Goal: Task Accomplishment & Management: Use online tool/utility

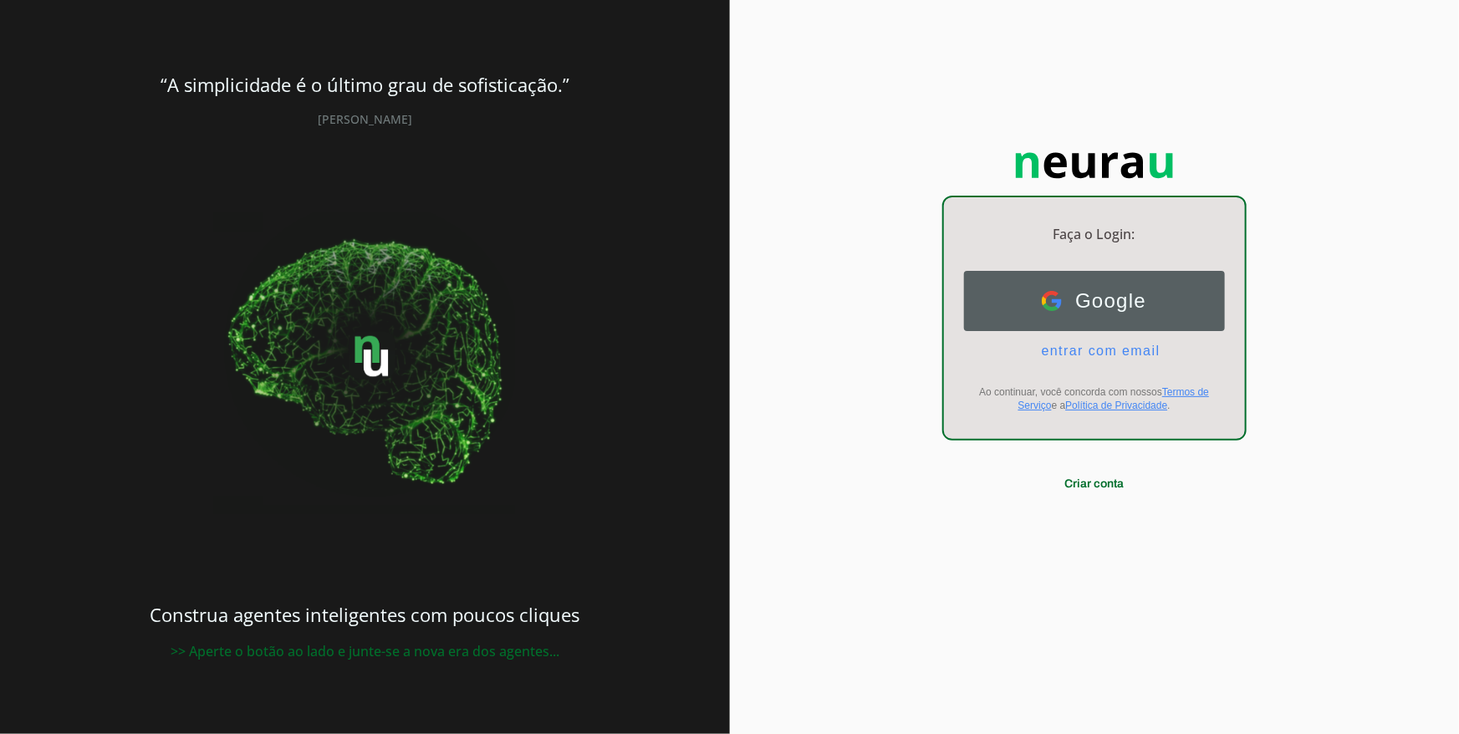
click at [1059, 289] on button "Google Google" at bounding box center [1094, 301] width 261 height 60
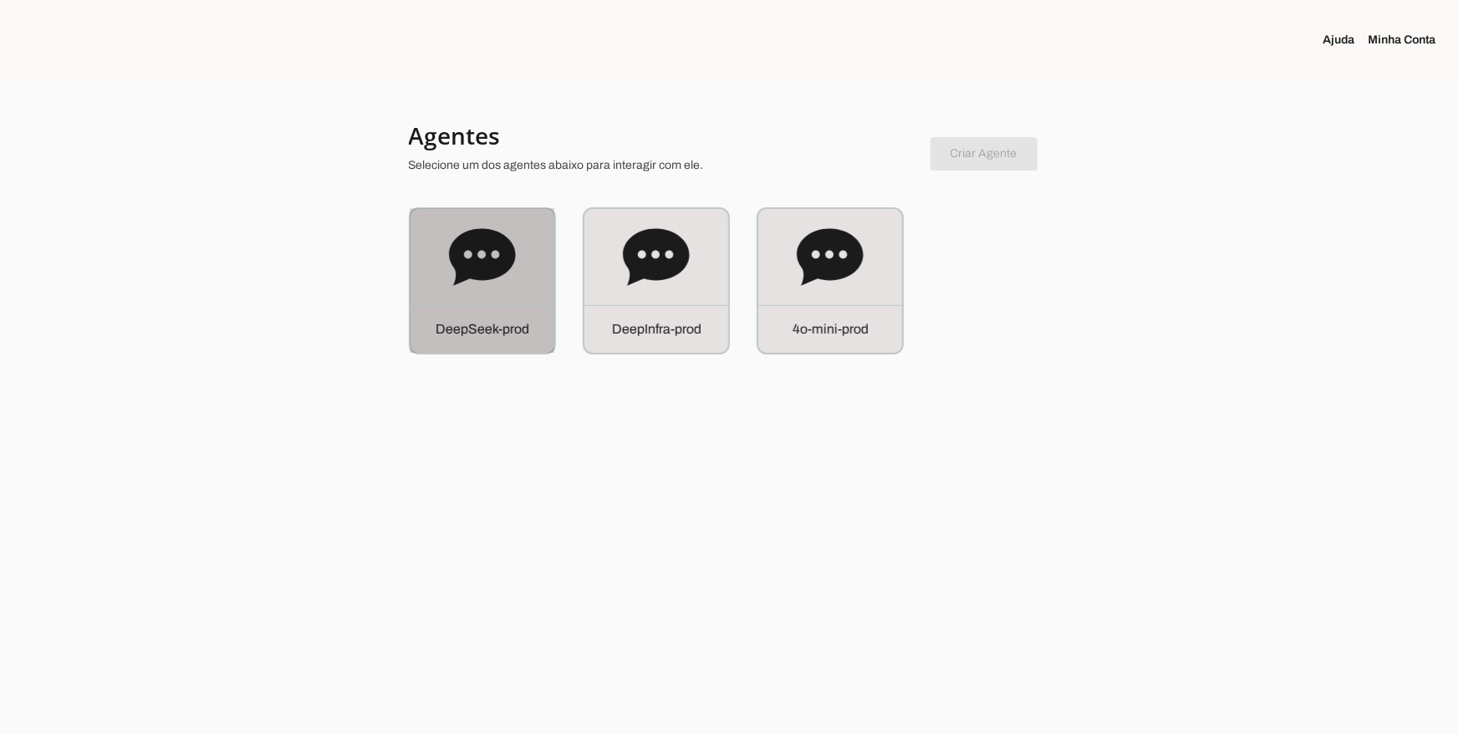
click at [478, 304] on div "D e e p S e e k - p r o d" at bounding box center [483, 281] width 144 height 144
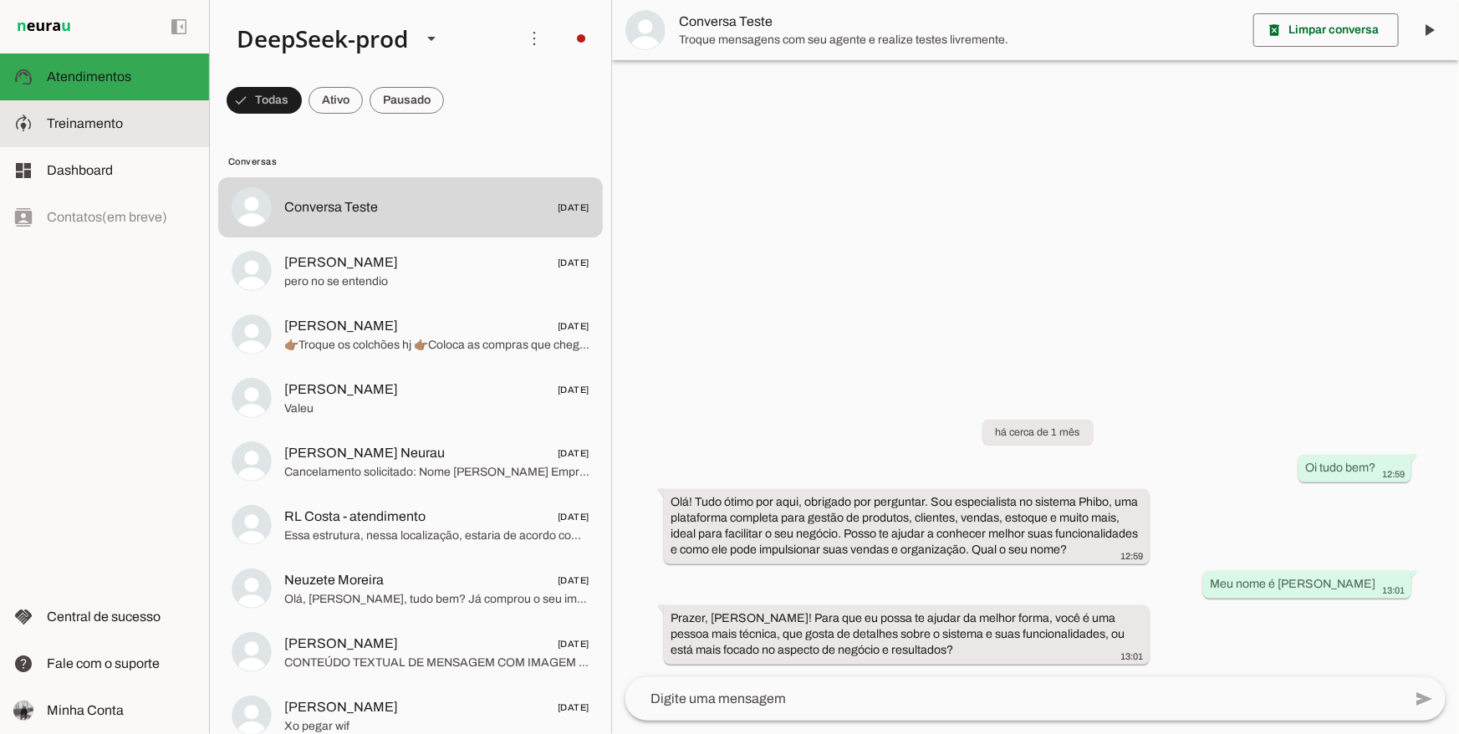
click at [90, 129] on span "Treinamento" at bounding box center [85, 123] width 76 height 14
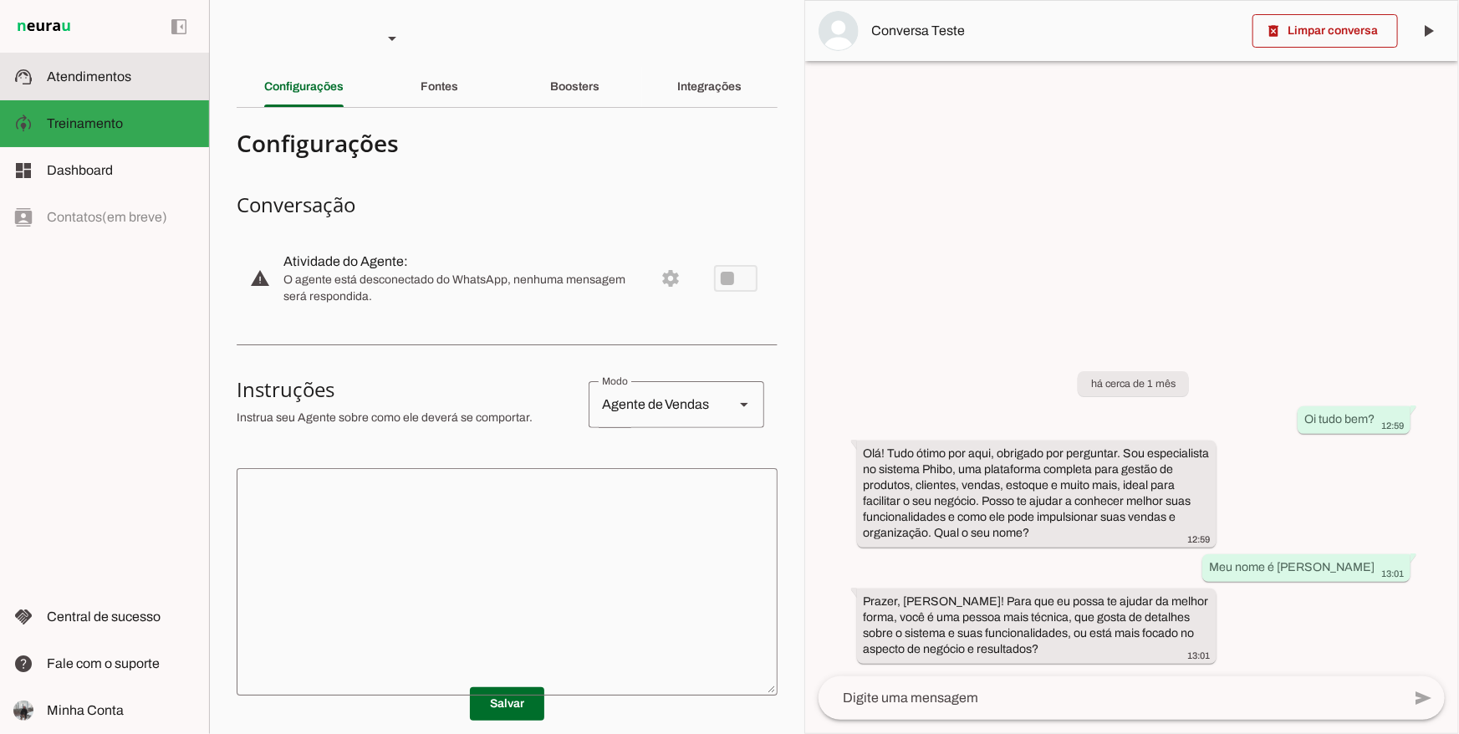
click at [138, 75] on slot at bounding box center [121, 77] width 149 height 20
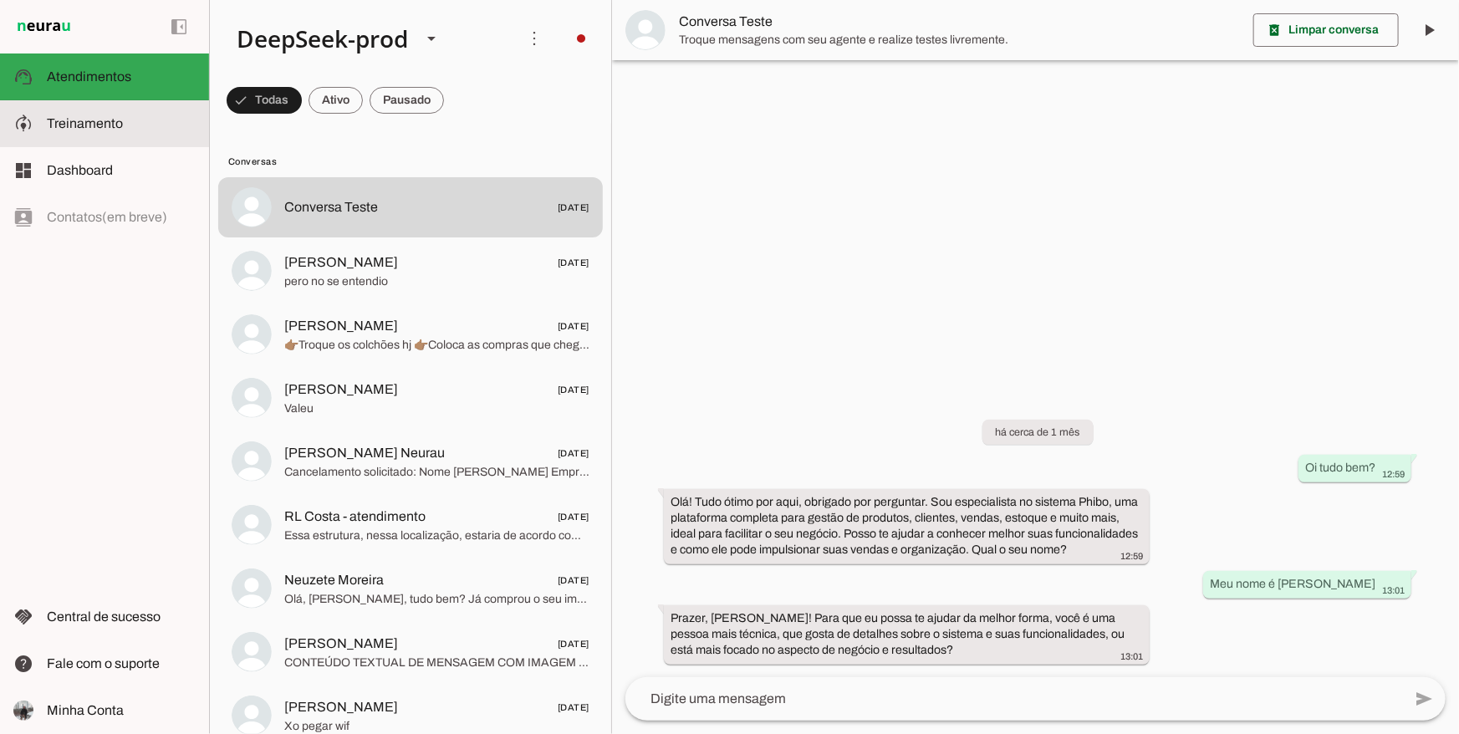
click at [123, 143] on md-item "model_training Treinamento Treinamento" at bounding box center [104, 123] width 209 height 47
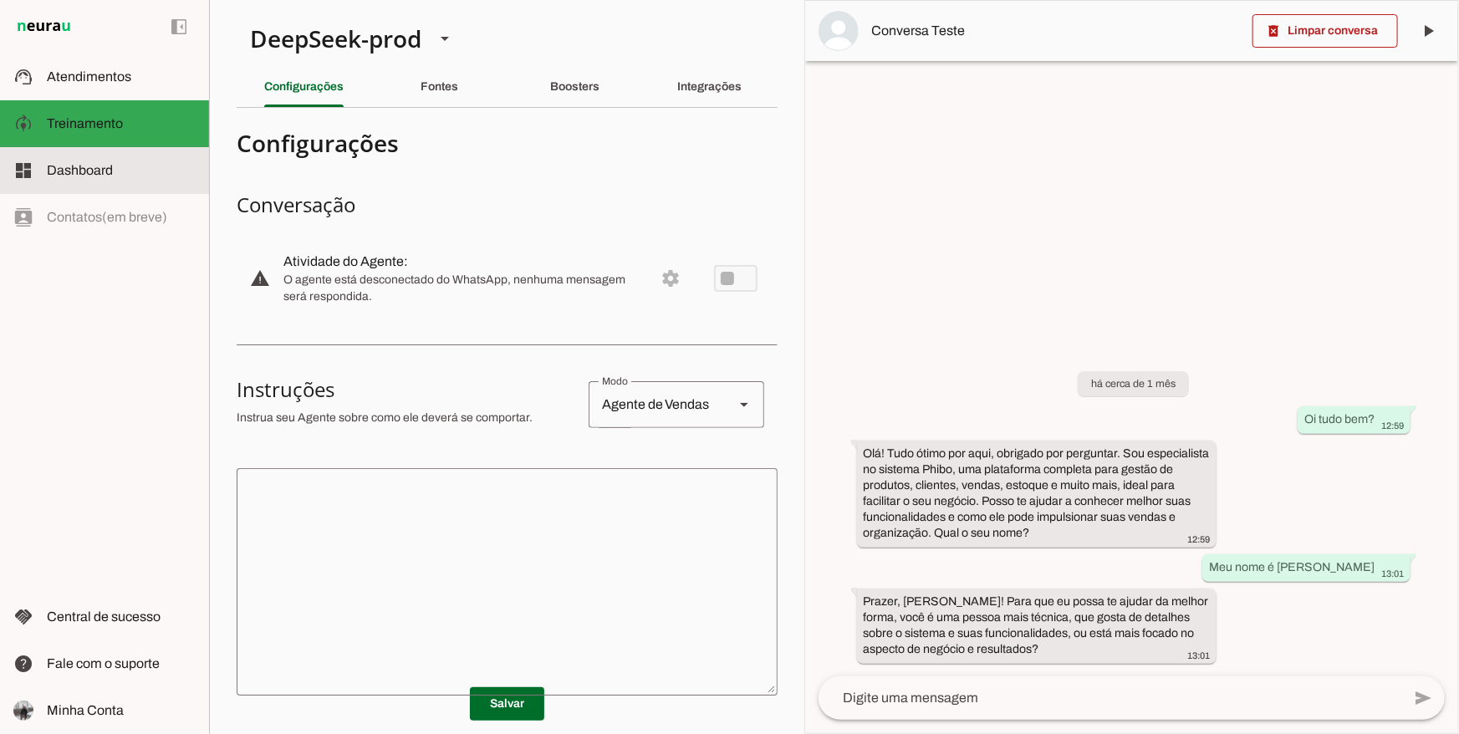
click at [115, 181] on md-item "dashboard Dashboard Dashboard" at bounding box center [104, 170] width 209 height 47
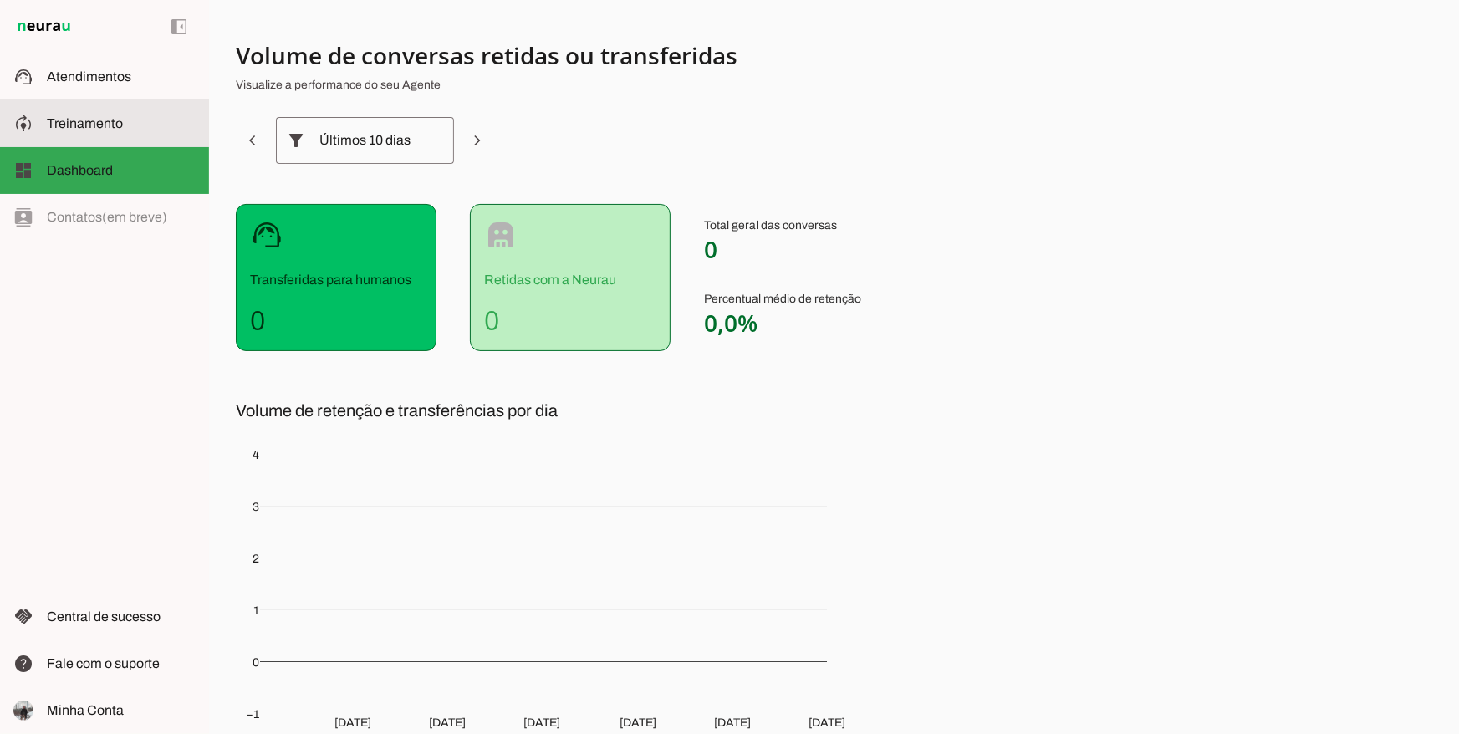
click at [141, 138] on md-item "model_training Treinamento Treinamento" at bounding box center [104, 123] width 209 height 47
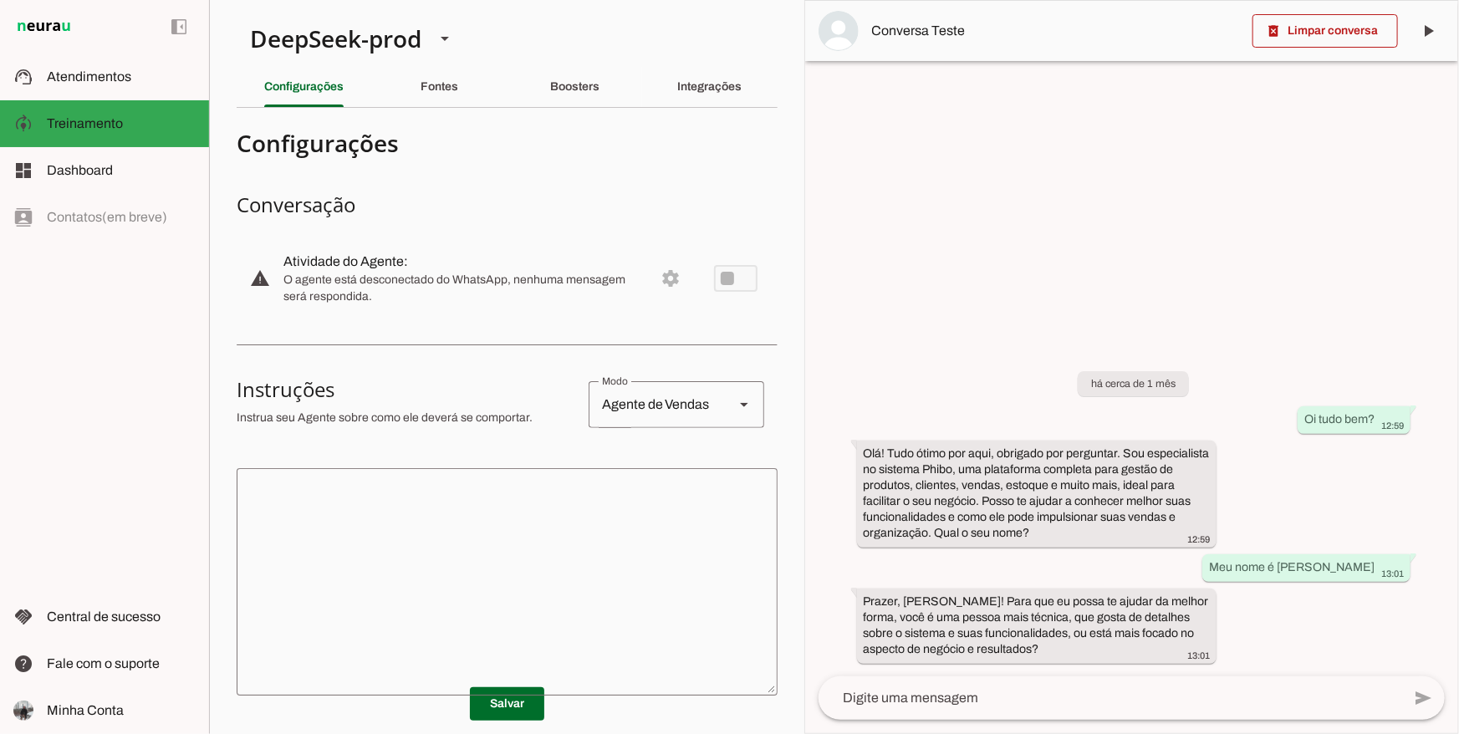
click at [447, 109] on section "DeepSeek-prod DeepInfra-prod 4o-mini-prod Criar Agente Você atingiu o limite de…" at bounding box center [506, 367] width 595 height 734
click at [447, 93] on div "Fontes" at bounding box center [440, 87] width 38 height 40
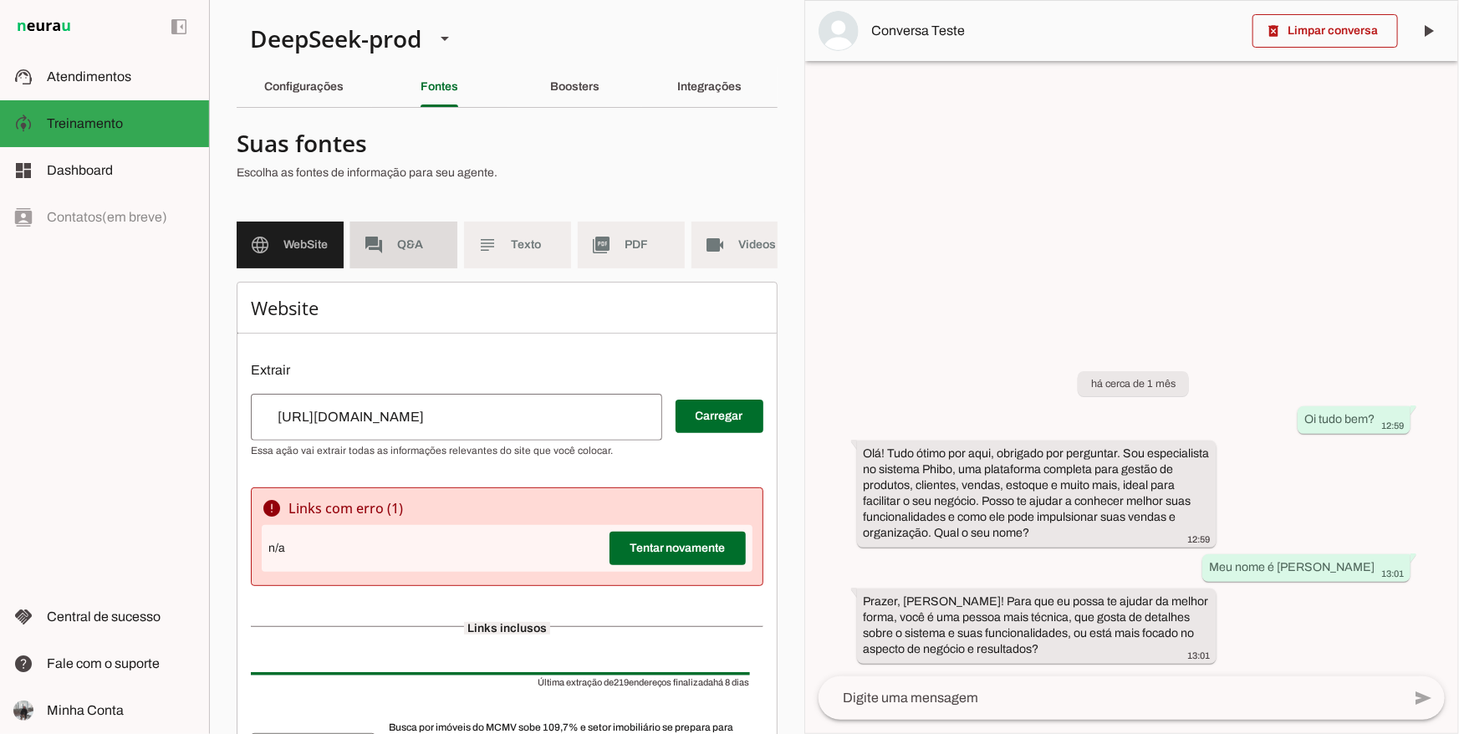
click at [404, 247] on span "Q&A" at bounding box center [420, 245] width 47 height 17
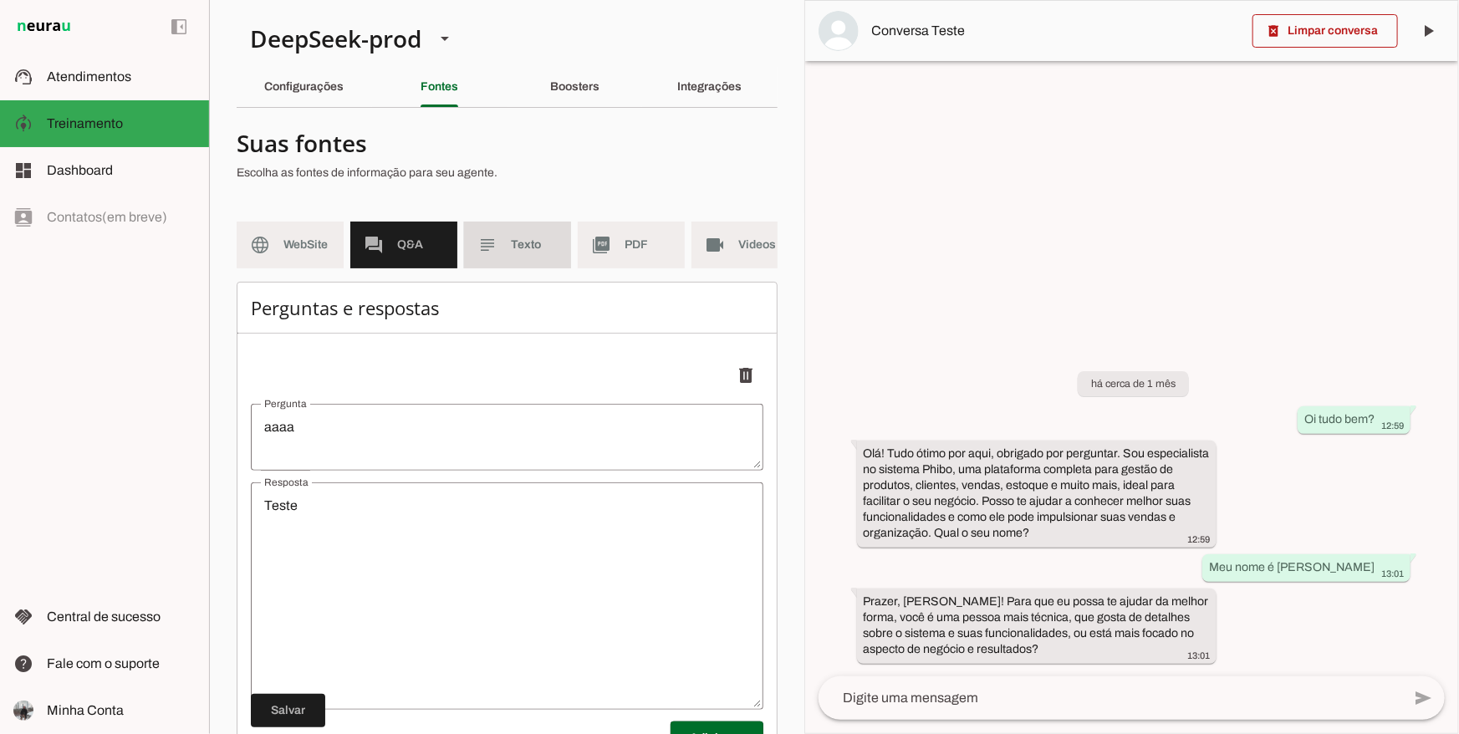
click at [512, 254] on md-item "subject Texto" at bounding box center [517, 245] width 107 height 47
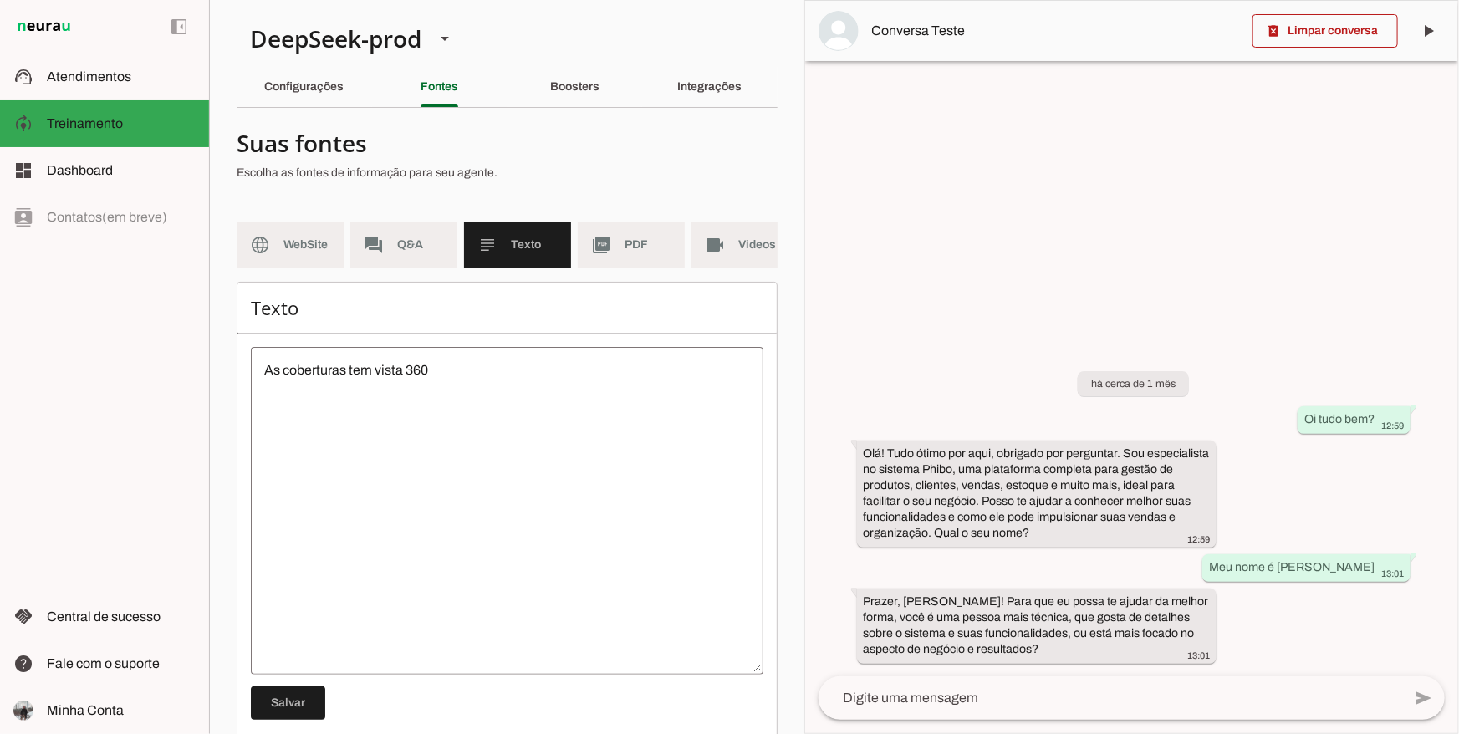
drag, startPoint x: 672, startPoint y: 281, endPoint x: 758, endPoint y: 275, distance: 86.3
click at [759, 277] on md-list "language WebSite forum Q&A subject Texto picture_as_pdf PDF videocam Videos" at bounding box center [507, 252] width 541 height 60
click at [719, 258] on md-item "videocam Videos" at bounding box center [725, 245] width 107 height 47
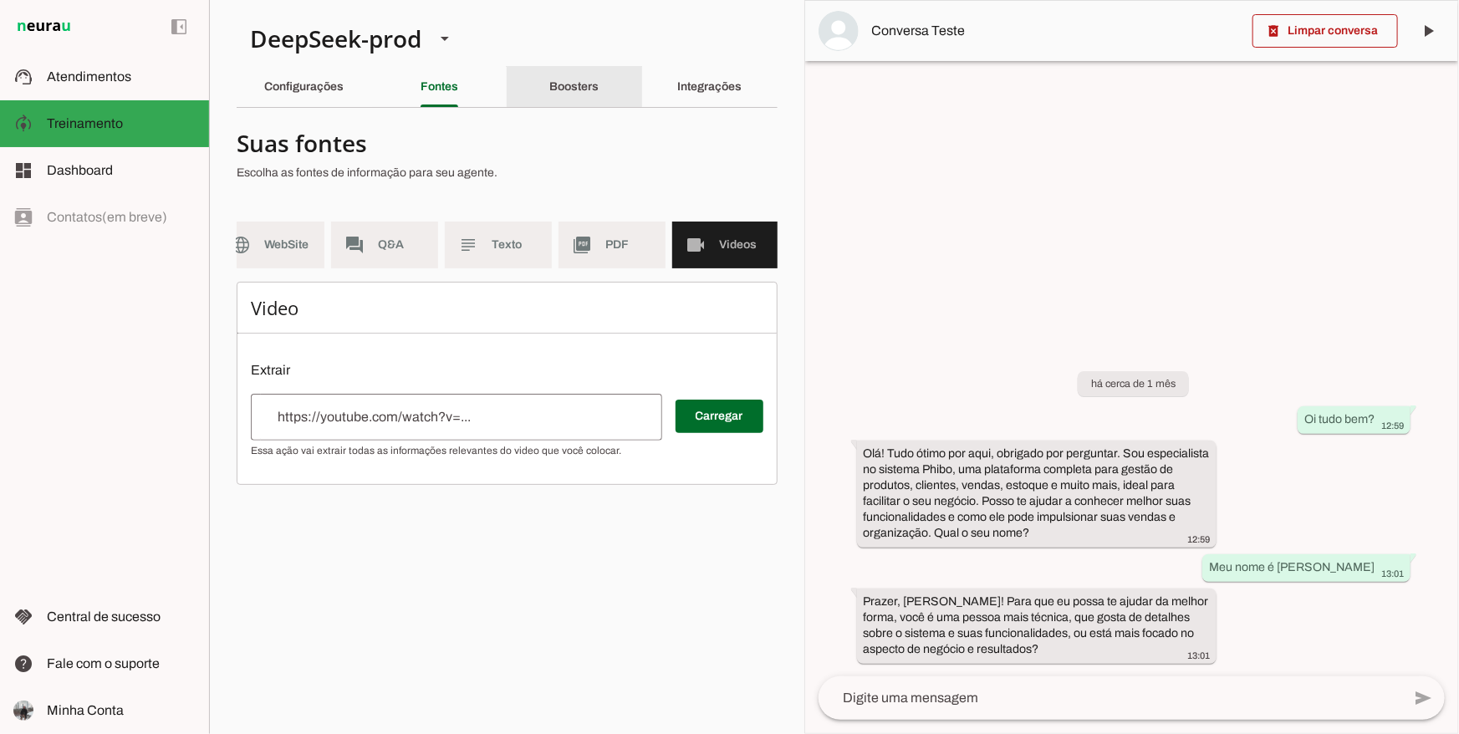
click at [600, 71] on div "Boosters" at bounding box center [574, 87] width 49 height 40
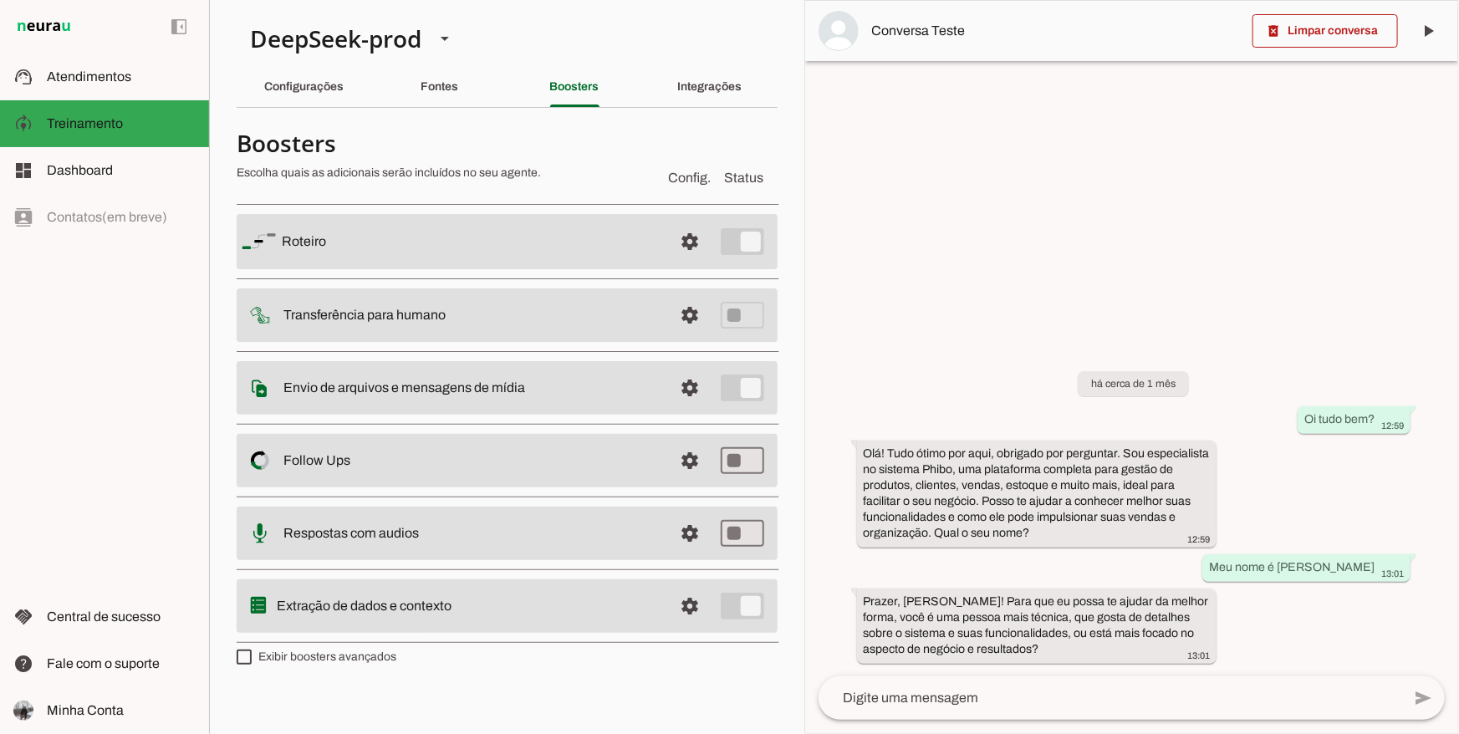
click at [276, 659] on label "Exibir boosters avançados" at bounding box center [317, 657] width 160 height 17
click at [252, 659] on md-checkbox at bounding box center [244, 657] width 15 height 15
type md-checkbox "on"
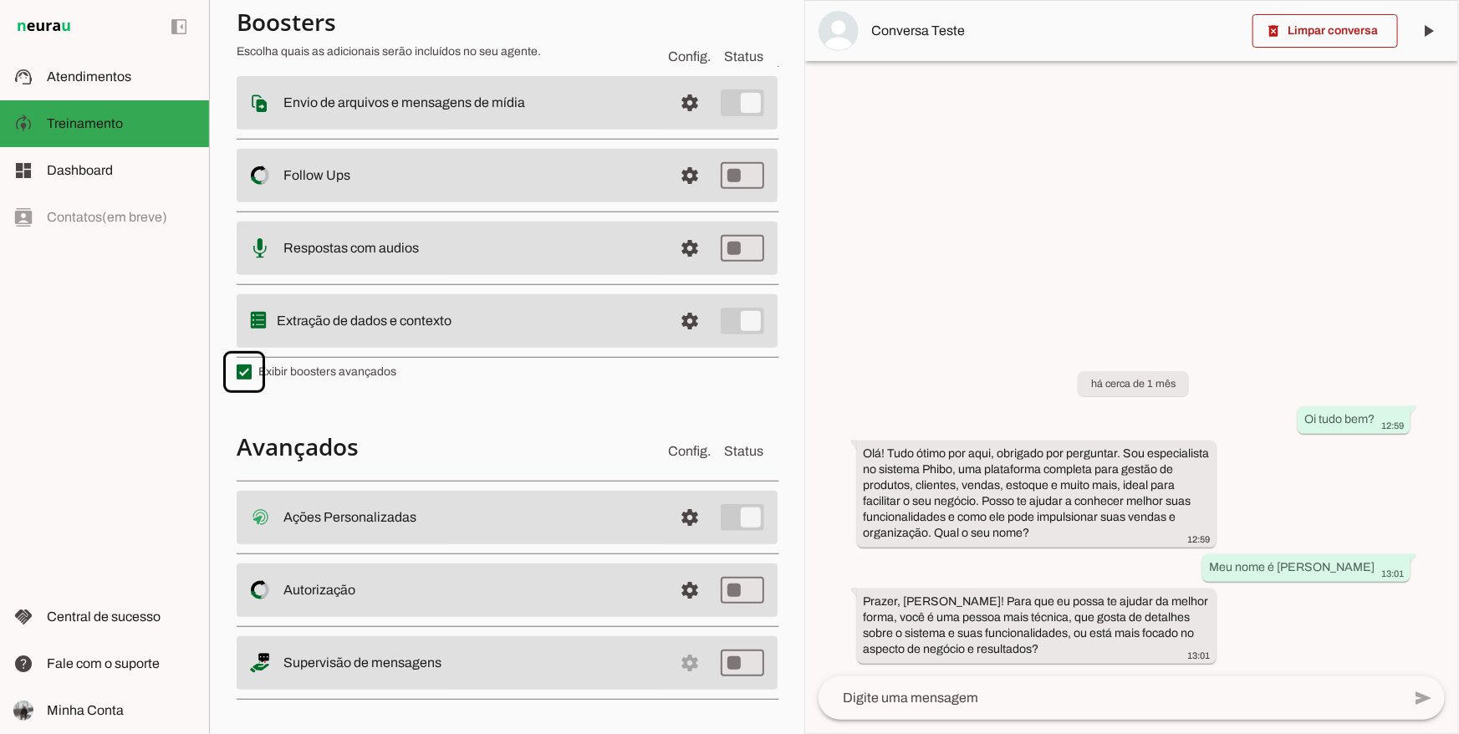
scroll to position [288, 0]
click at [434, 524] on md-item "settings Ações Personalizadas Ações Personalizadas O booster de ações permite q…" at bounding box center [507, 515] width 541 height 54
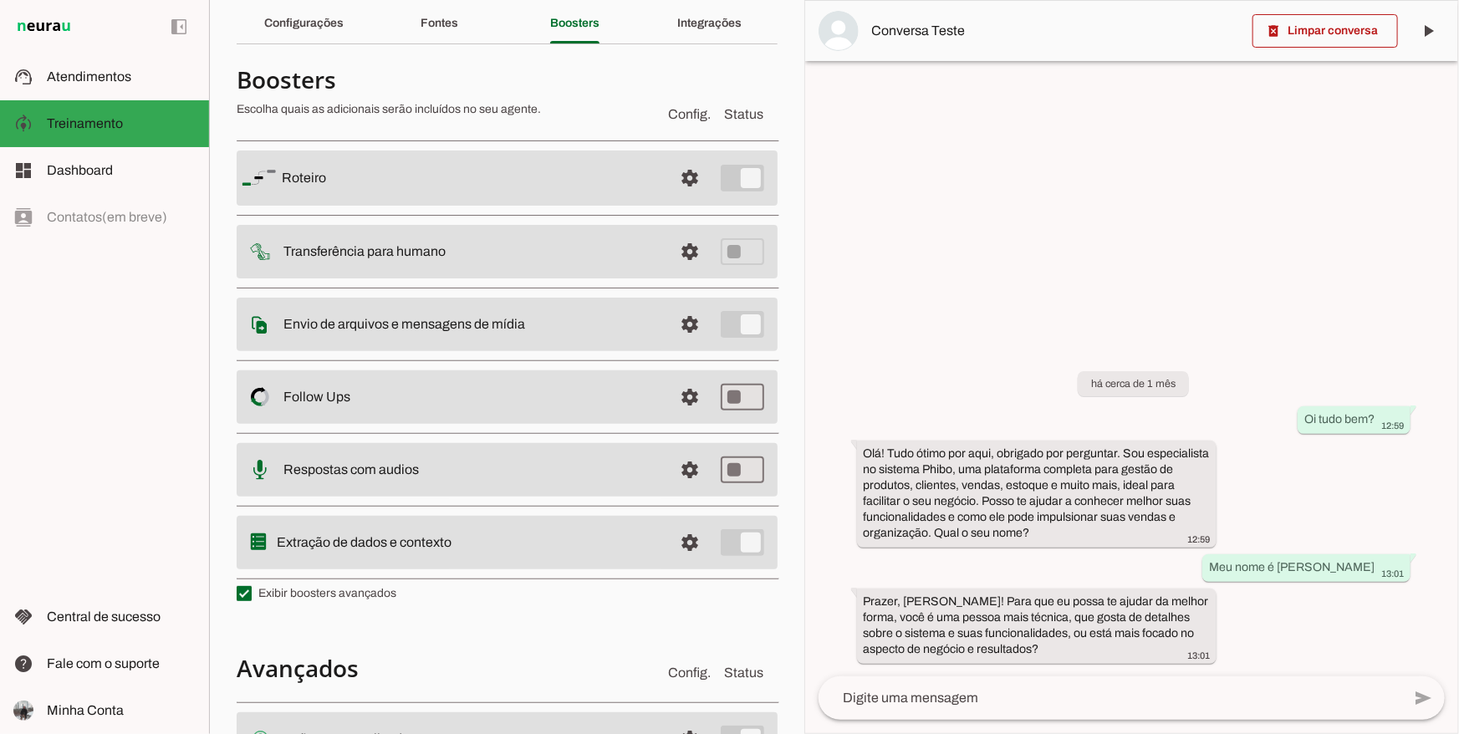
scroll to position [0, 0]
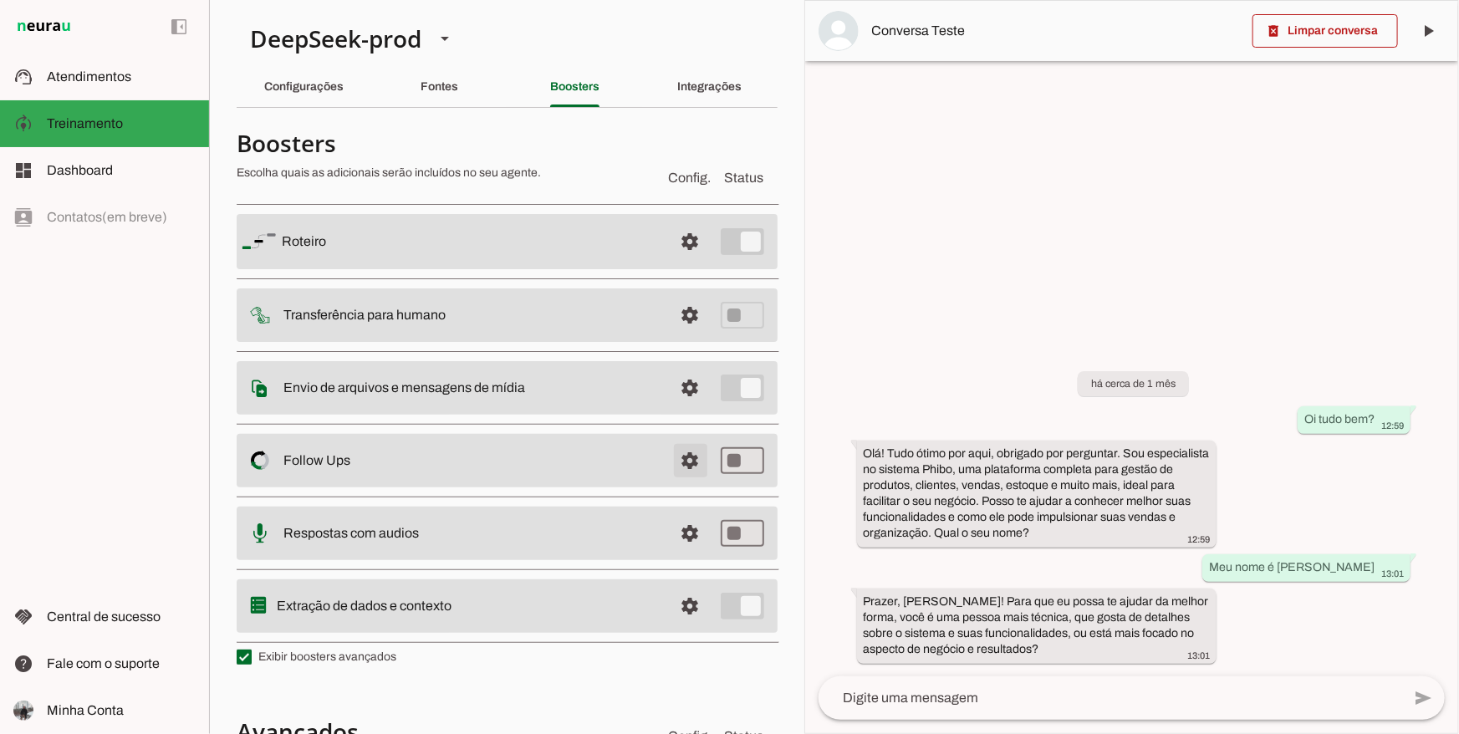
click at [685, 473] on span at bounding box center [691, 461] width 40 height 40
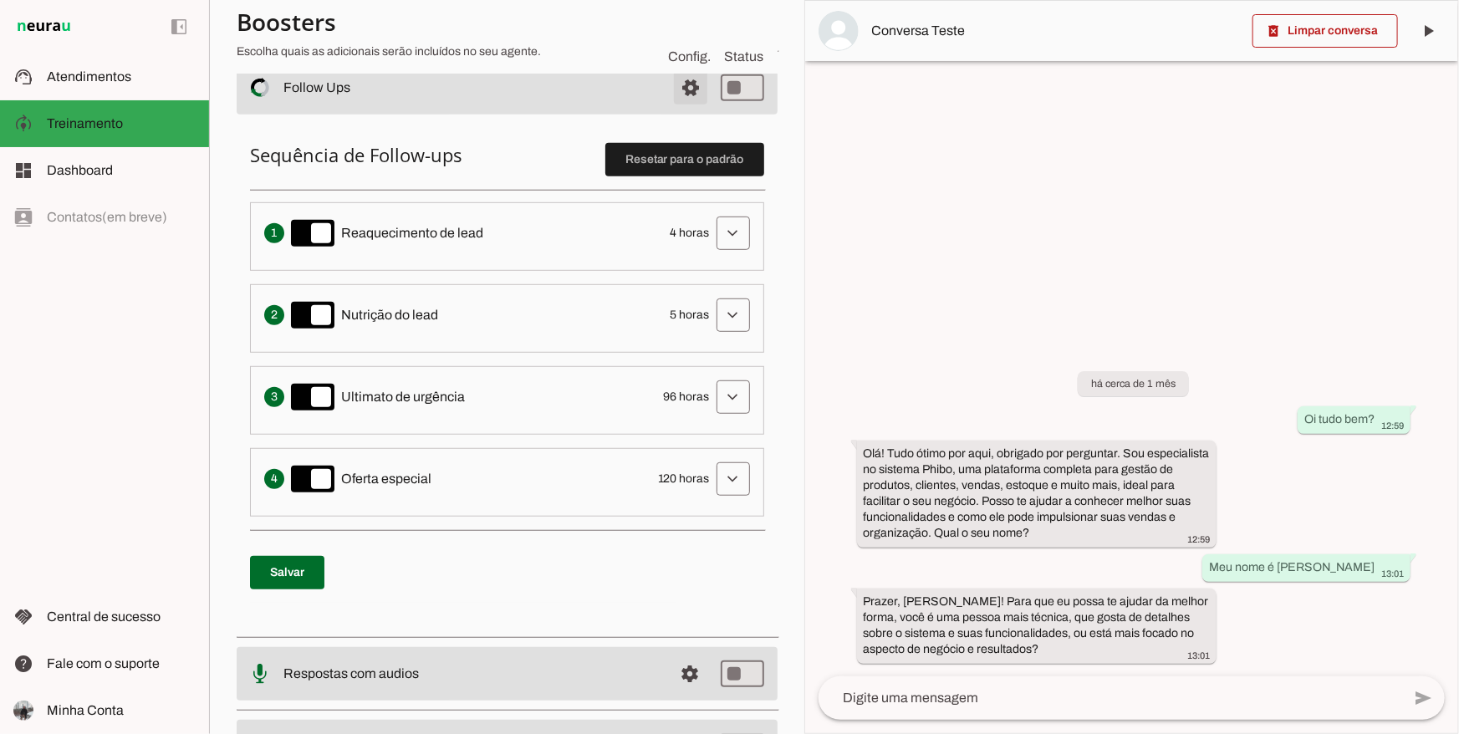
scroll to position [383, 0]
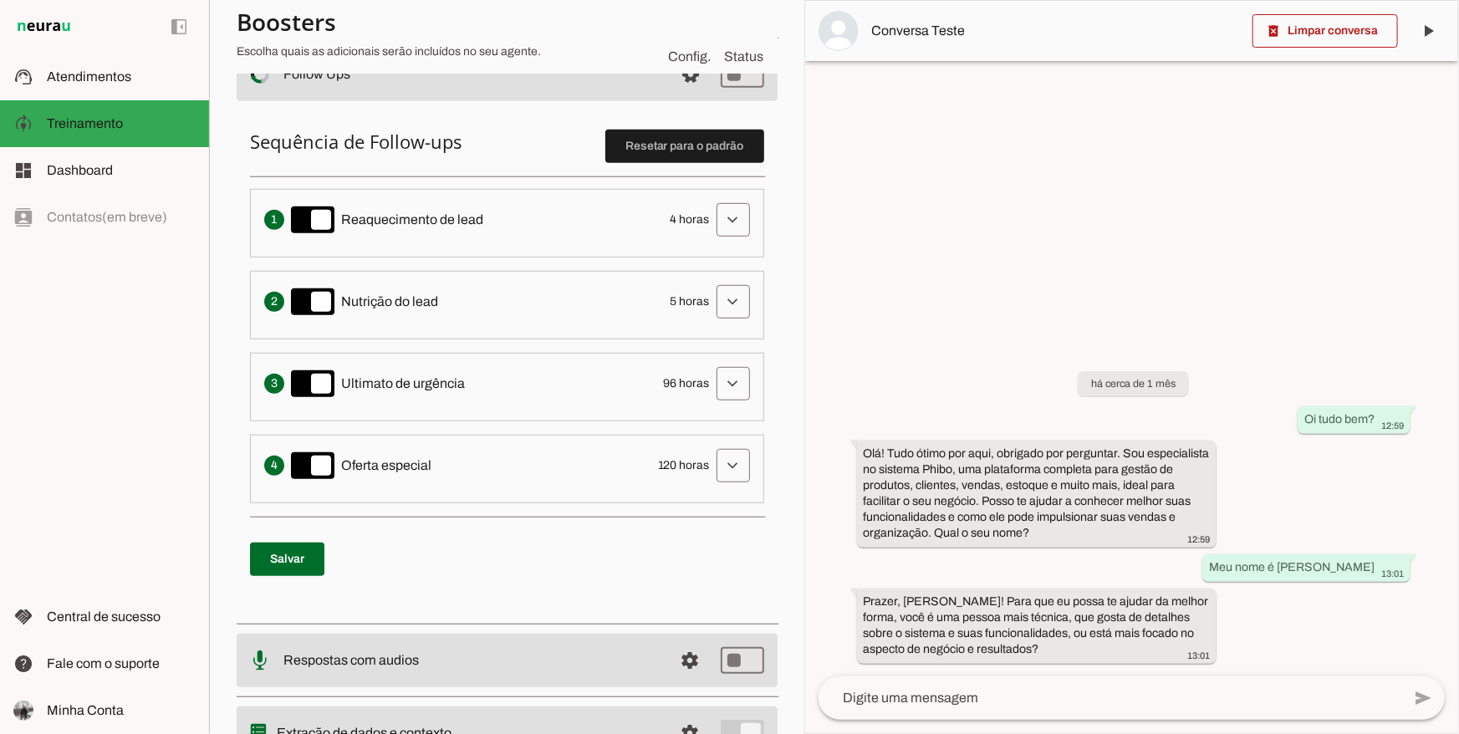
click at [387, 304] on span "Nutrição do lead" at bounding box center [389, 302] width 97 height 20
click at [424, 381] on span "Ultimato de urgência" at bounding box center [403, 384] width 124 height 20
click at [422, 471] on span "Oferta especial" at bounding box center [386, 466] width 90 height 20
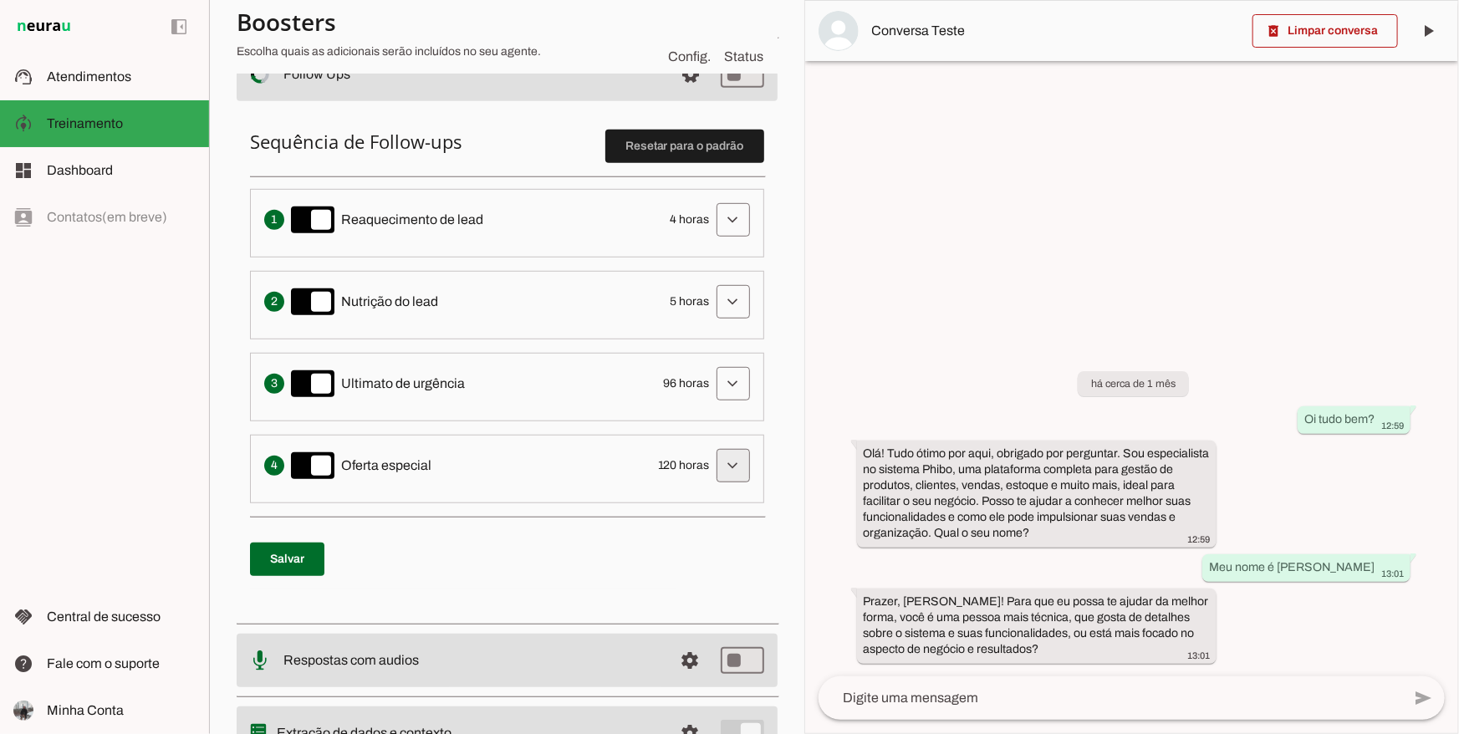
click at [719, 468] on span at bounding box center [733, 466] width 40 height 40
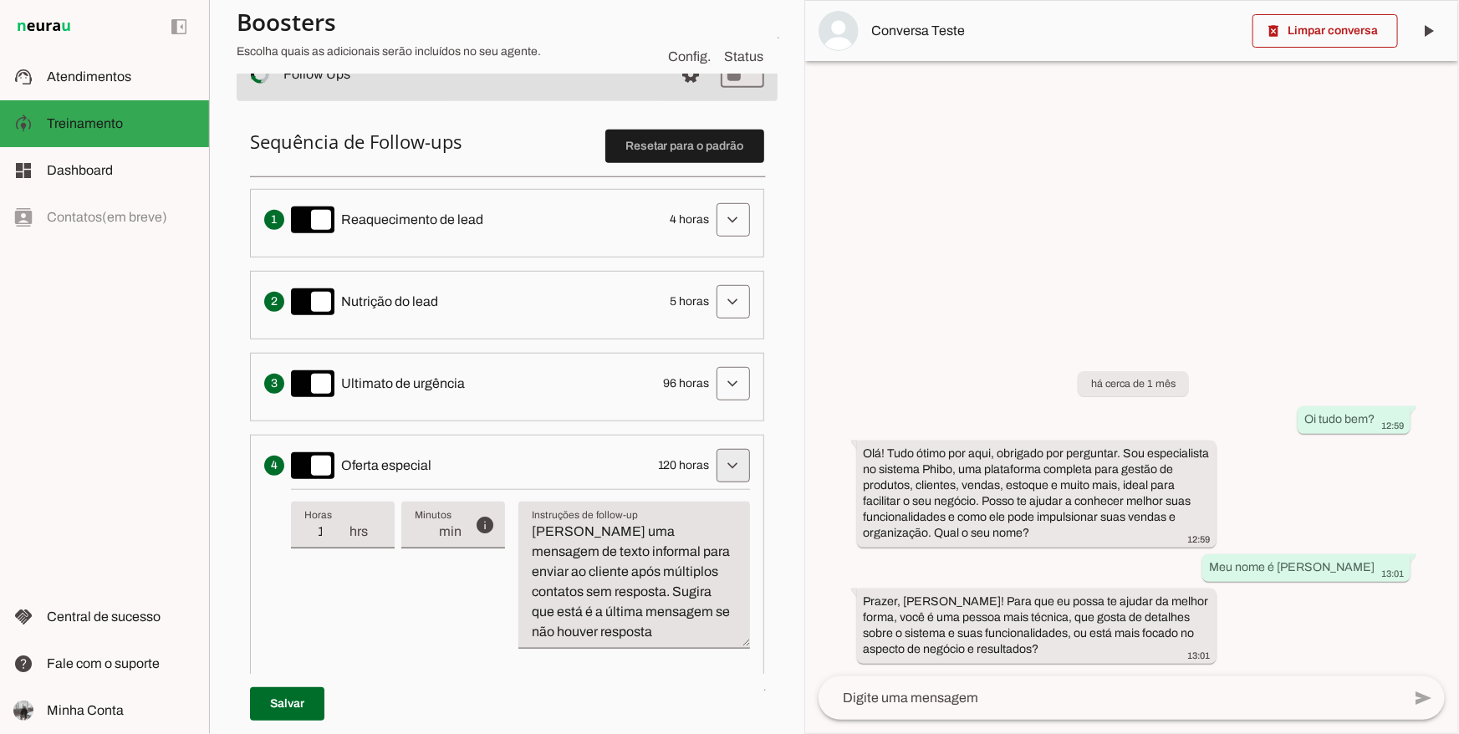
click at [719, 468] on span at bounding box center [733, 466] width 40 height 40
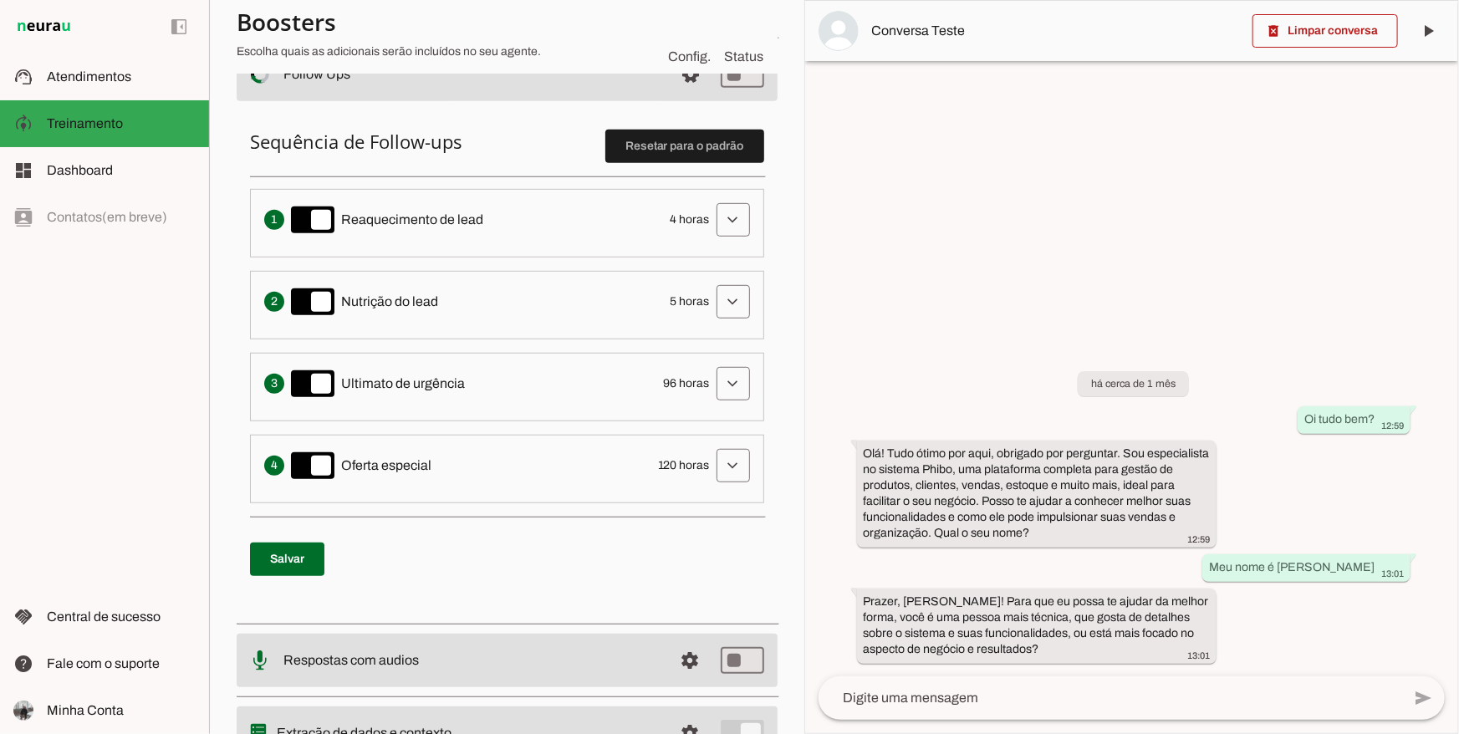
click at [717, 324] on li "Solicita ao lead que tome uma ação específica de nutrição, como visitar uma pág…" at bounding box center [507, 305] width 514 height 69
click at [723, 294] on span at bounding box center [733, 302] width 40 height 40
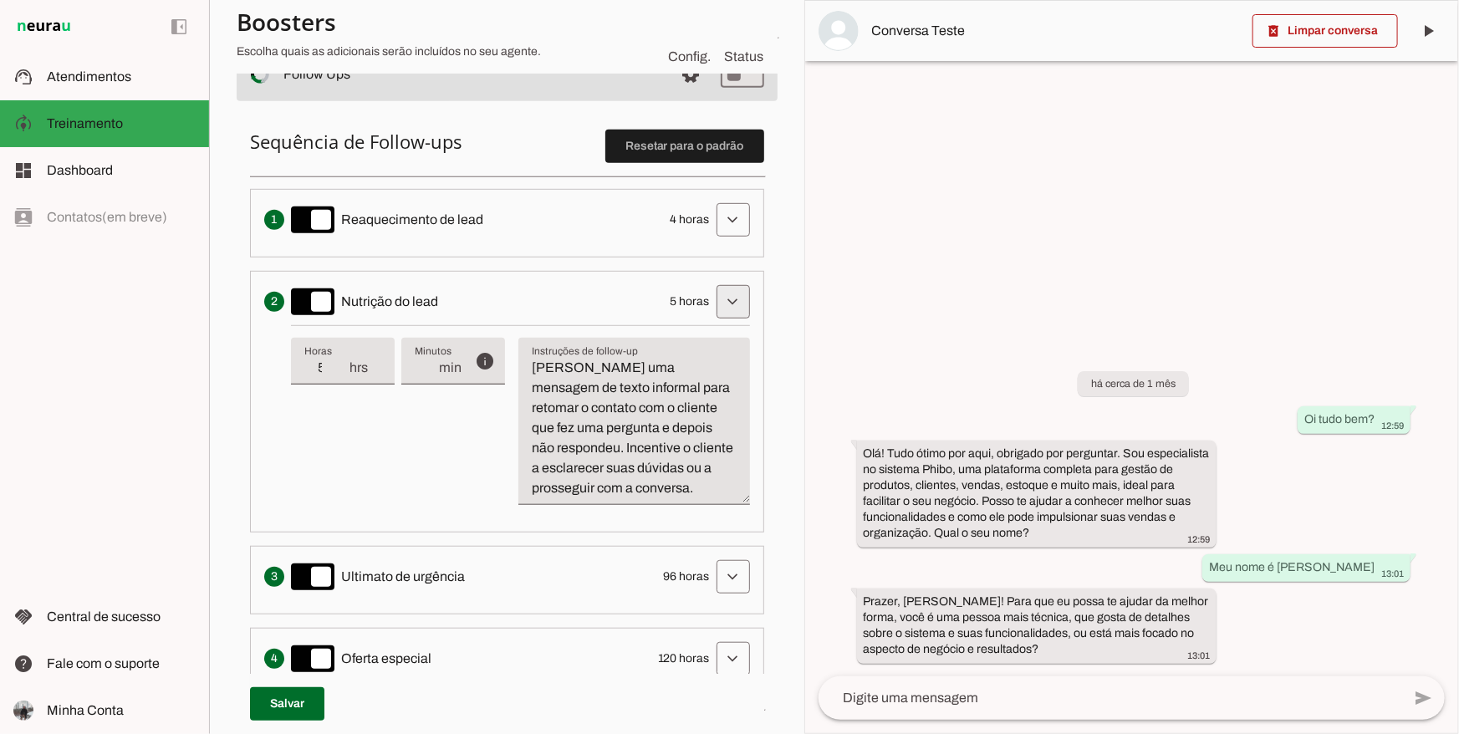
click at [728, 305] on span at bounding box center [733, 302] width 40 height 40
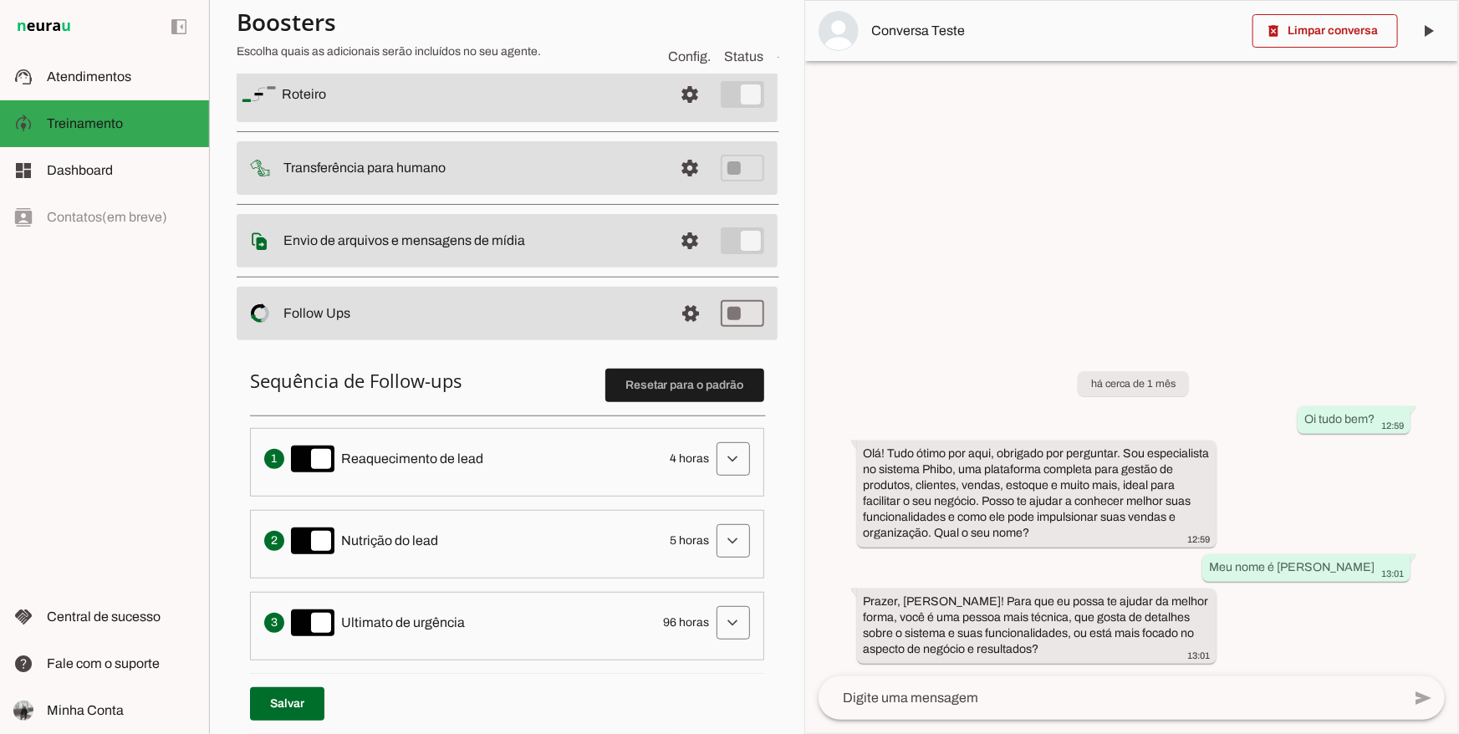
scroll to position [0, 0]
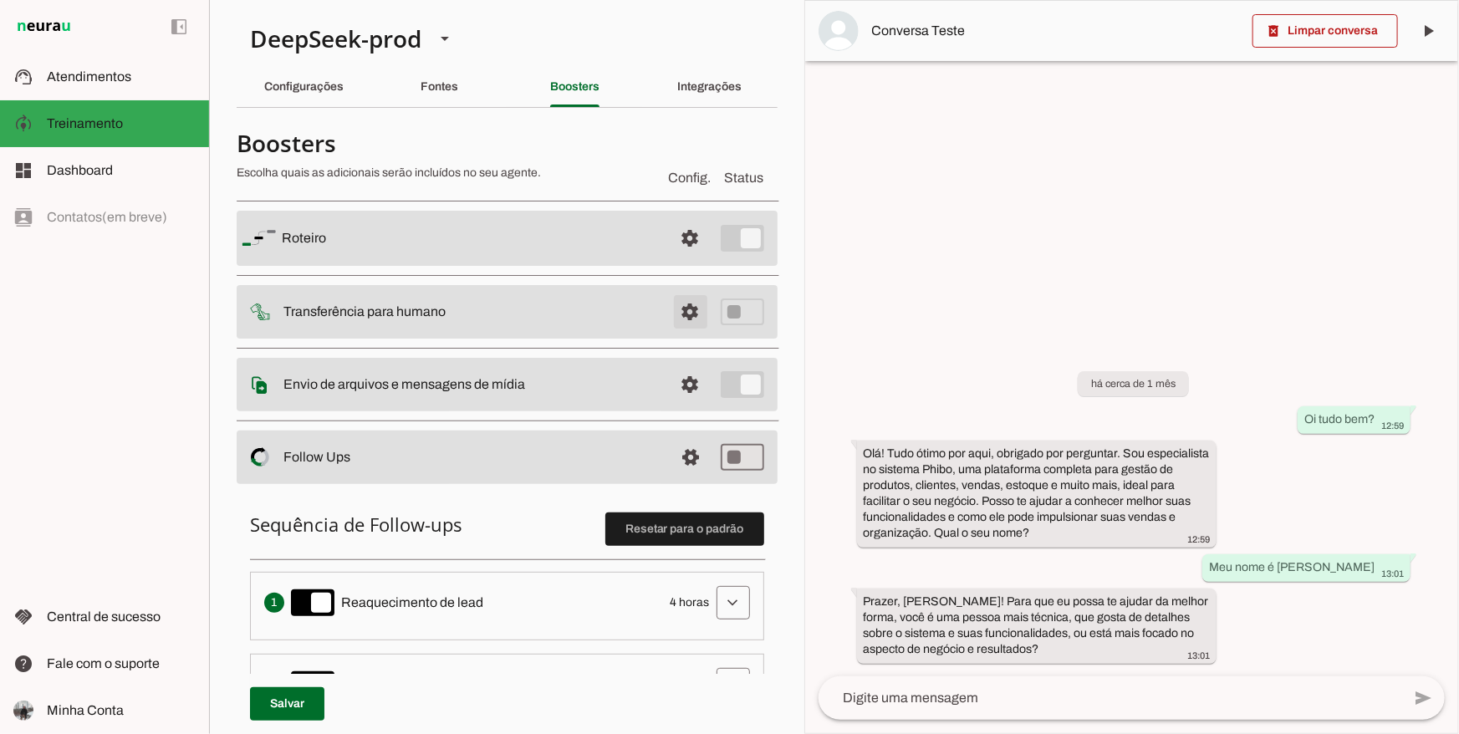
click at [692, 315] on span at bounding box center [691, 312] width 40 height 40
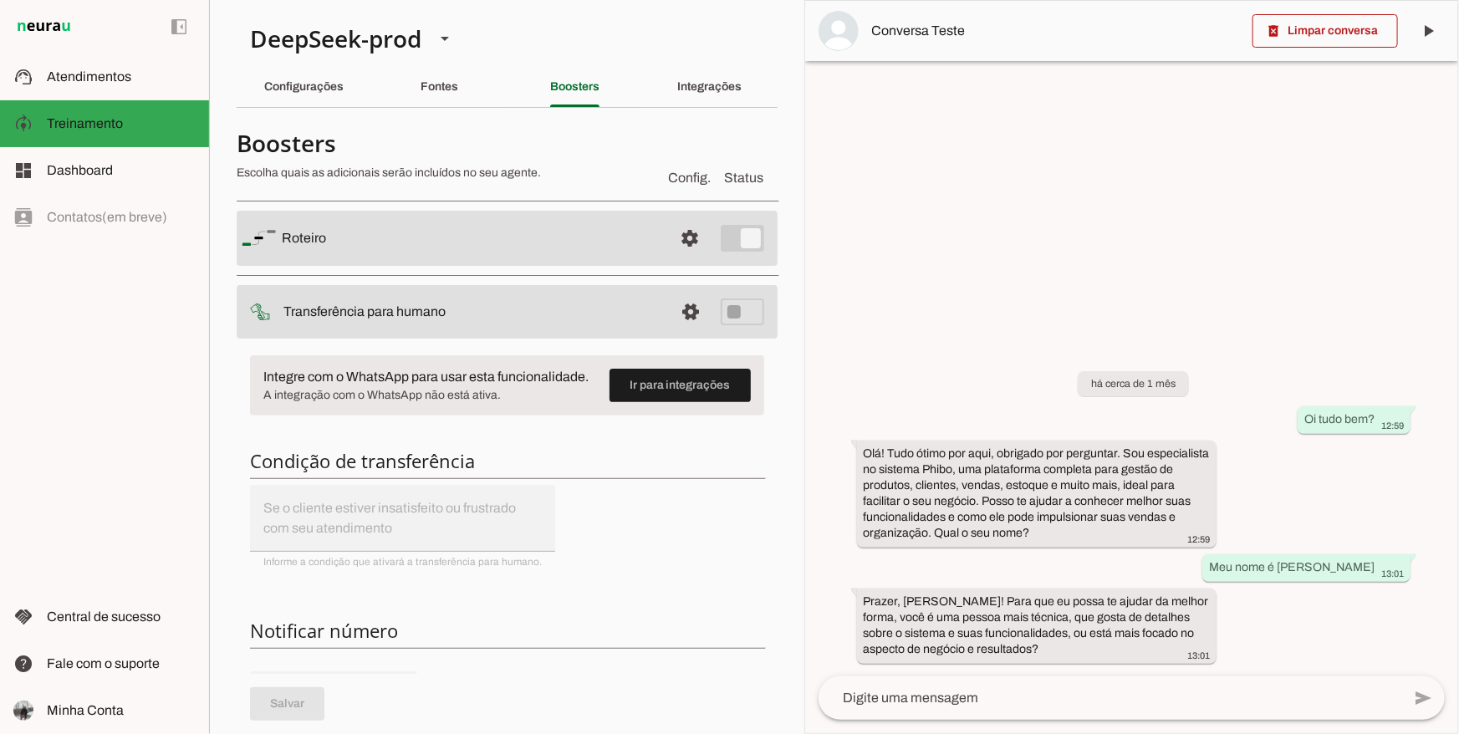
click at [939, 45] on md-item "Conversa Teste" at bounding box center [1131, 31] width 653 height 60
click at [929, 25] on span "Conversa Teste" at bounding box center [1055, 31] width 367 height 20
click at [929, 26] on span "Conversa Teste" at bounding box center [1055, 31] width 367 height 20
click at [148, 79] on slot at bounding box center [121, 77] width 149 height 20
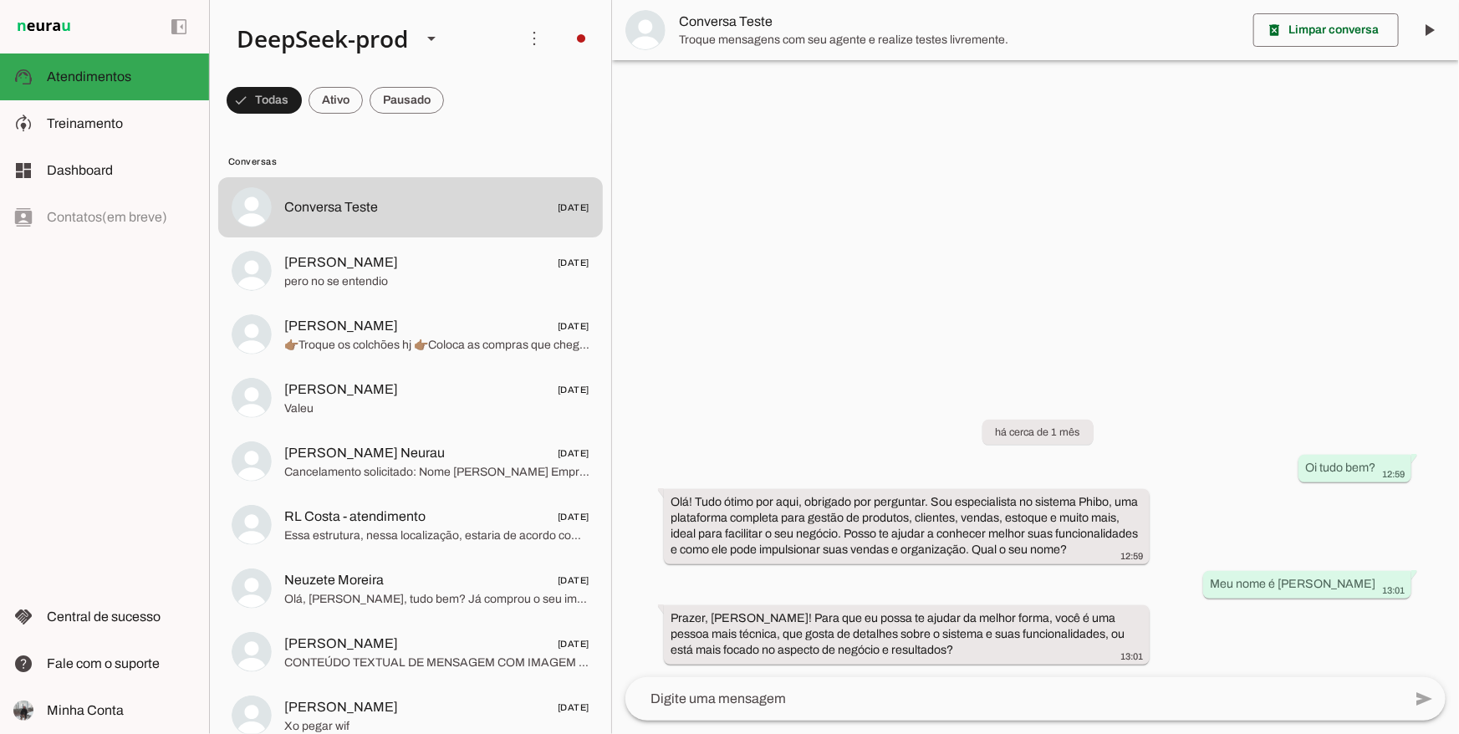
click at [722, 8] on md-item "Conversa Teste" at bounding box center [1035, 30] width 847 height 60
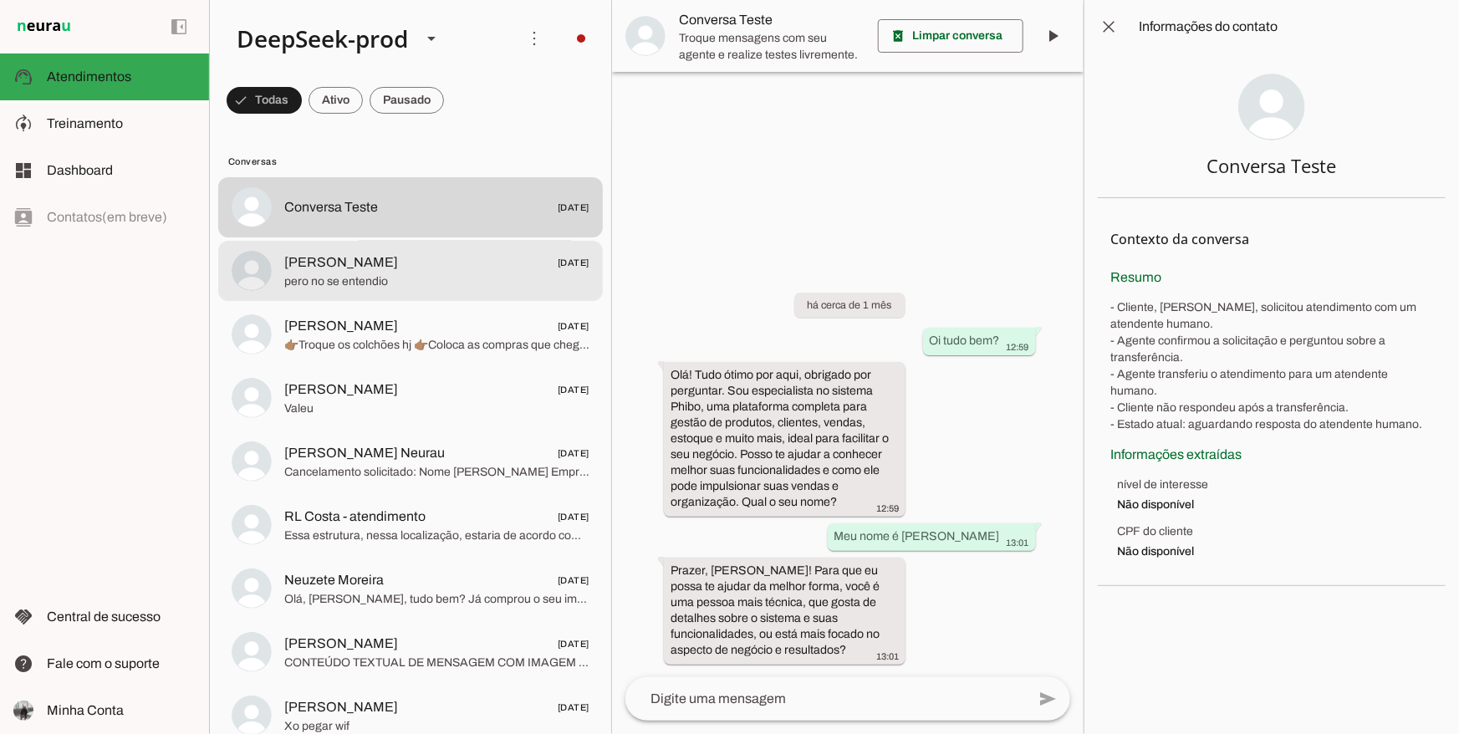
click at [565, 247] on md-item "[PERSON_NAME] [DATE] pero no se entendio" at bounding box center [410, 271] width 385 height 60
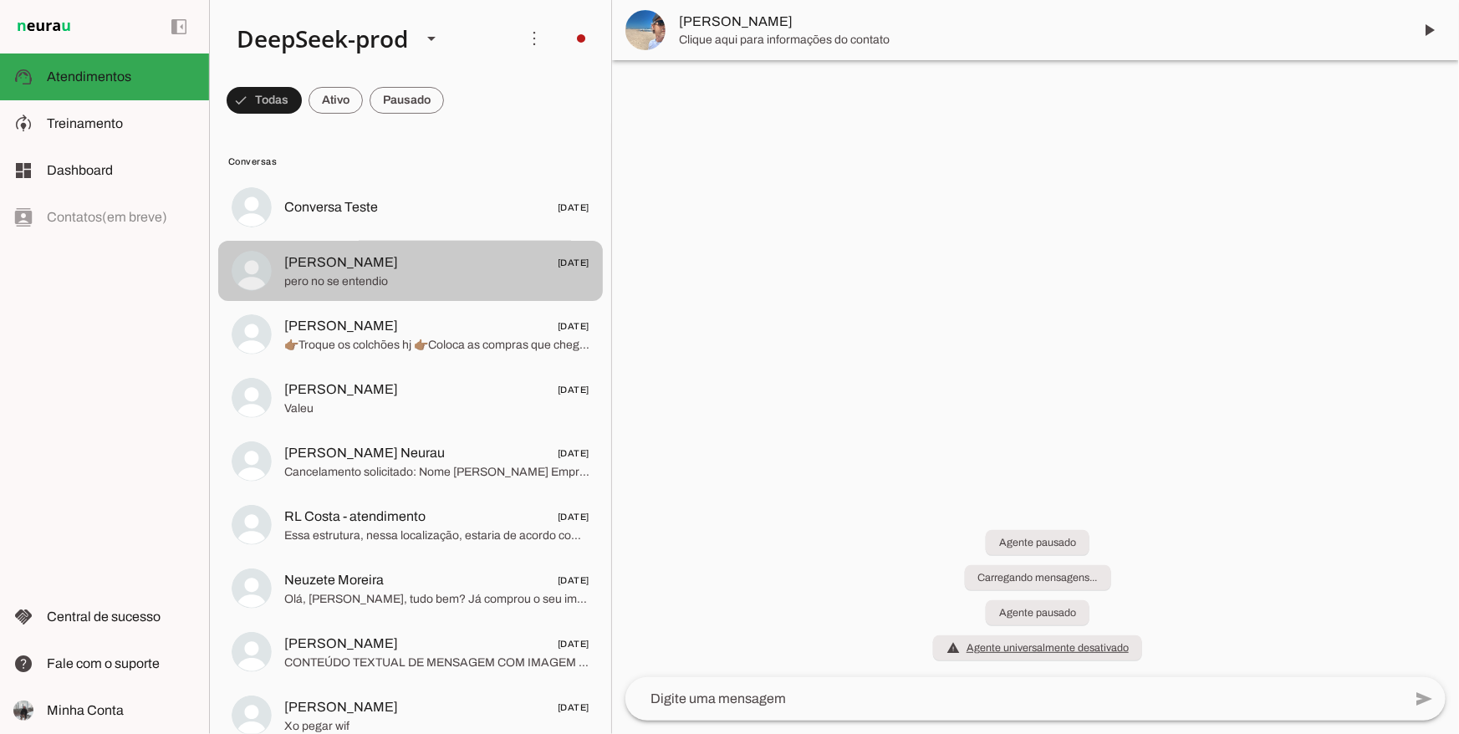
click at [715, 41] on span "Clique aqui para informações do contato" at bounding box center [1039, 40] width 720 height 17
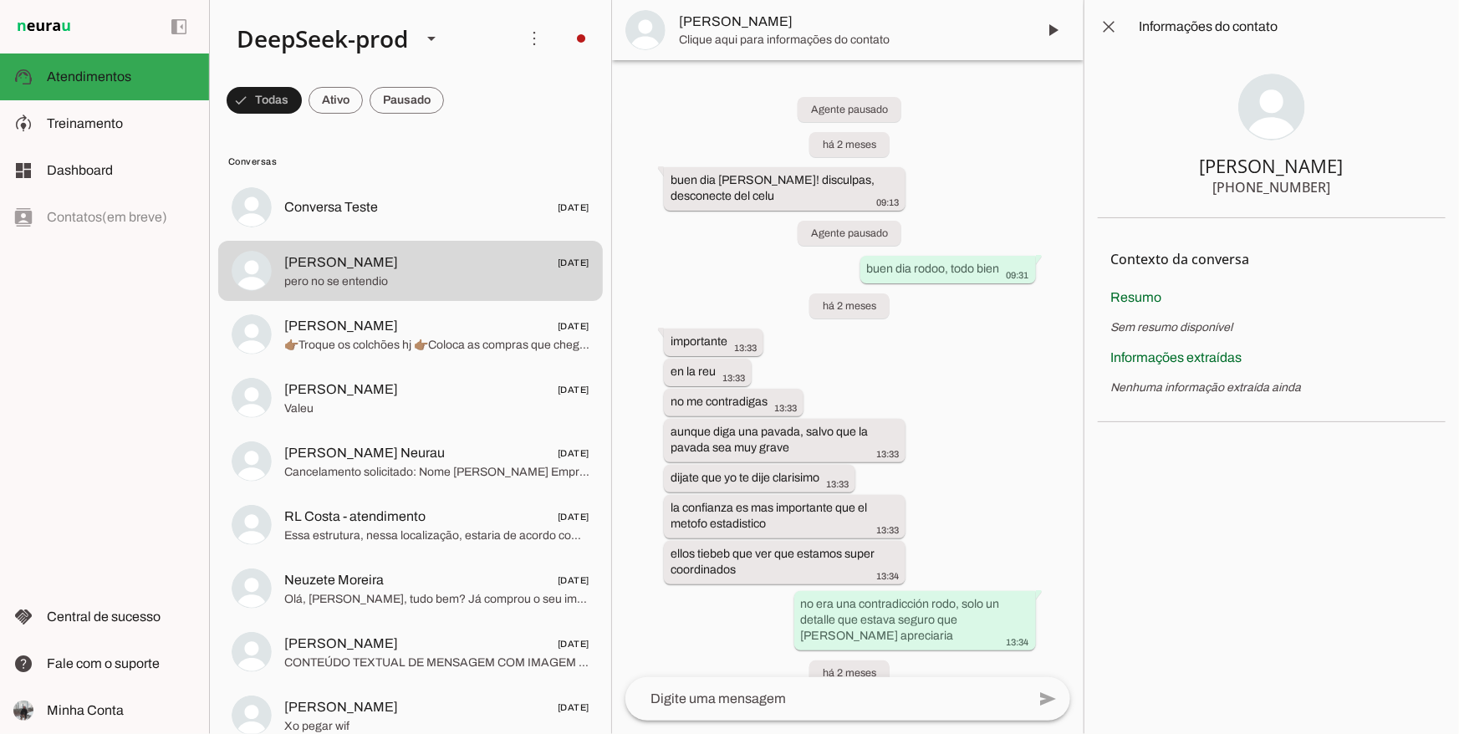
scroll to position [8293, 0]
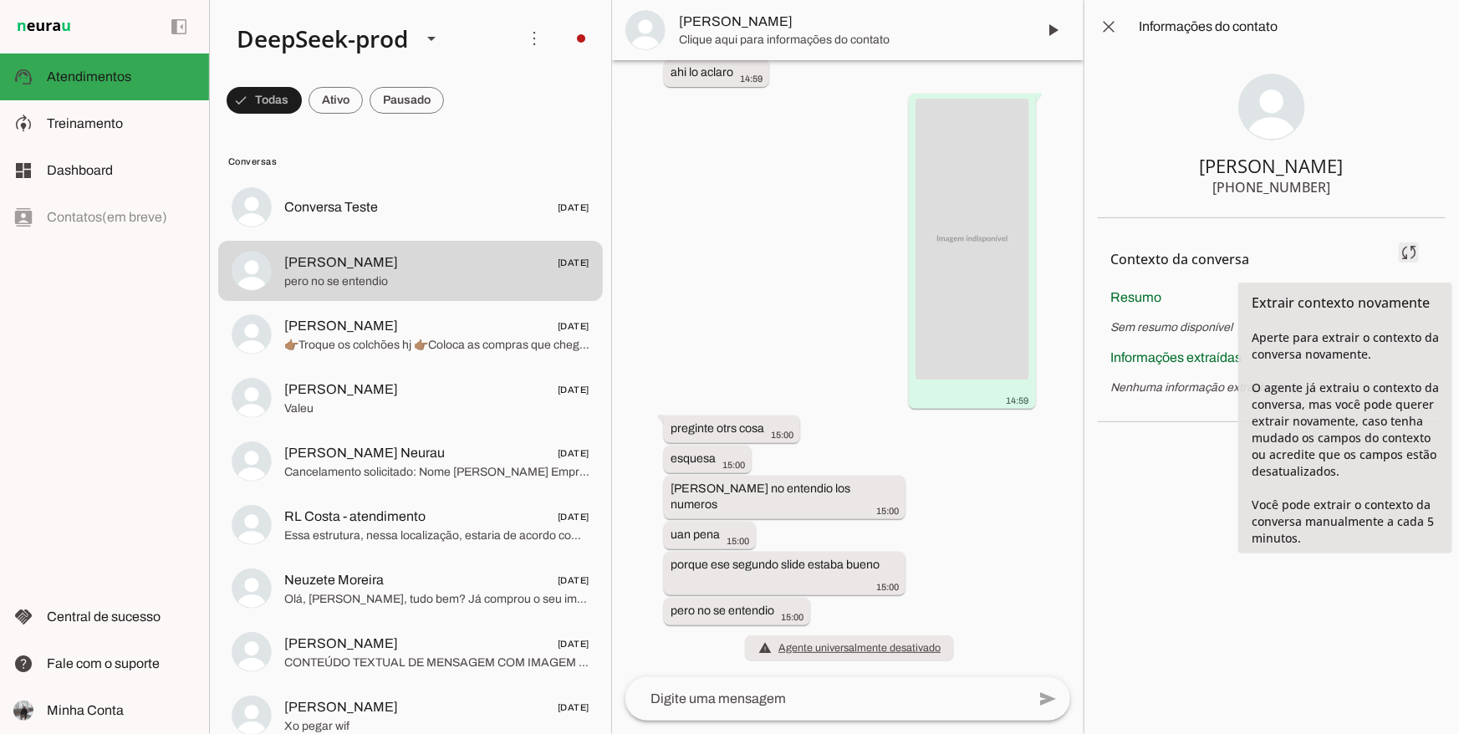
click at [1406, 259] on span at bounding box center [1409, 253] width 40 height 40
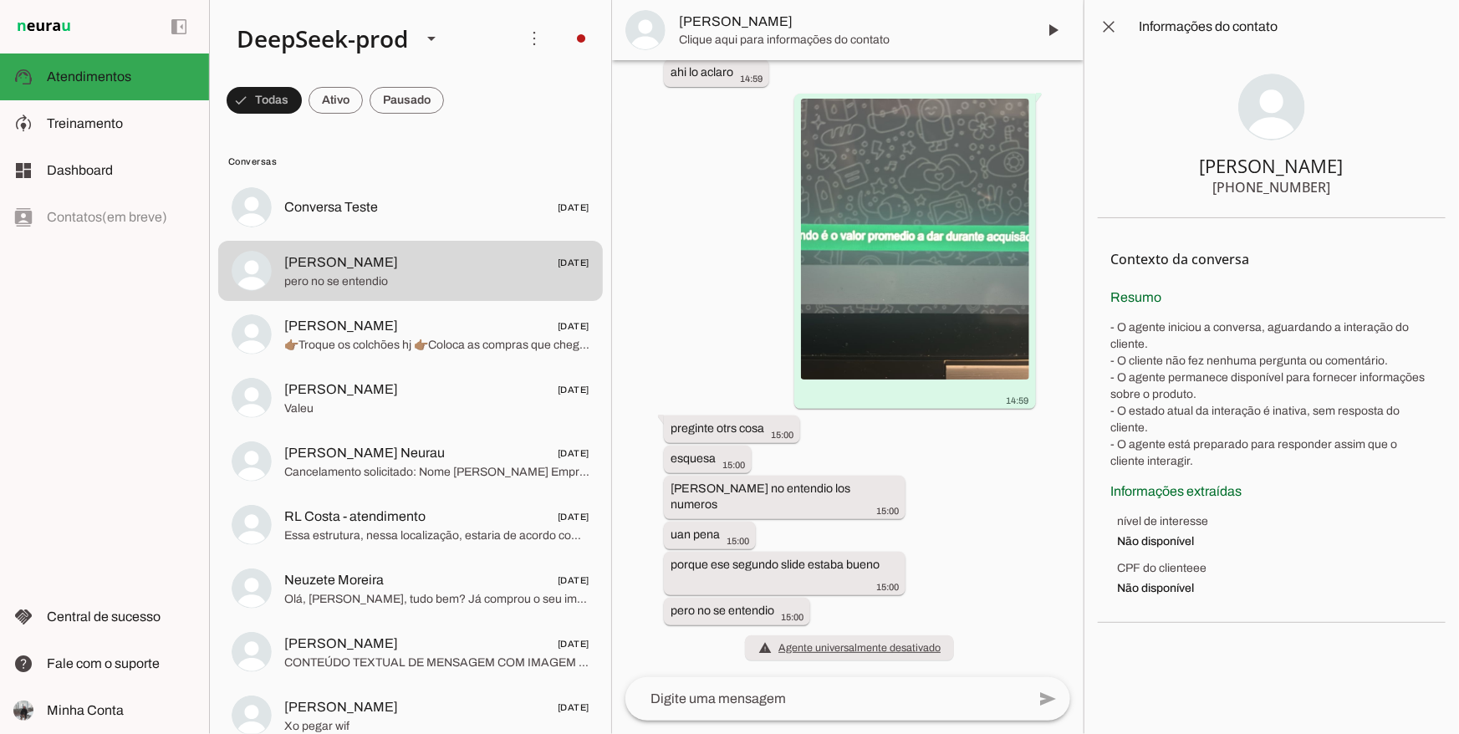
scroll to position [0, 0]
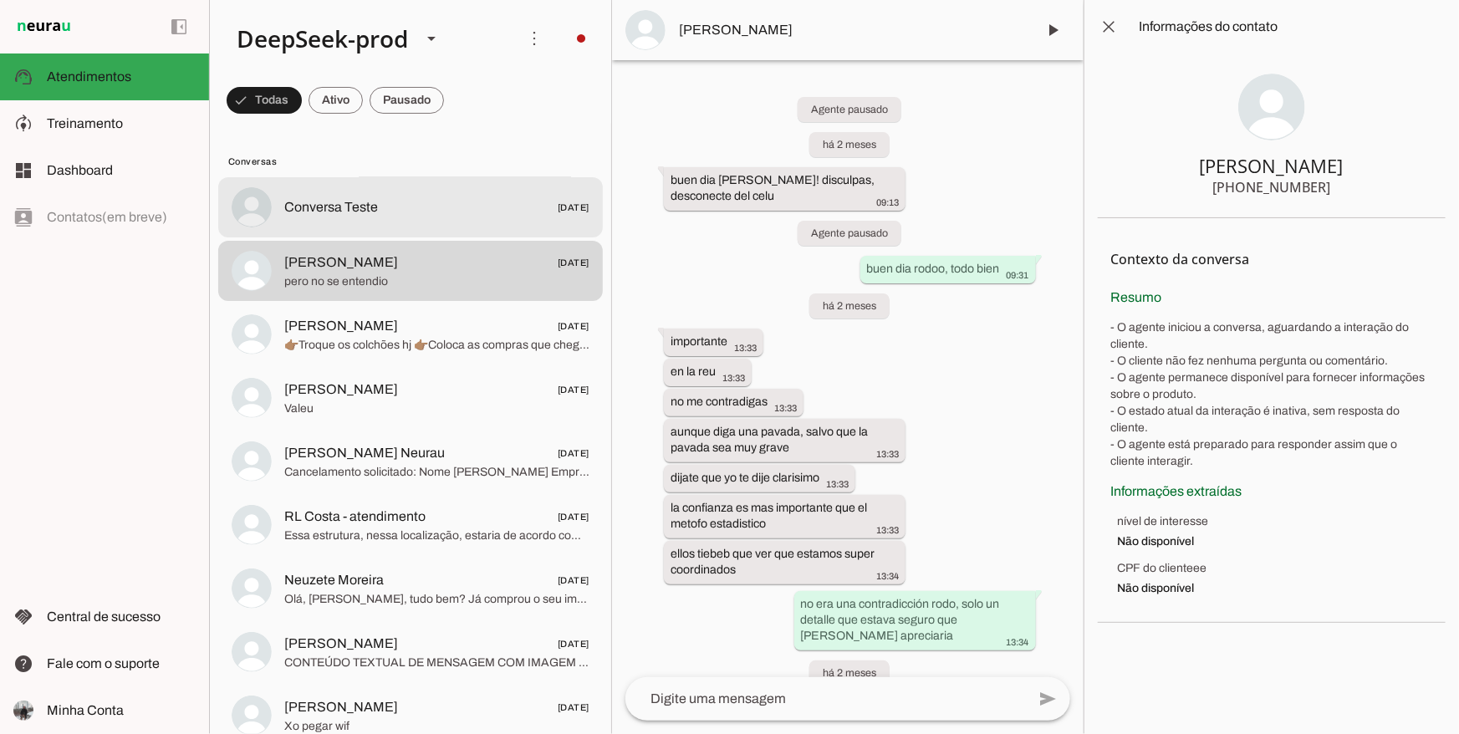
click at [451, 229] on md-item "Conversa Teste [DATE]" at bounding box center [410, 207] width 385 height 60
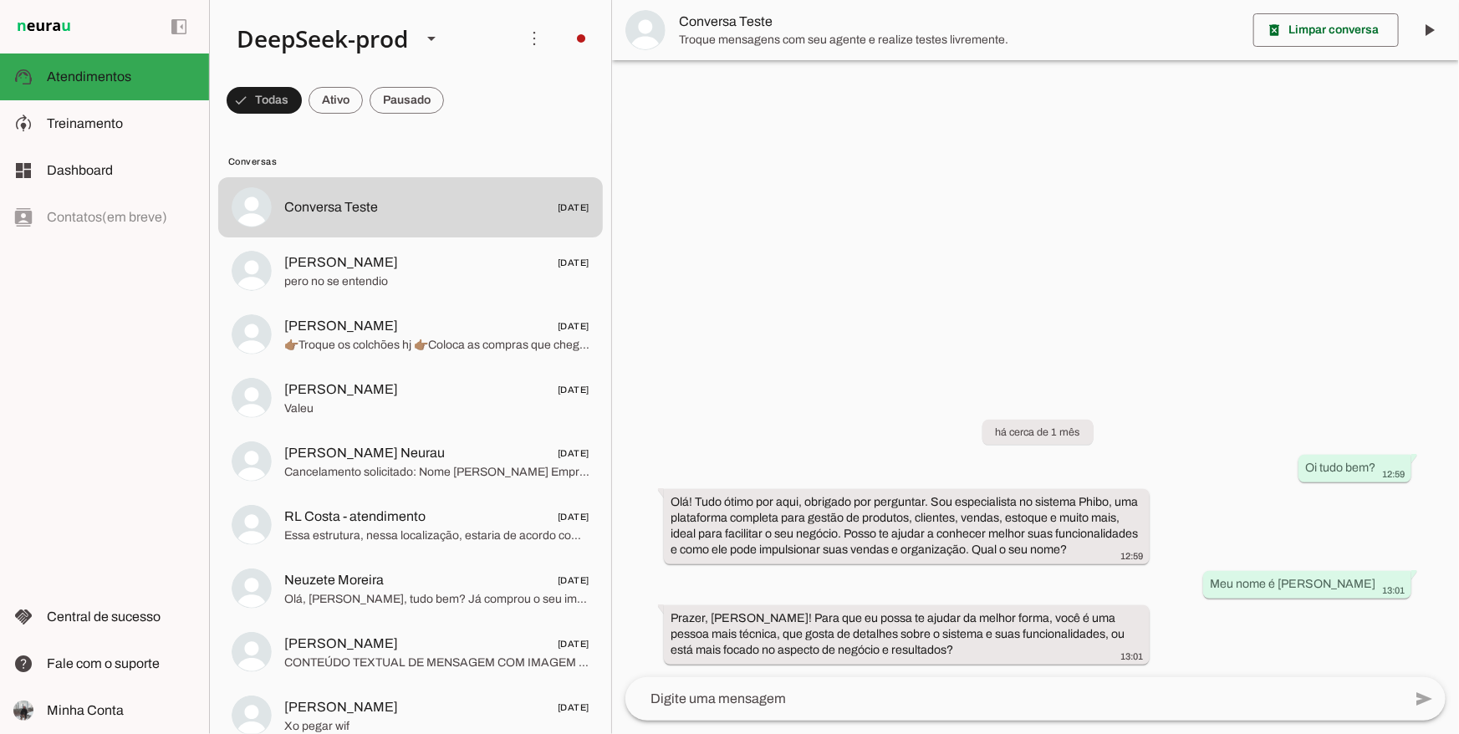
click at [953, 190] on div at bounding box center [1035, 367] width 847 height 734
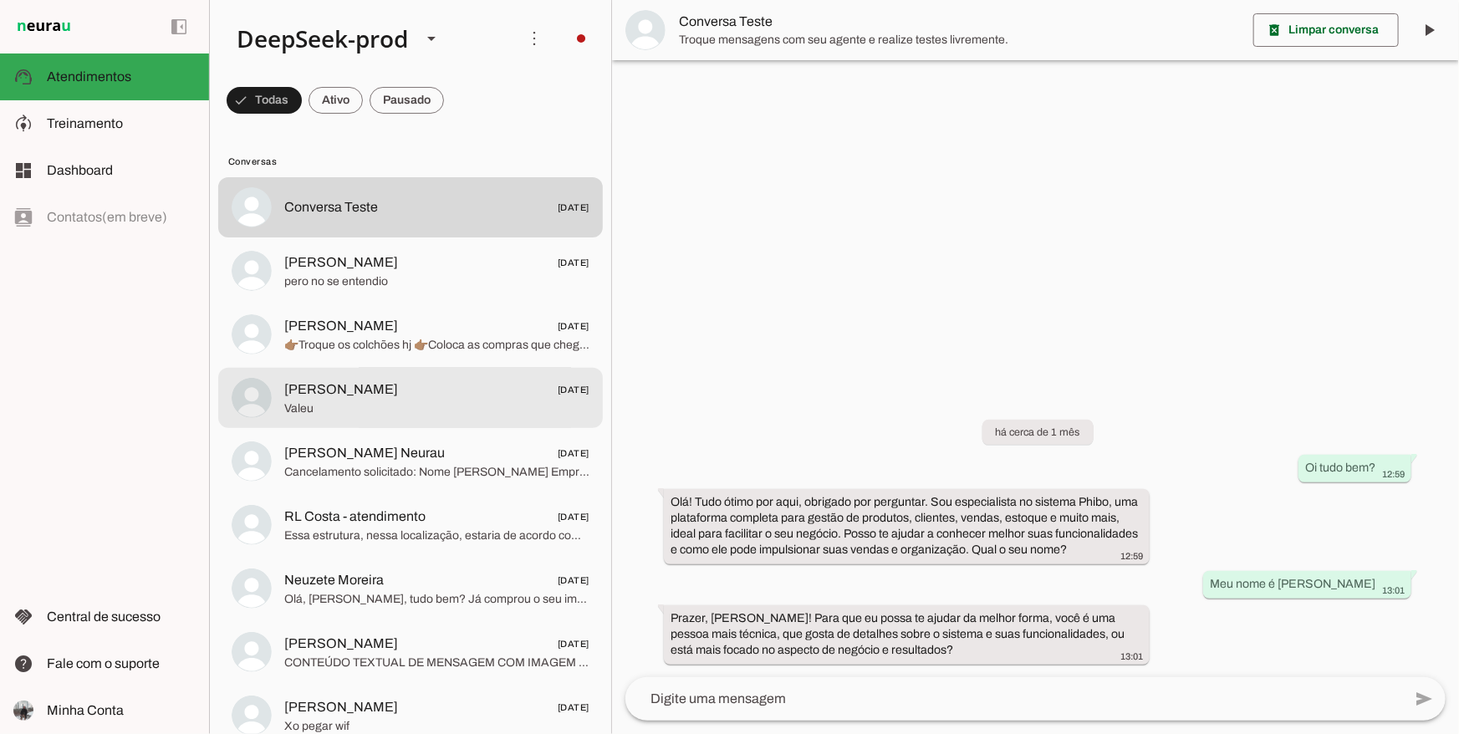
click at [345, 371] on md-item "[PERSON_NAME] [DATE] [GEOGRAPHIC_DATA]" at bounding box center [410, 398] width 385 height 60
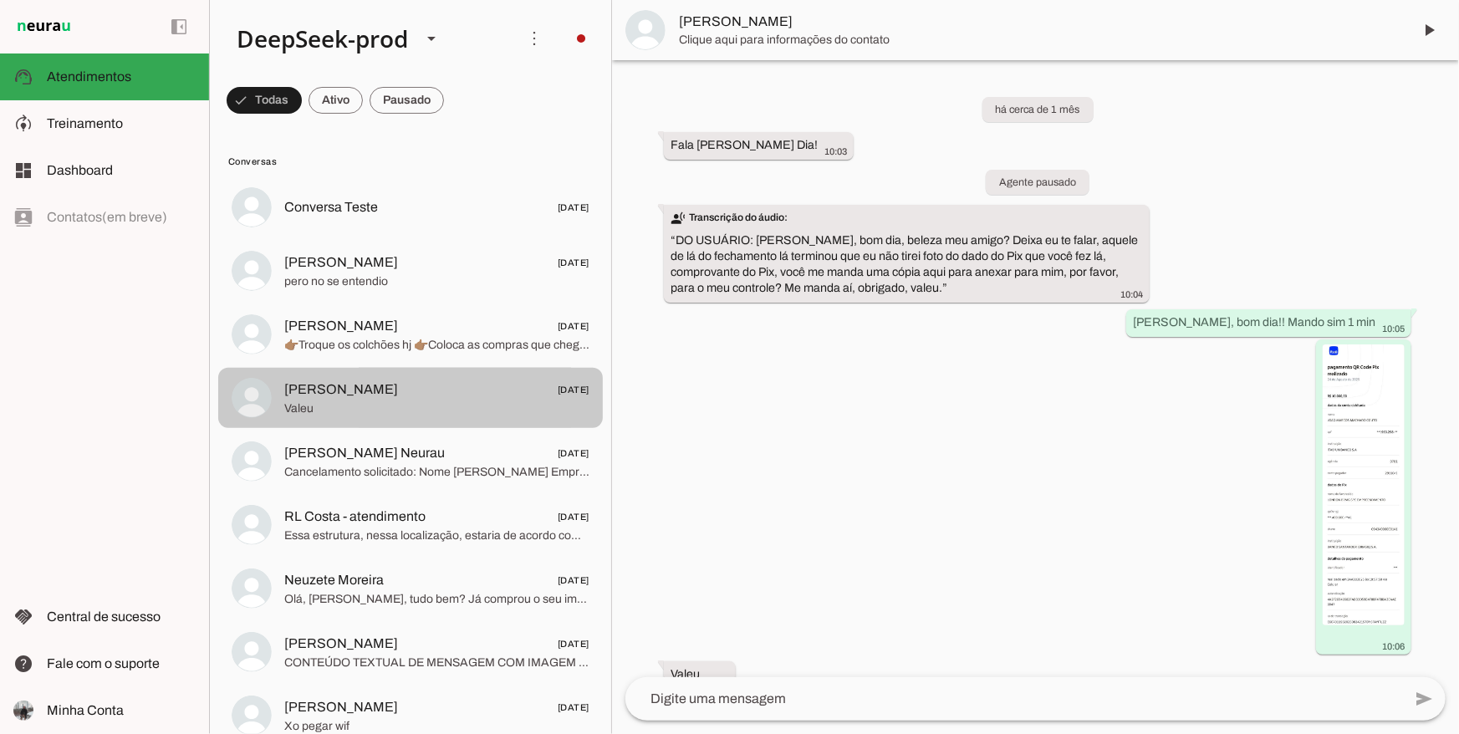
scroll to position [63, 0]
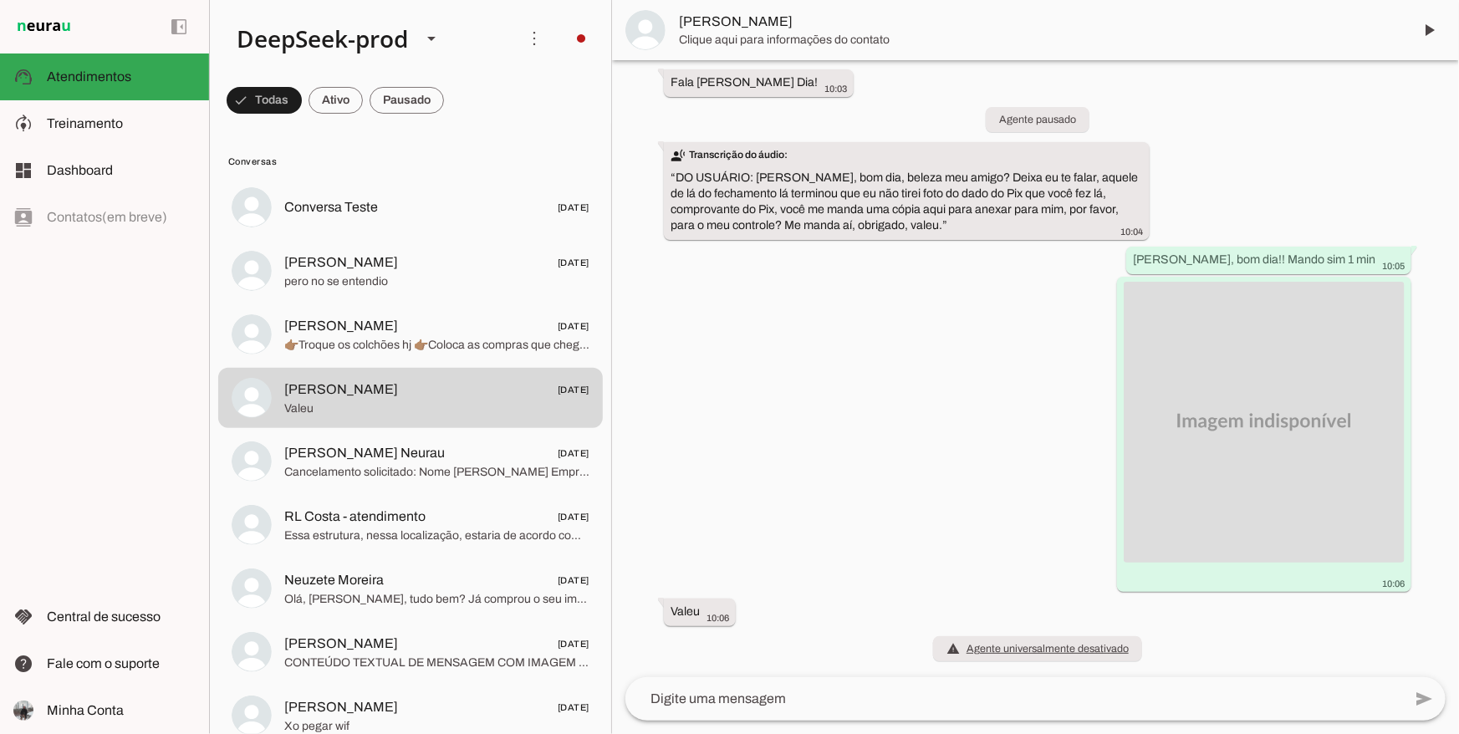
click at [765, 13] on span "[PERSON_NAME]" at bounding box center [1039, 22] width 720 height 20
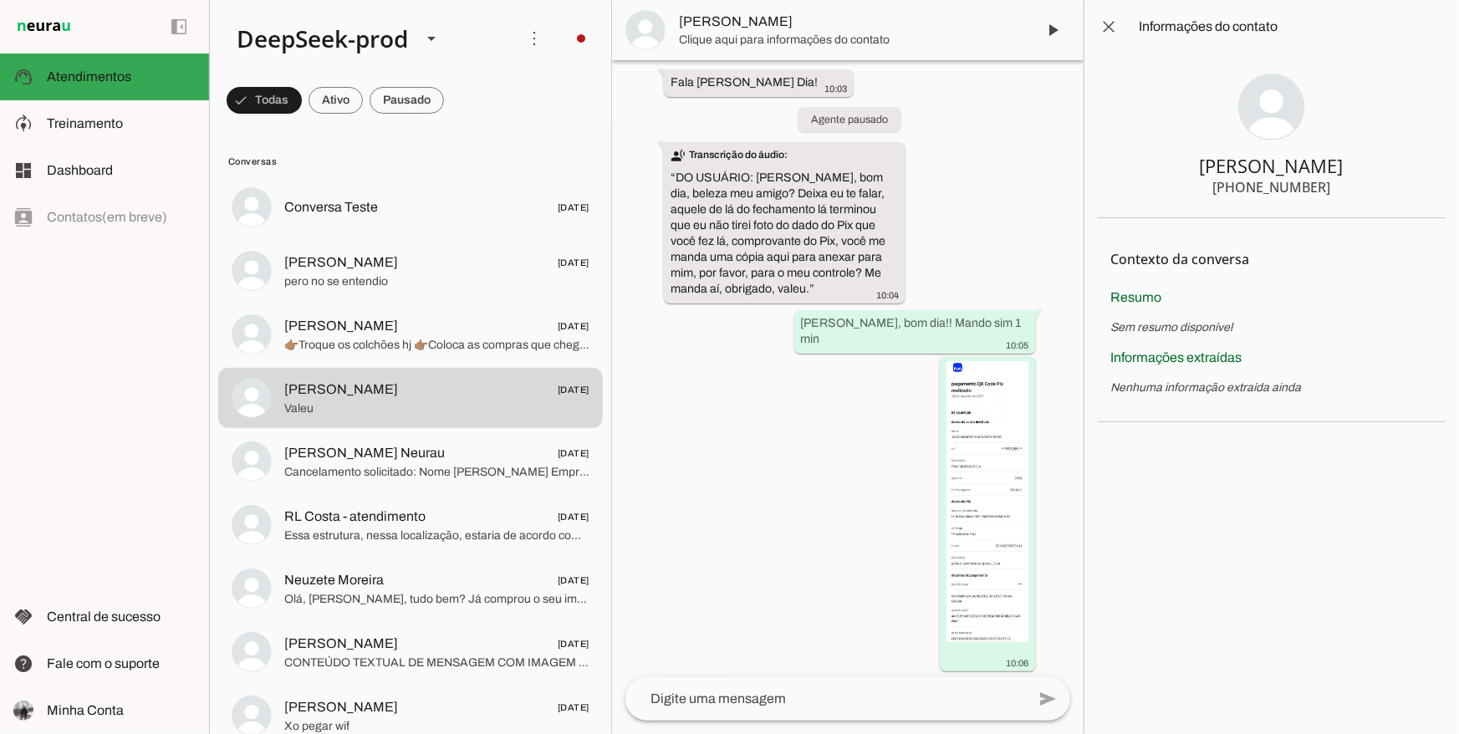
scroll to position [142, 0]
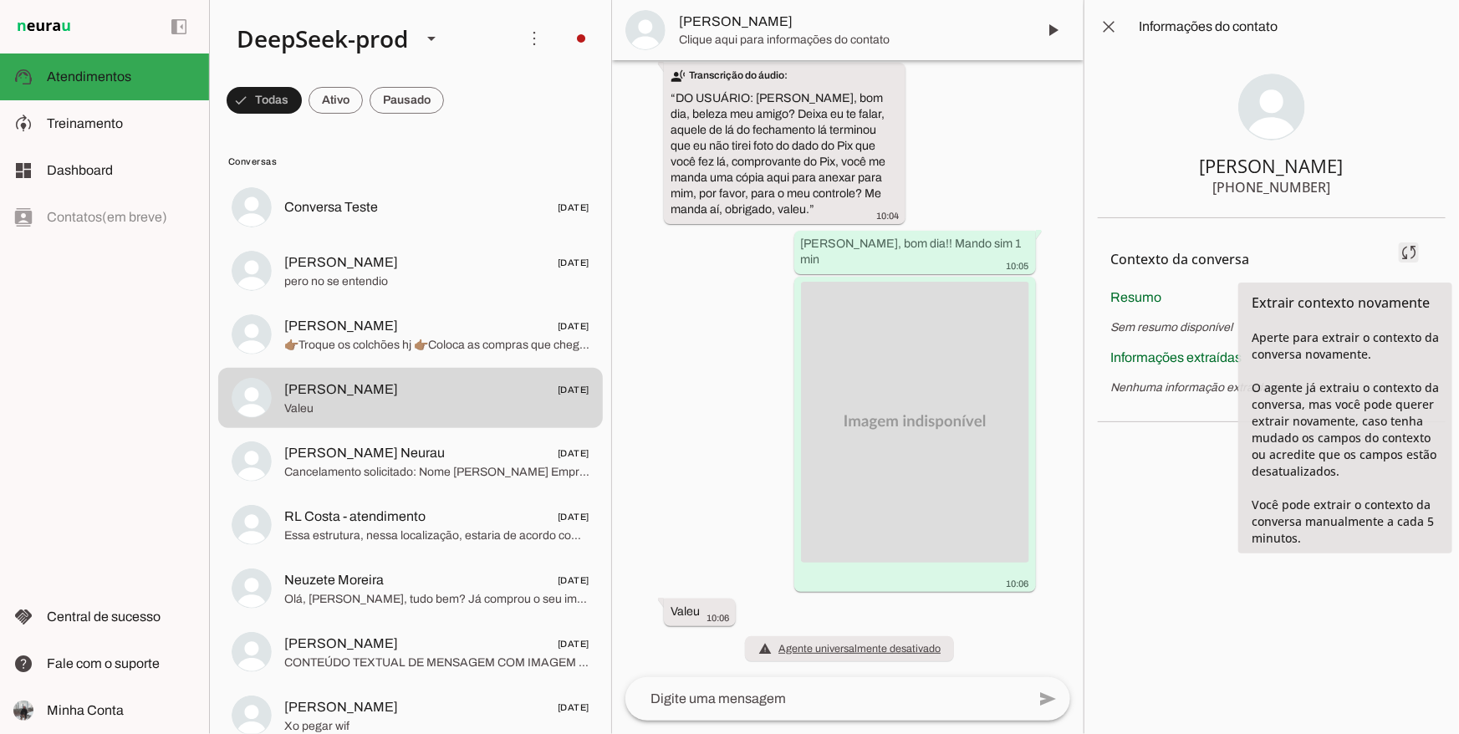
click at [1406, 246] on span at bounding box center [1409, 253] width 40 height 40
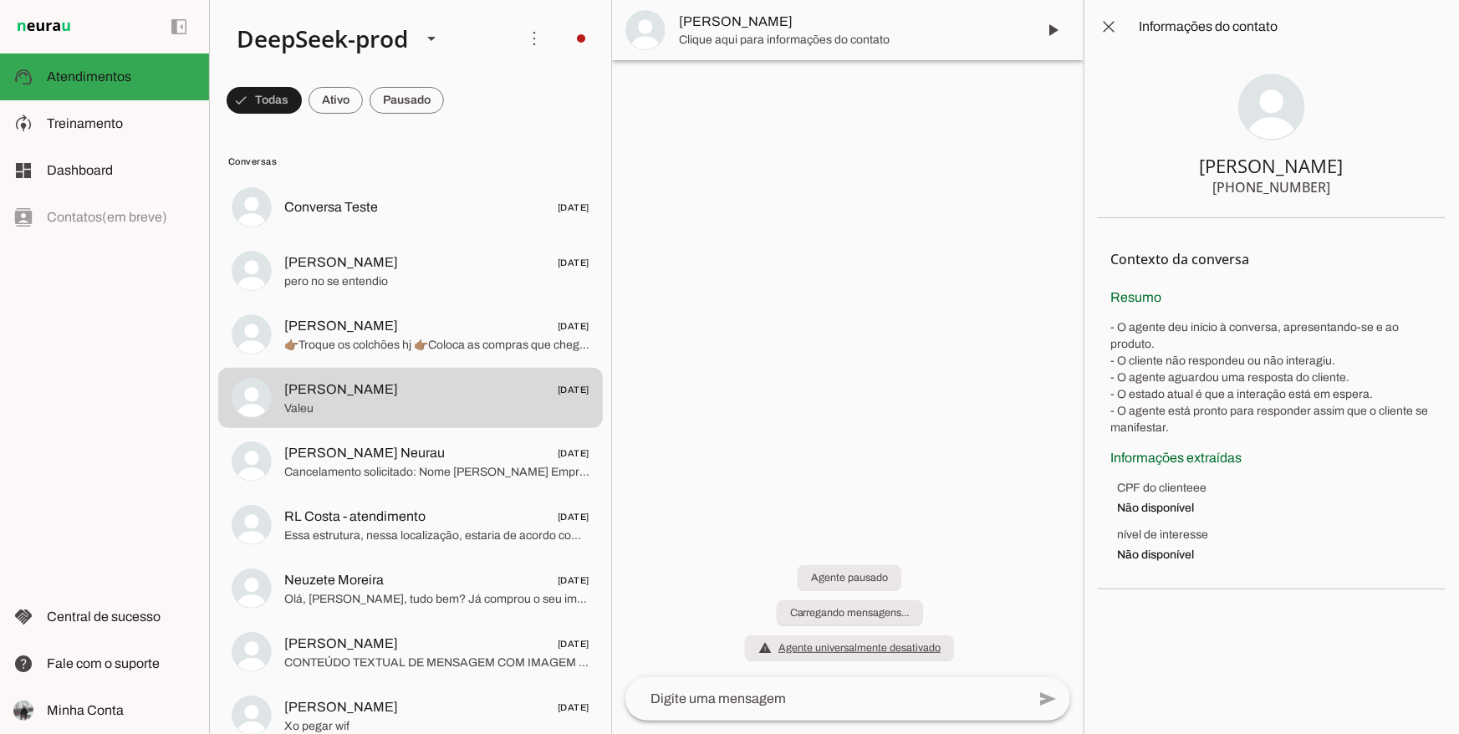
scroll to position [0, 0]
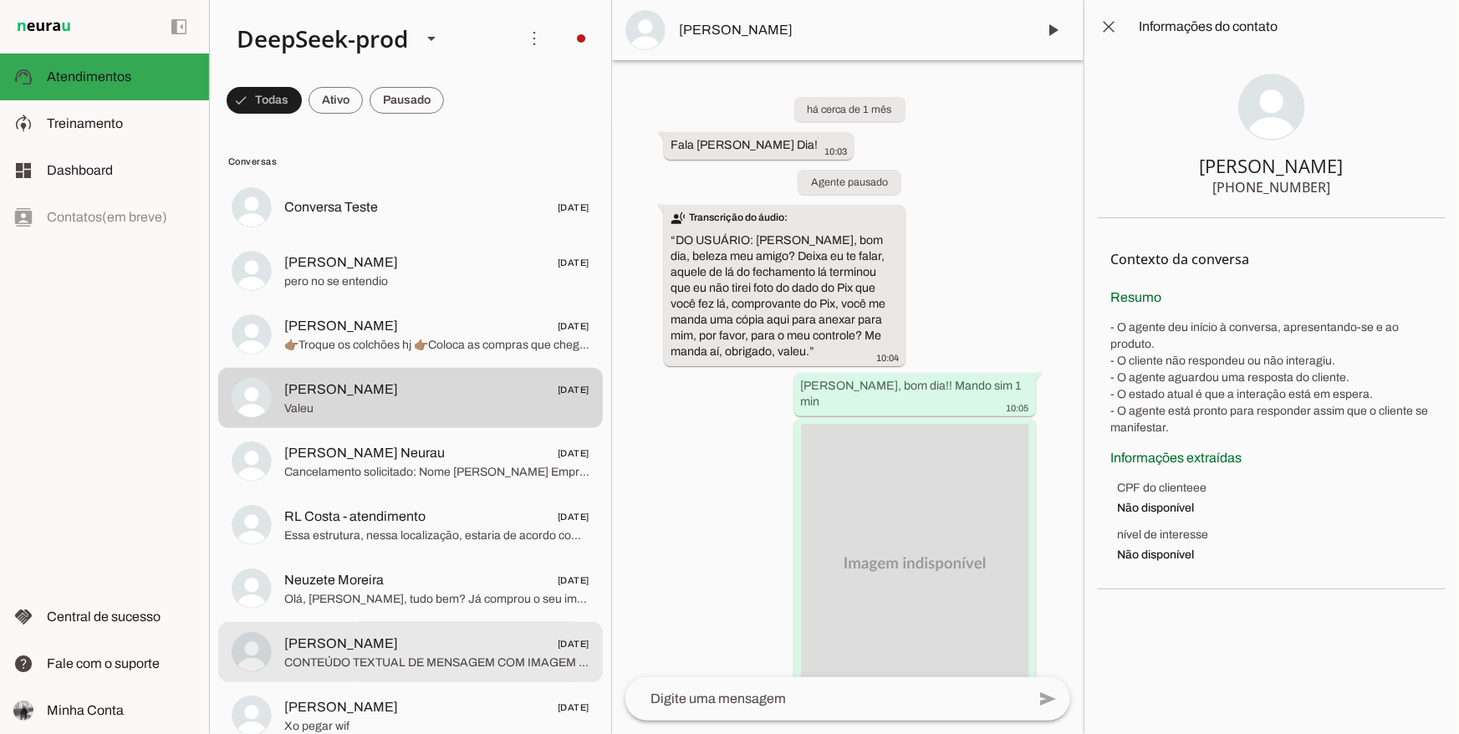
click at [478, 661] on span "CONTEÚDO TEXTUAL DE MENSAGEM COM IMAGEM (URL [URL][DOMAIN_NAME]) :" at bounding box center [436, 662] width 305 height 17
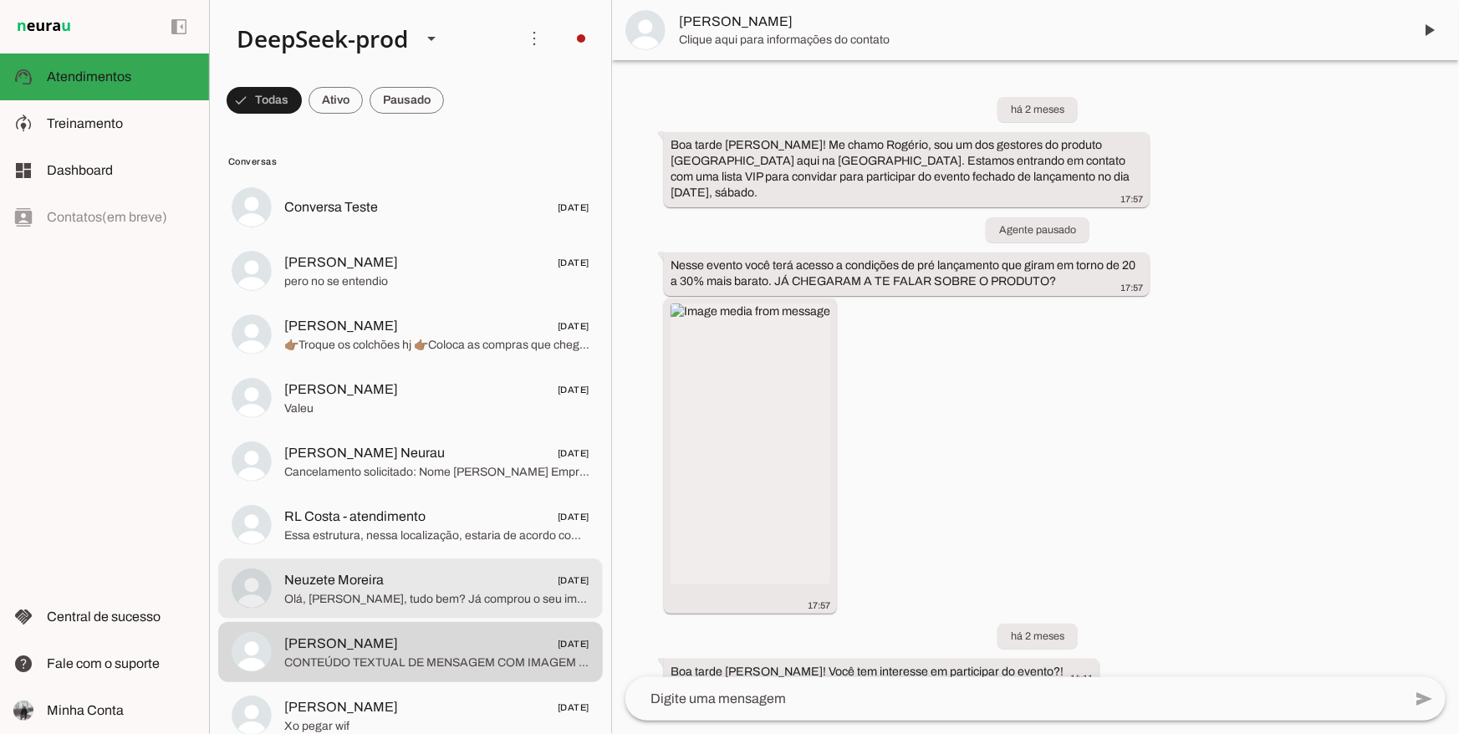
scroll to position [1296, 0]
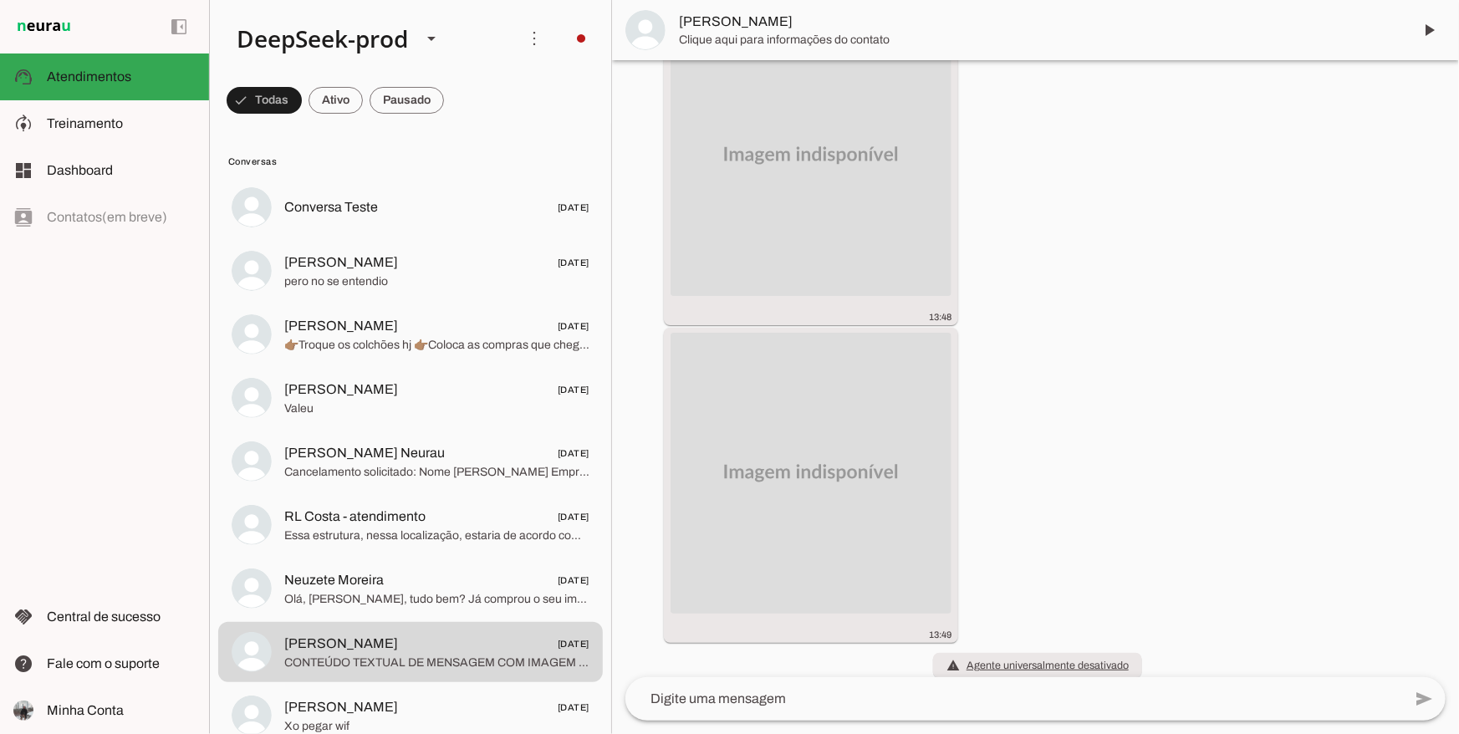
click at [769, 24] on span "[PERSON_NAME]" at bounding box center [1039, 22] width 720 height 20
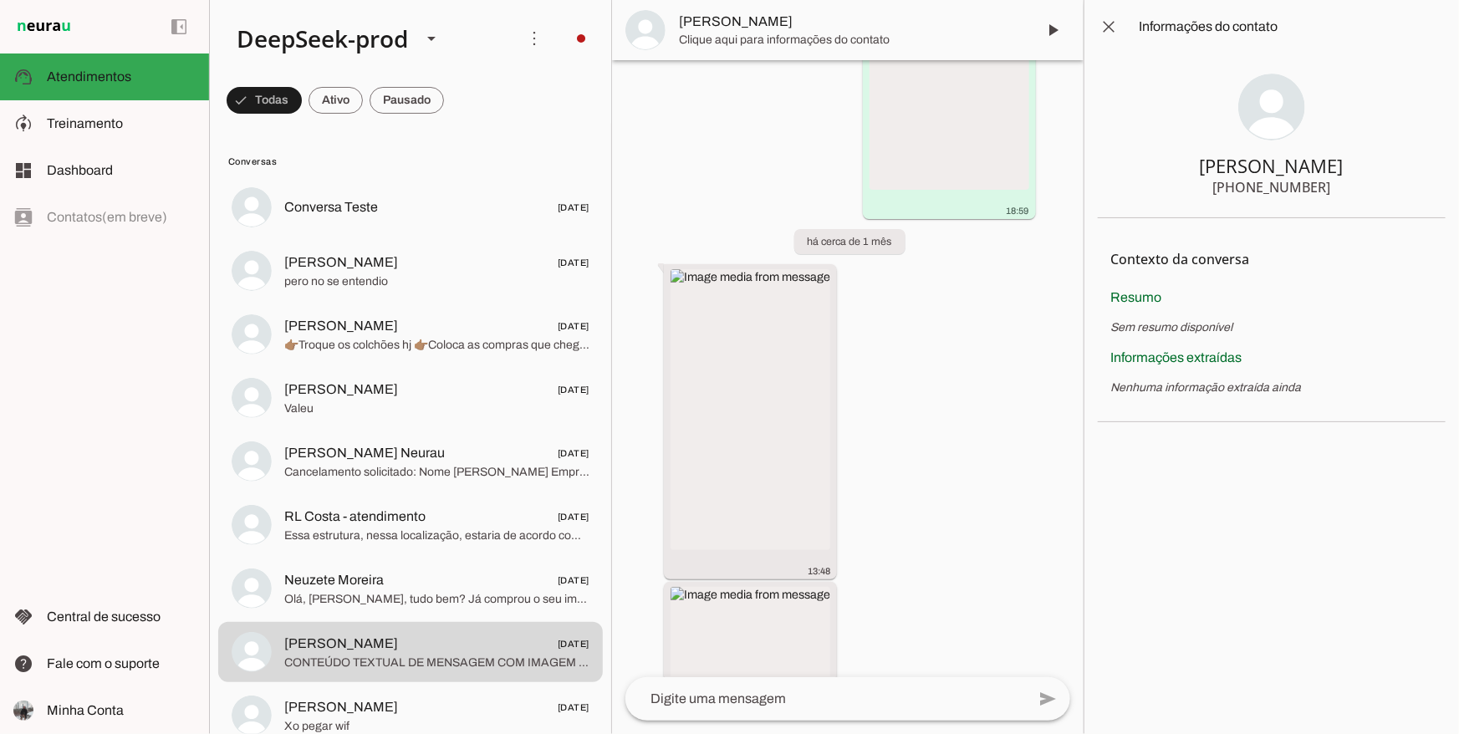
scroll to position [1535, 0]
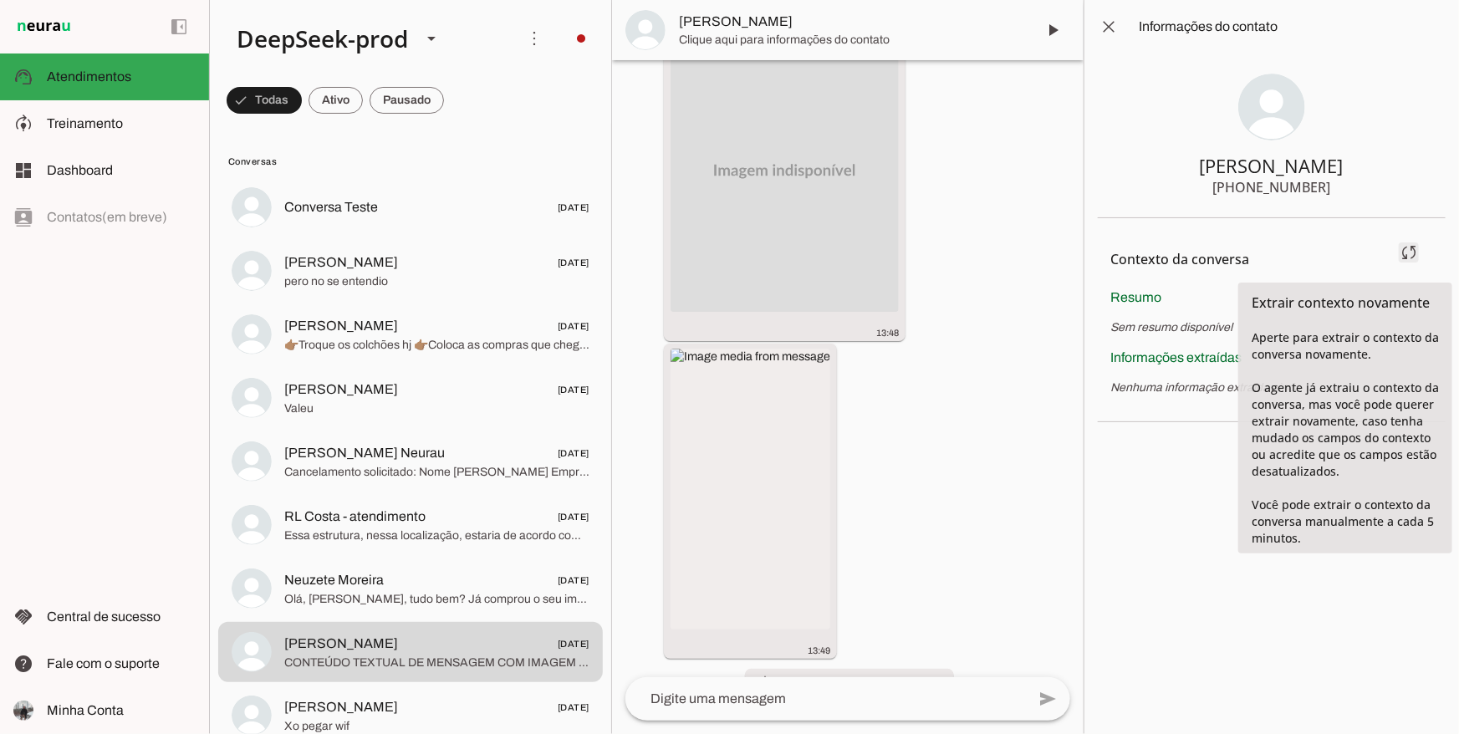
click at [1398, 261] on span at bounding box center [1409, 253] width 40 height 40
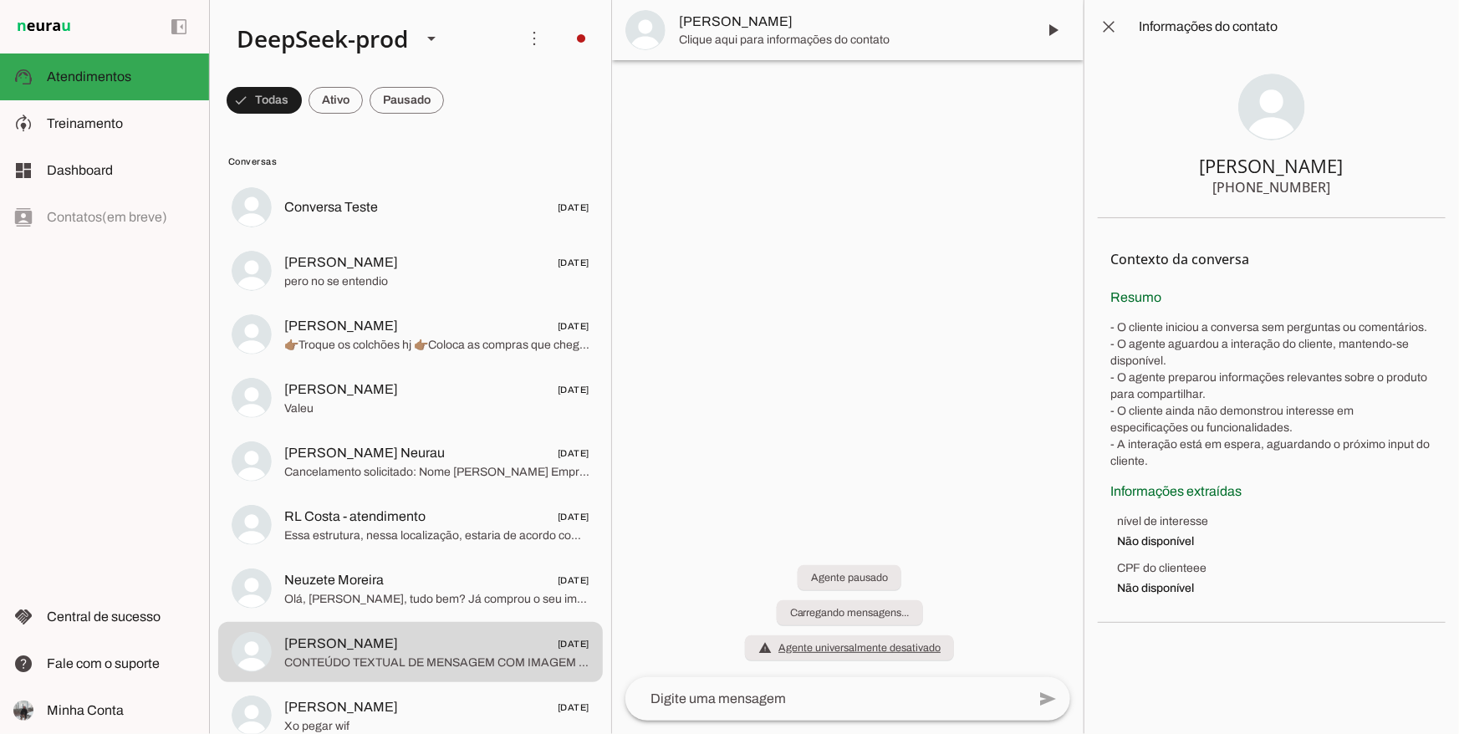
scroll to position [0, 0]
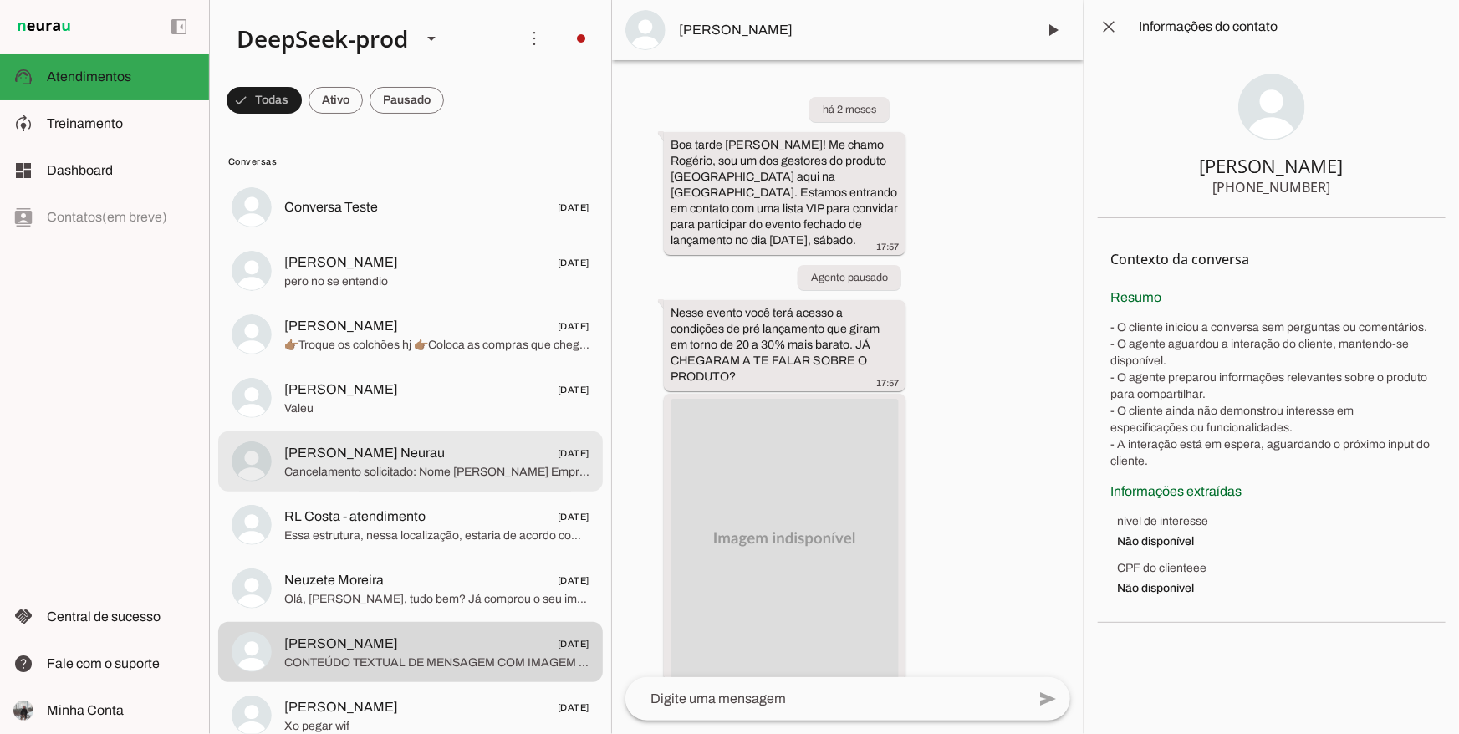
click at [411, 460] on span "[PERSON_NAME] Neurau" at bounding box center [364, 453] width 161 height 20
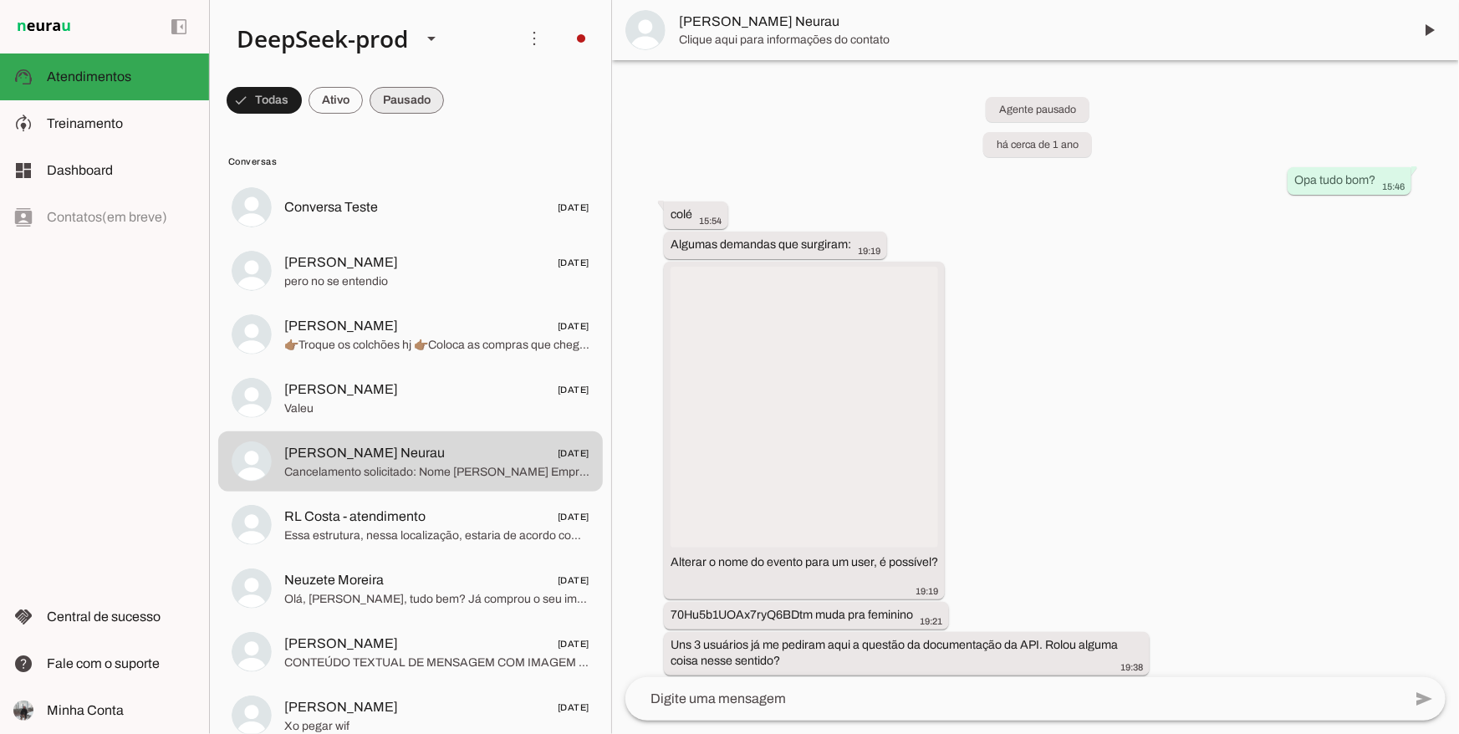
scroll to position [13758, 0]
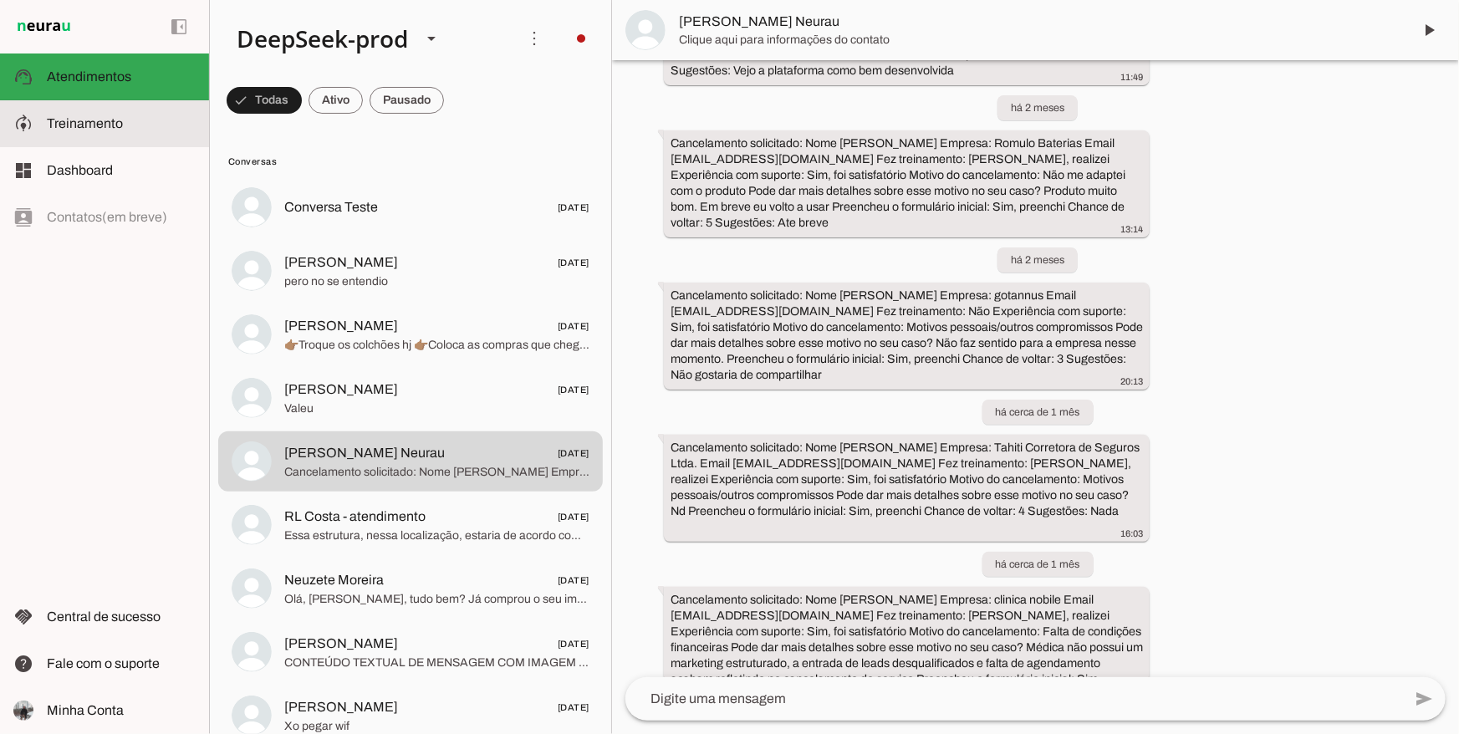
click at [124, 138] on md-item "model_training Treinamento Treinamento" at bounding box center [104, 123] width 209 height 47
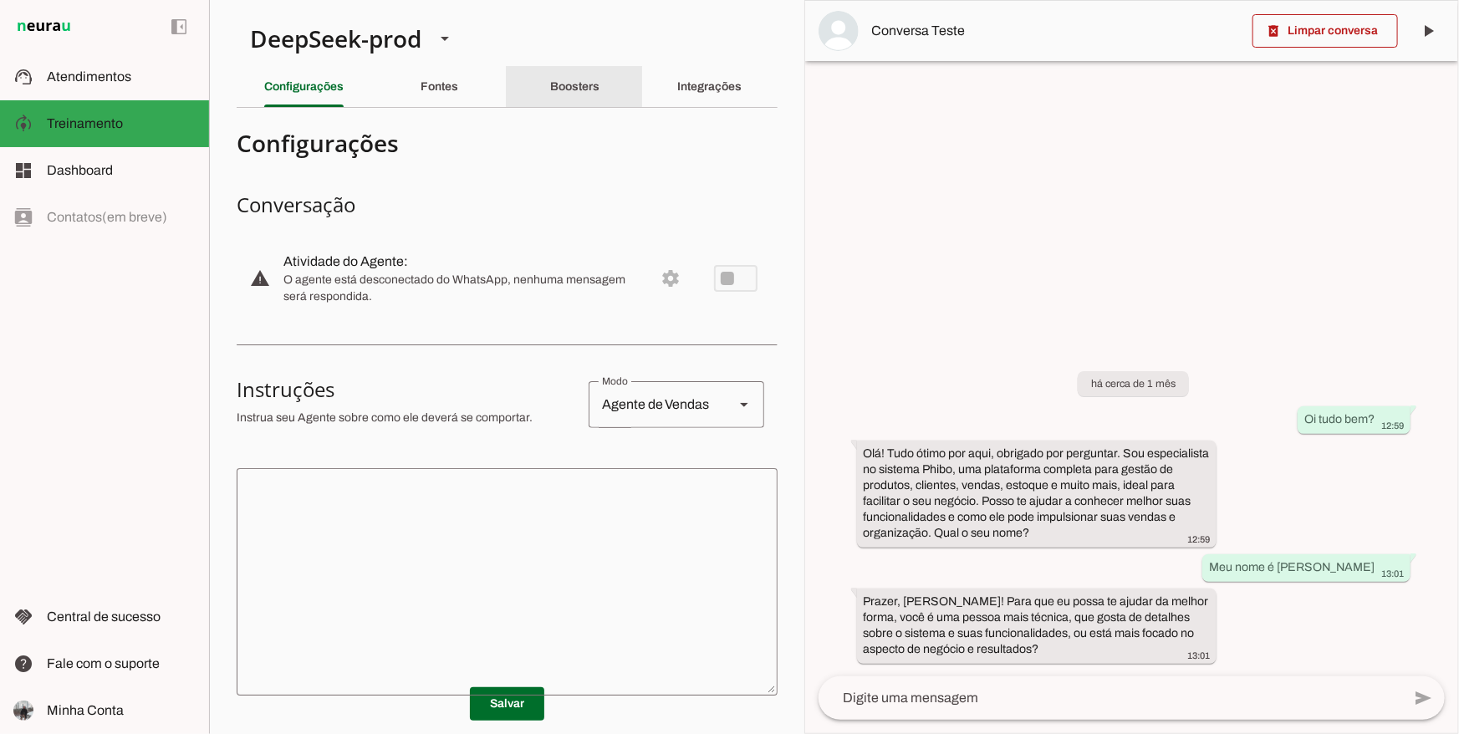
click at [553, 100] on div "Boosters" at bounding box center [574, 87] width 49 height 40
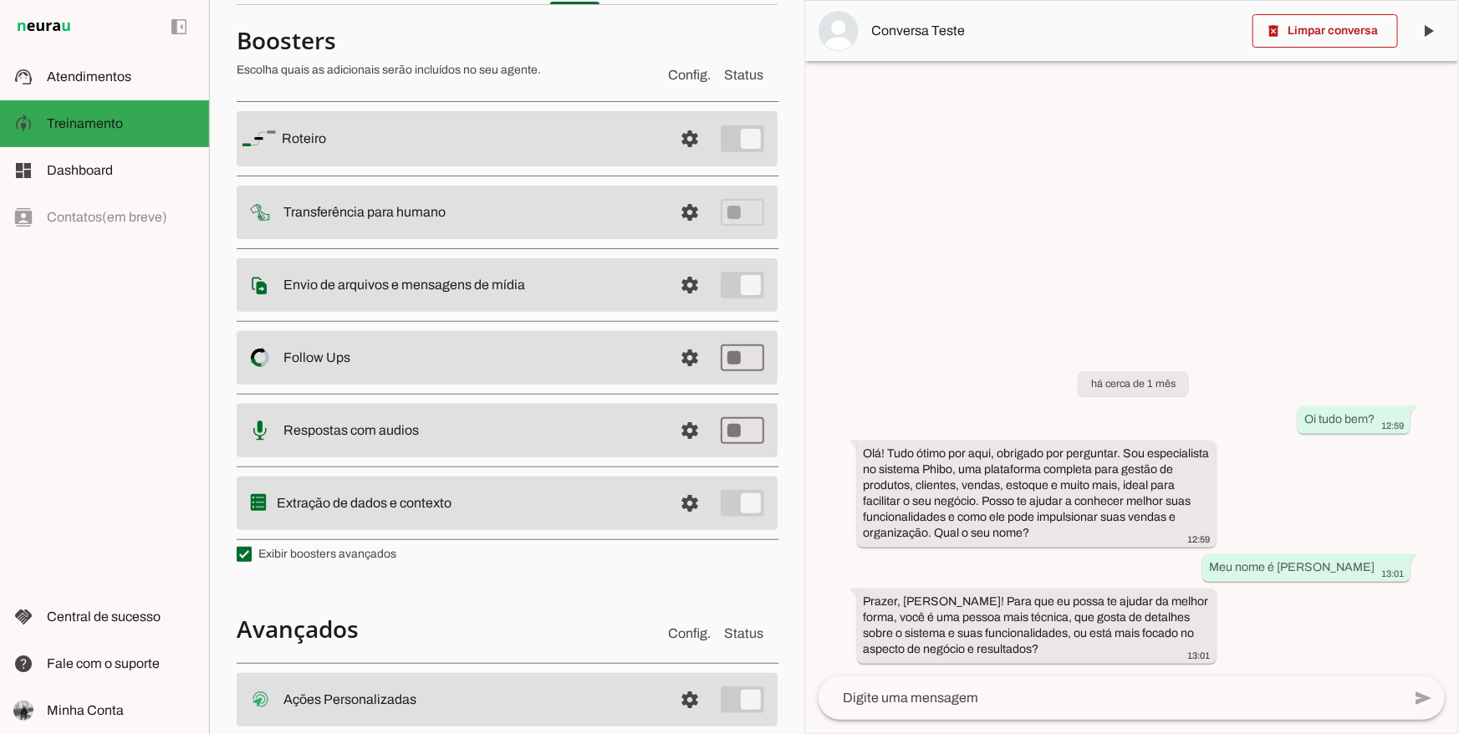
scroll to position [288, 0]
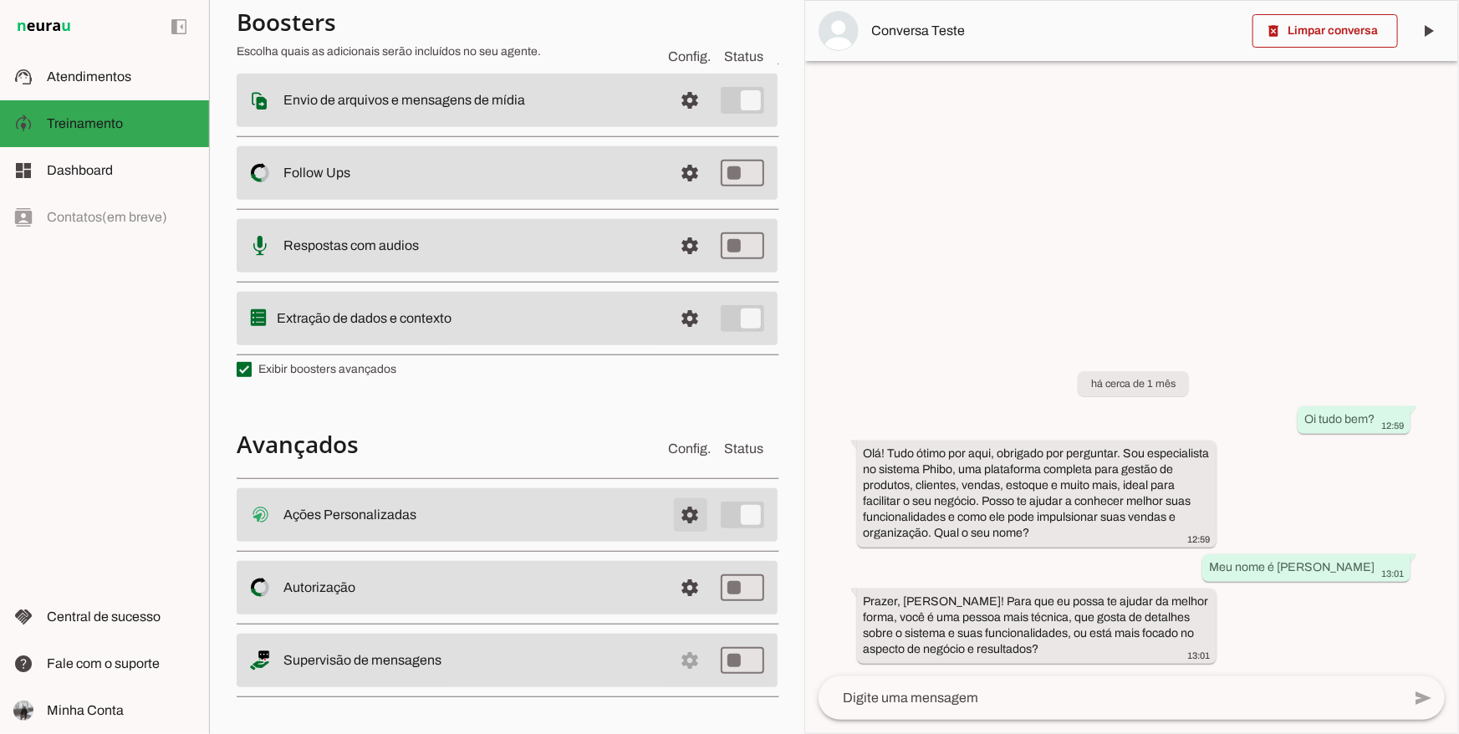
click at [676, 524] on span at bounding box center [691, 515] width 40 height 40
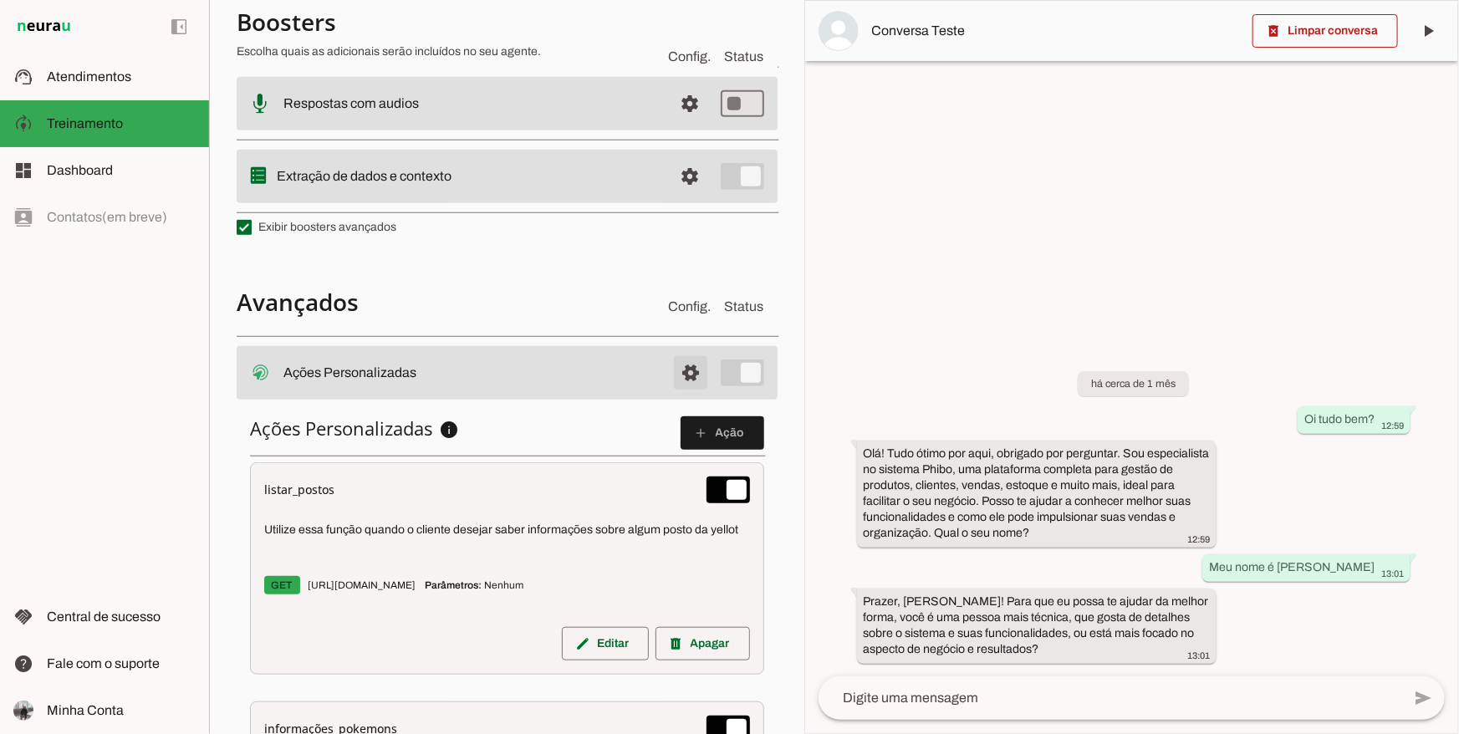
scroll to position [430, 0]
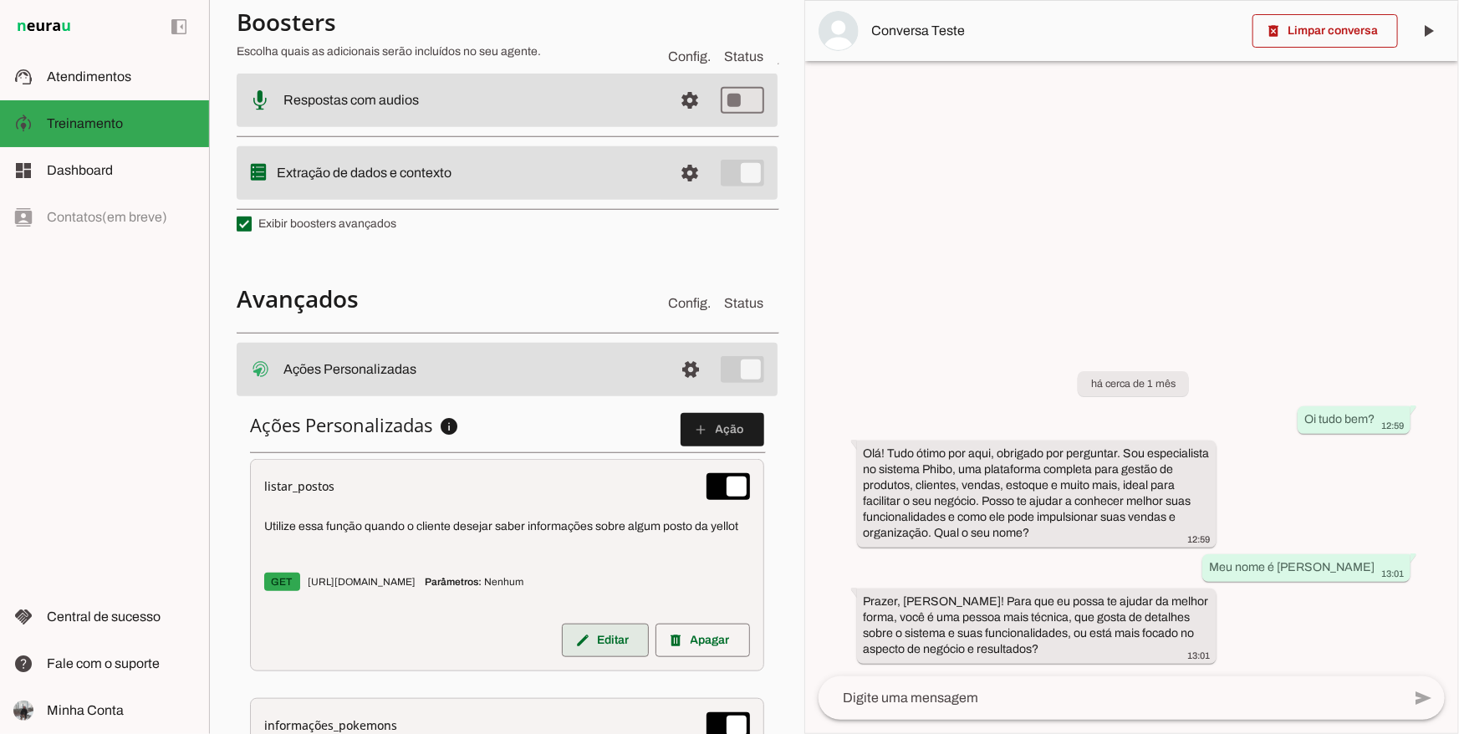
click at [595, 632] on span at bounding box center [605, 641] width 87 height 40
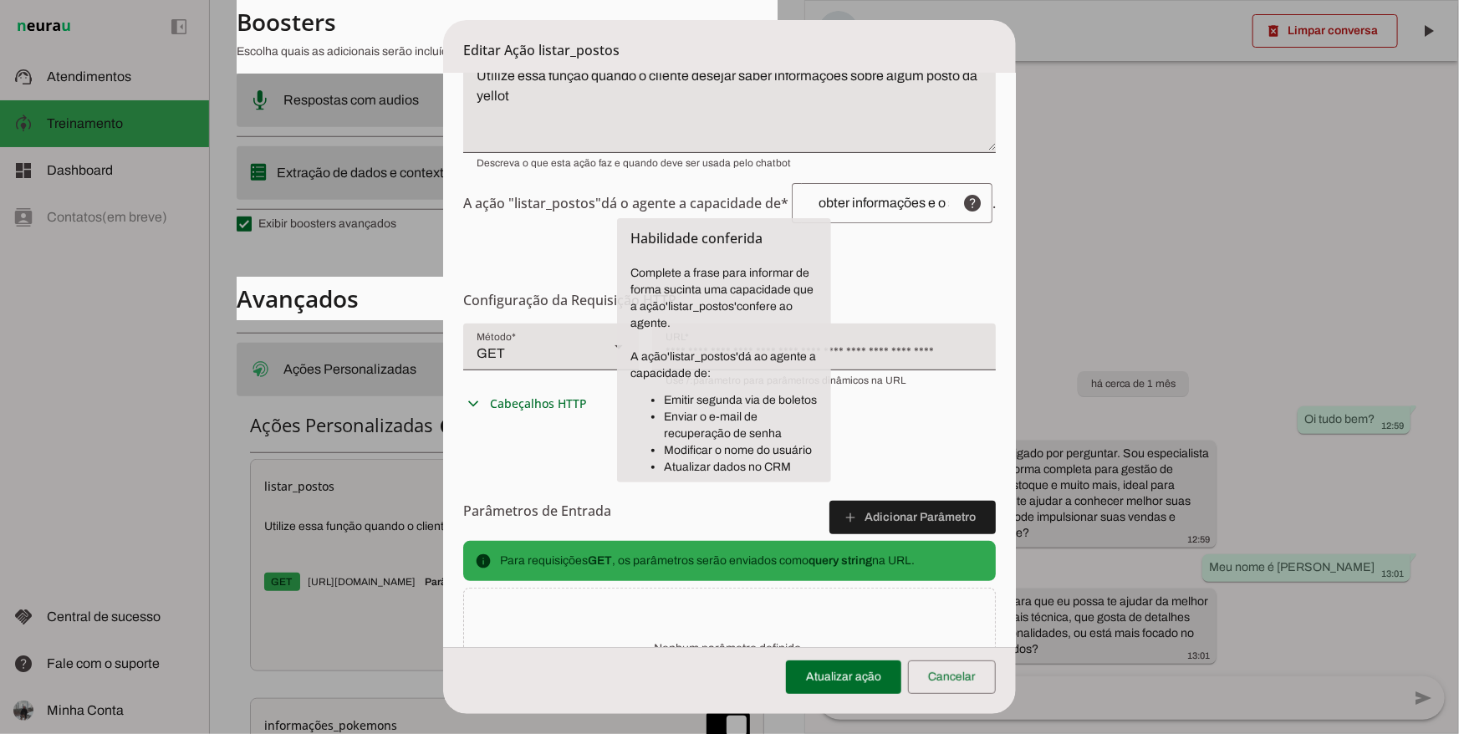
scroll to position [317, 0]
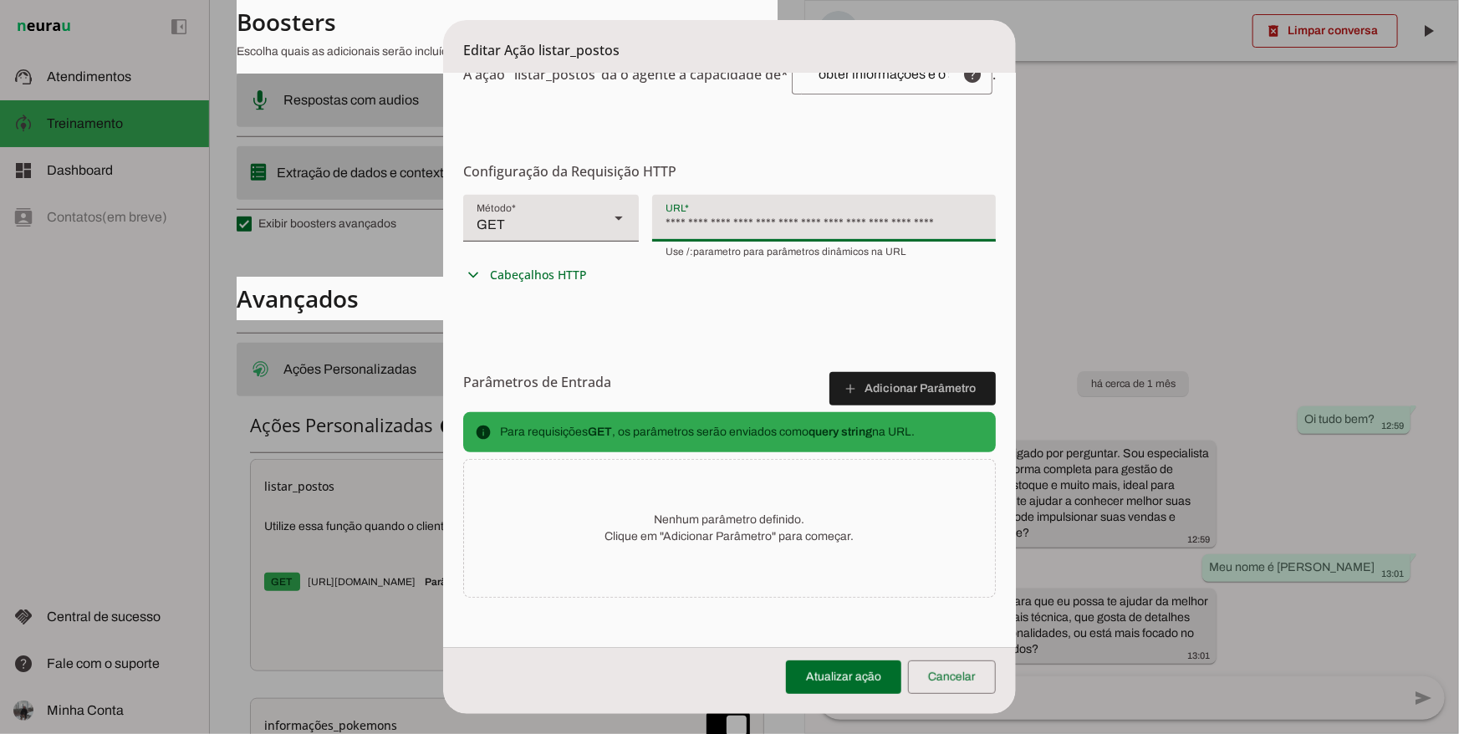
click at [844, 219] on div "**********" at bounding box center [825, 216] width 346 height 43
click at [847, 222] on div "**********" at bounding box center [825, 216] width 346 height 43
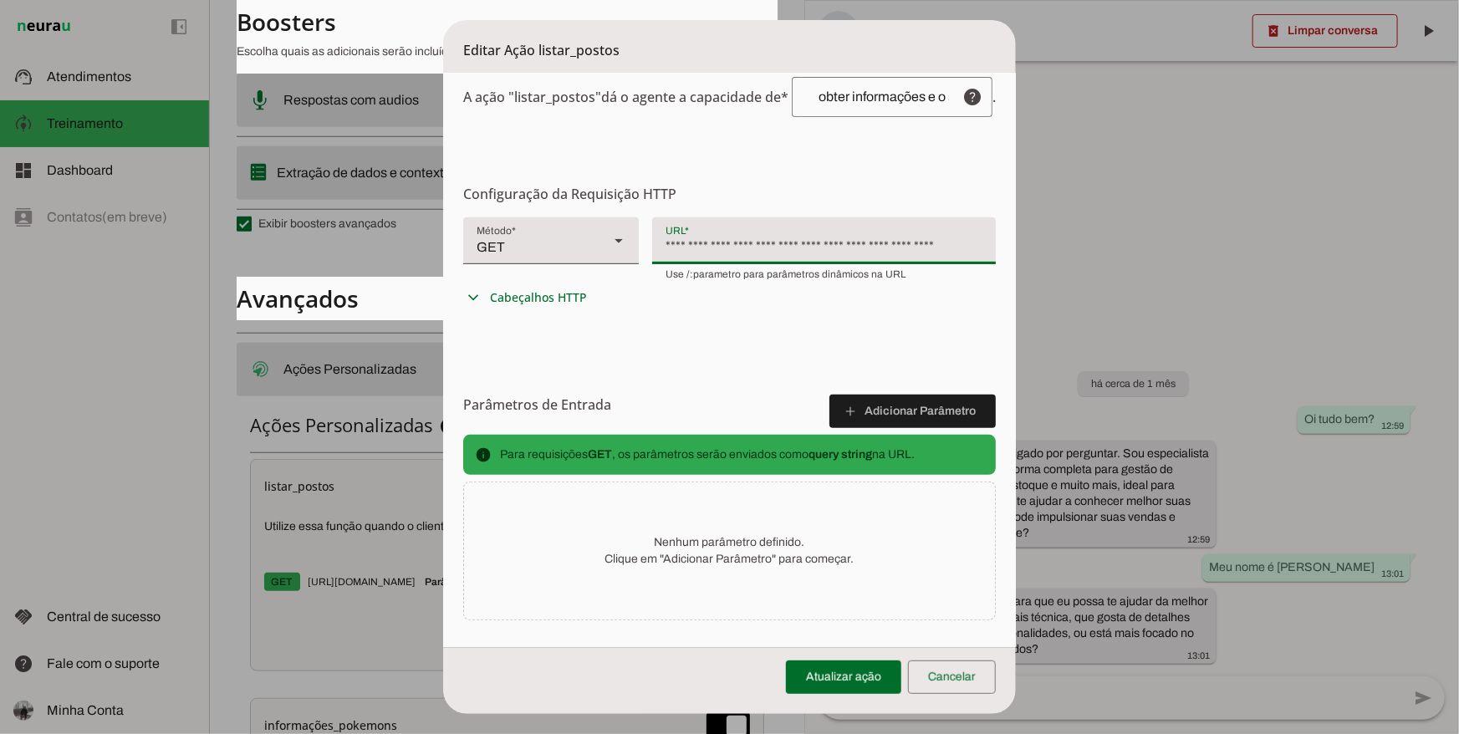
scroll to position [0, 0]
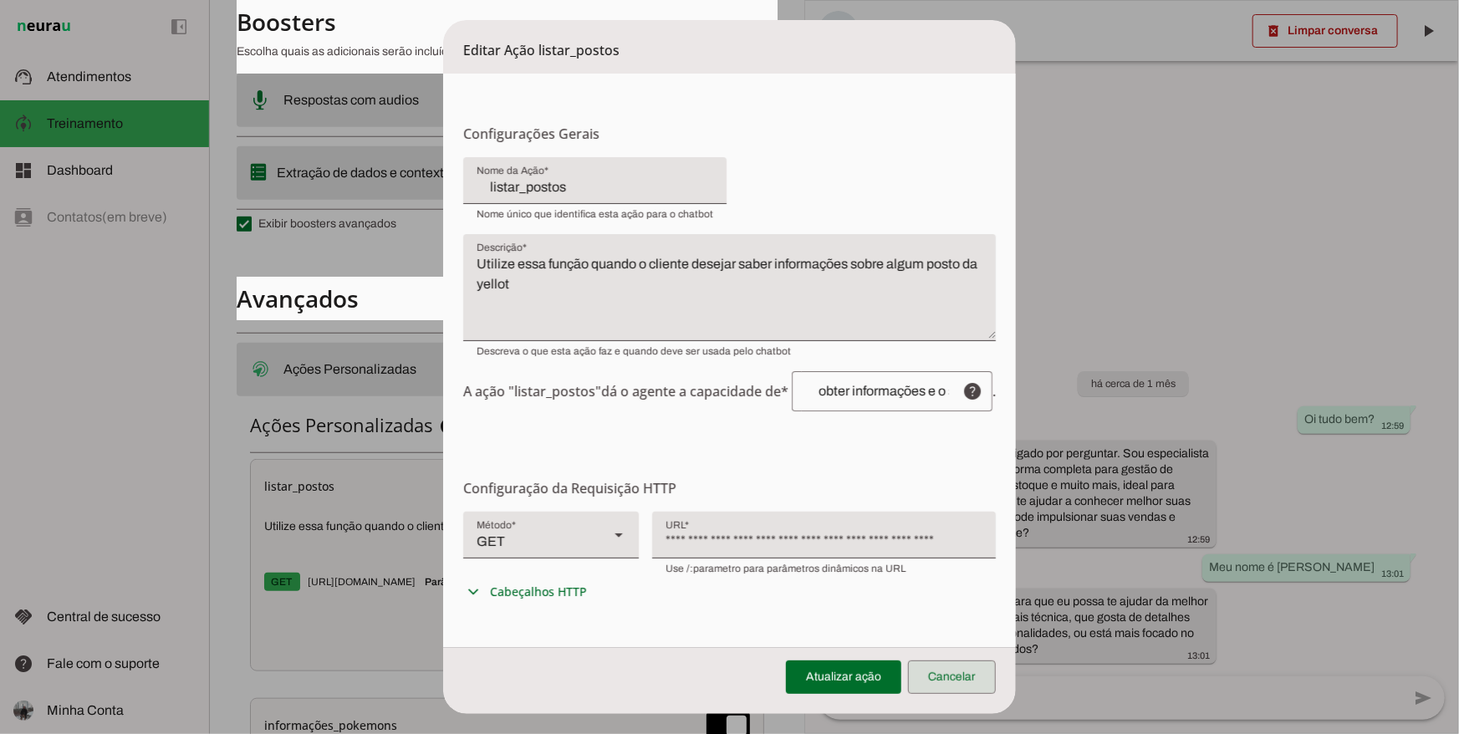
click at [956, 688] on span at bounding box center [952, 677] width 88 height 40
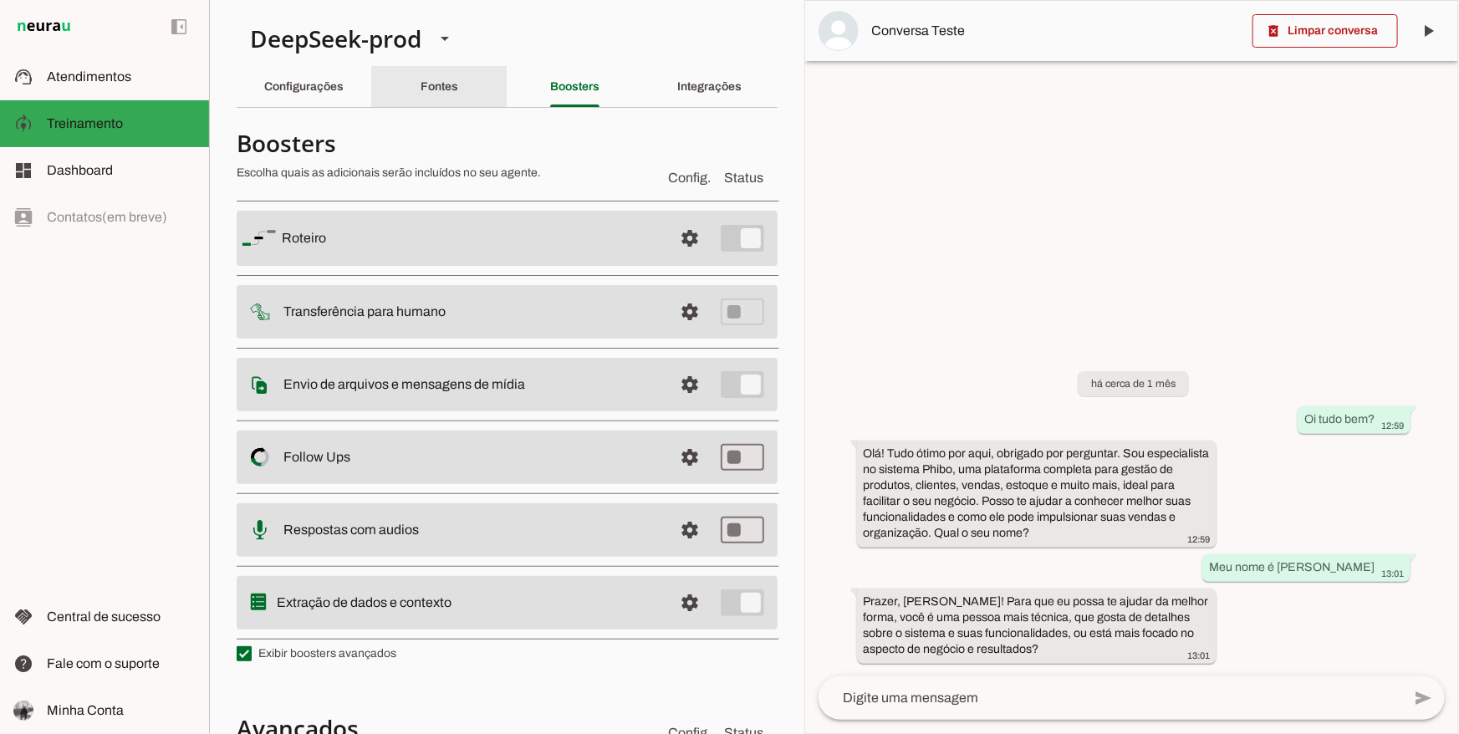
click at [421, 93] on div "Fontes" at bounding box center [440, 87] width 38 height 40
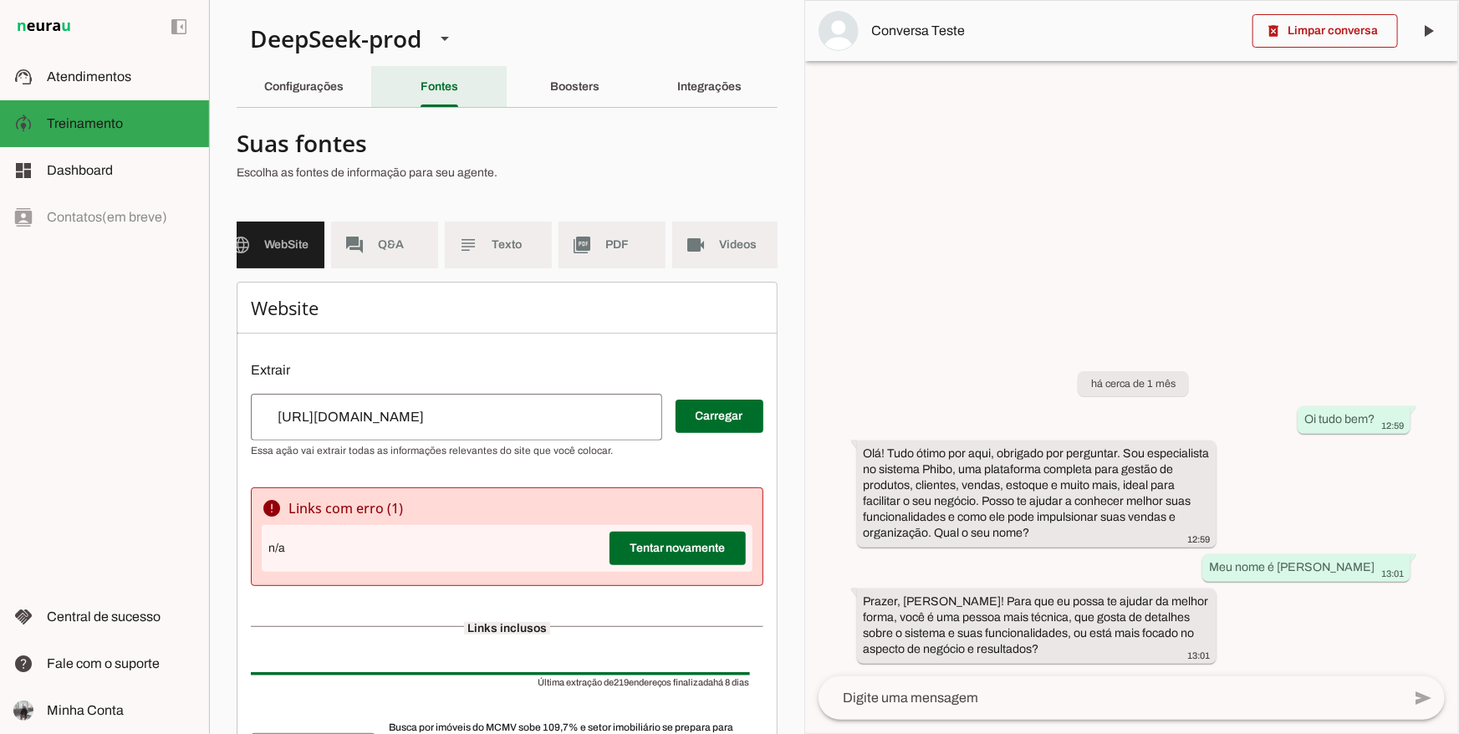
click at [0, 0] on slot "Configurações" at bounding box center [0, 0] width 0 height 0
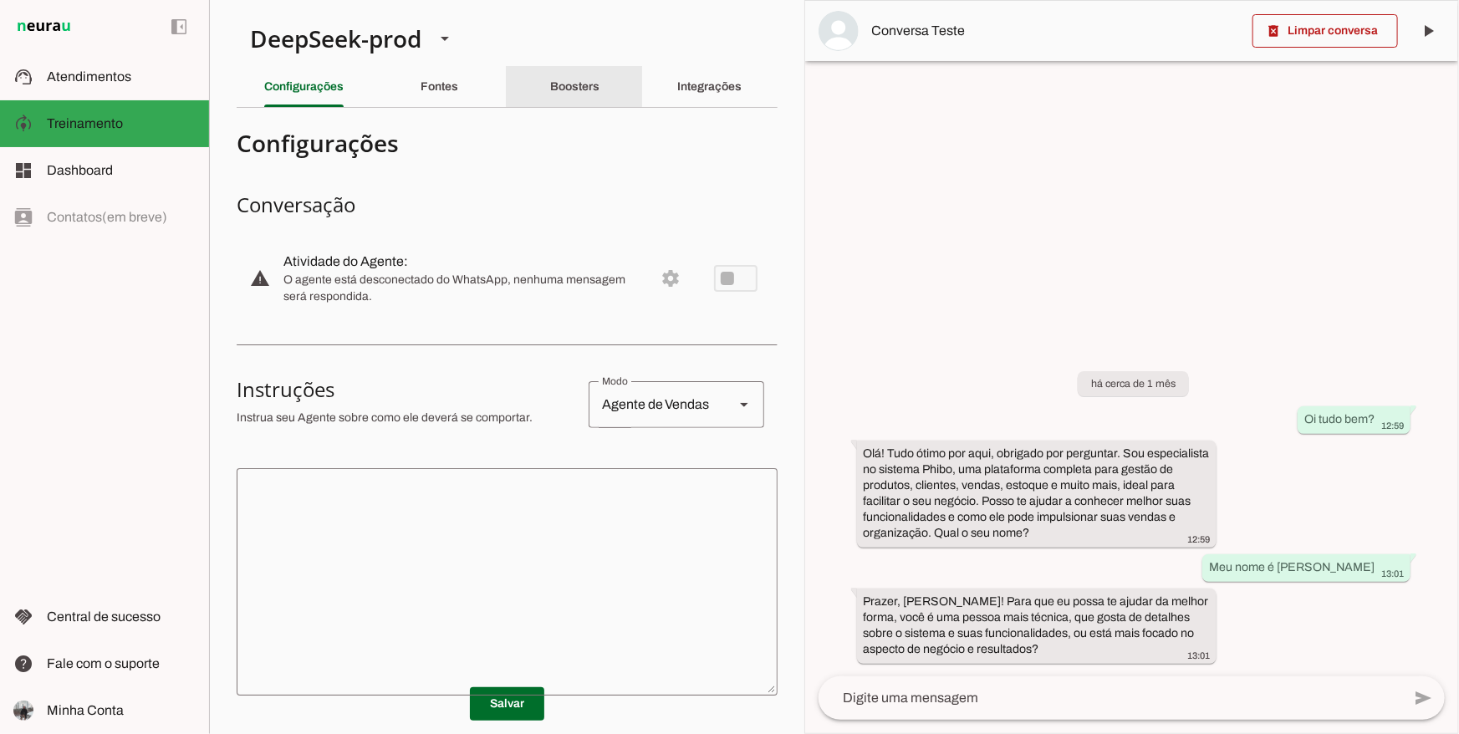
click at [550, 100] on div "Boosters" at bounding box center [574, 87] width 49 height 40
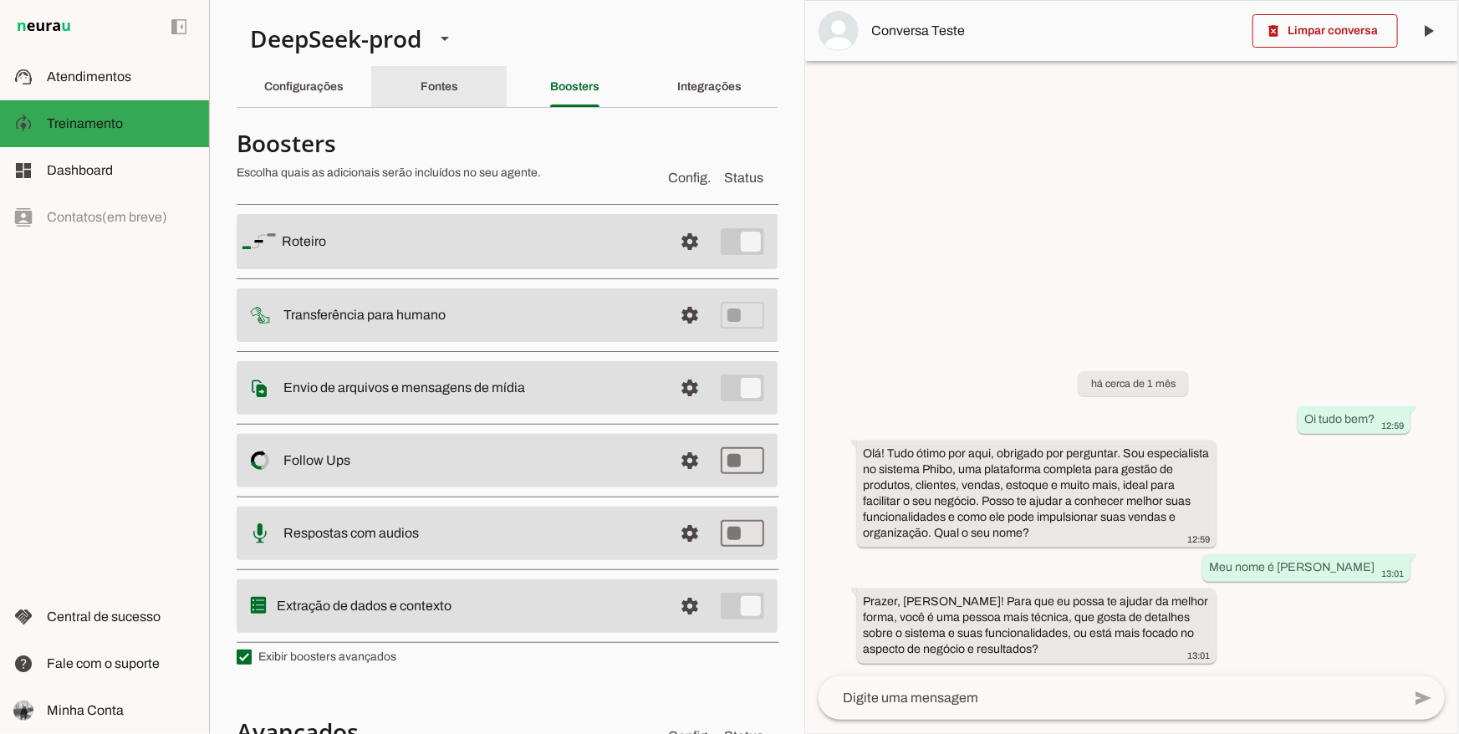
click at [429, 94] on div "Fontes" at bounding box center [440, 87] width 38 height 40
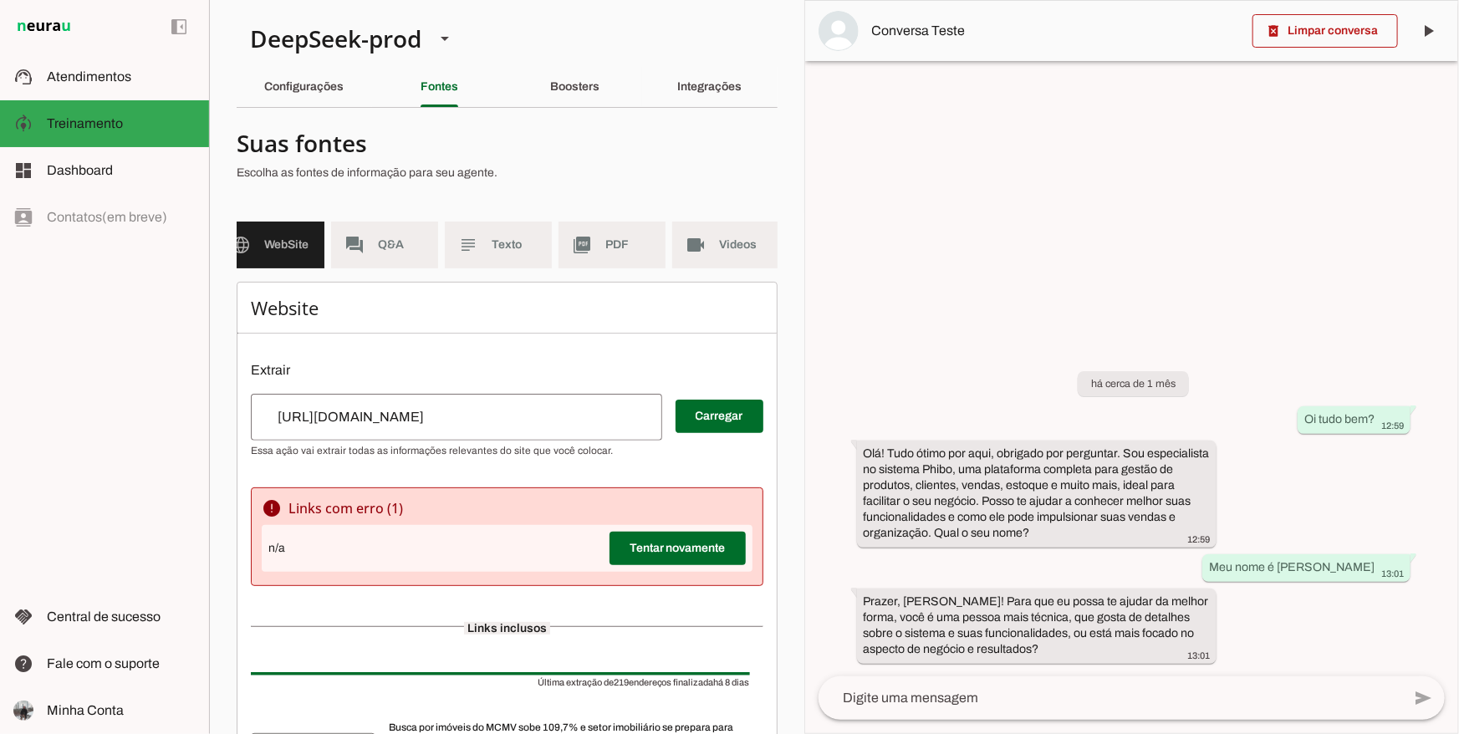
click at [472, 441] on div "[URL][DOMAIN_NAME]" at bounding box center [456, 417] width 411 height 47
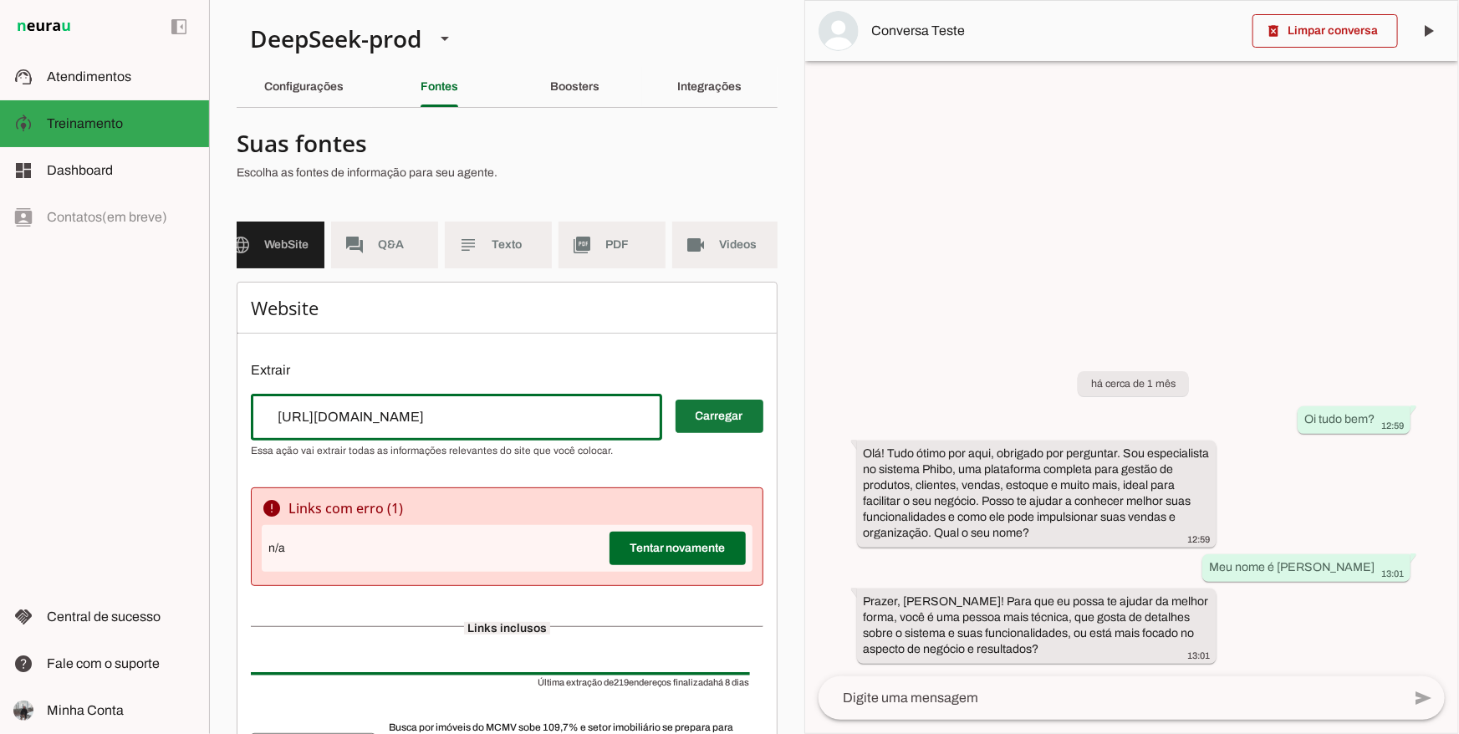
type input "[URL][DOMAIN_NAME]"
type md-outlined-text-field "[URL][DOMAIN_NAME]"
click at [715, 437] on span at bounding box center [720, 416] width 88 height 40
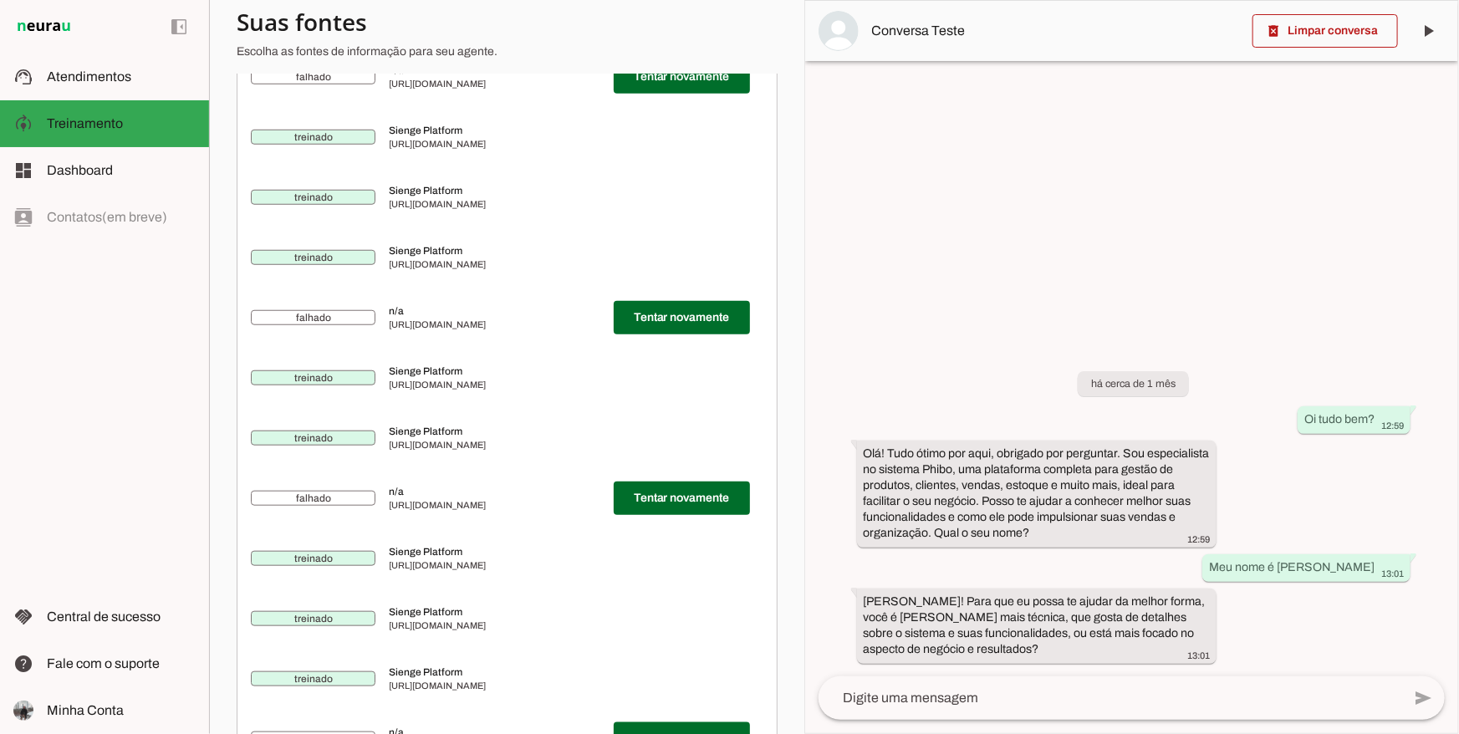
scroll to position [6803, 0]
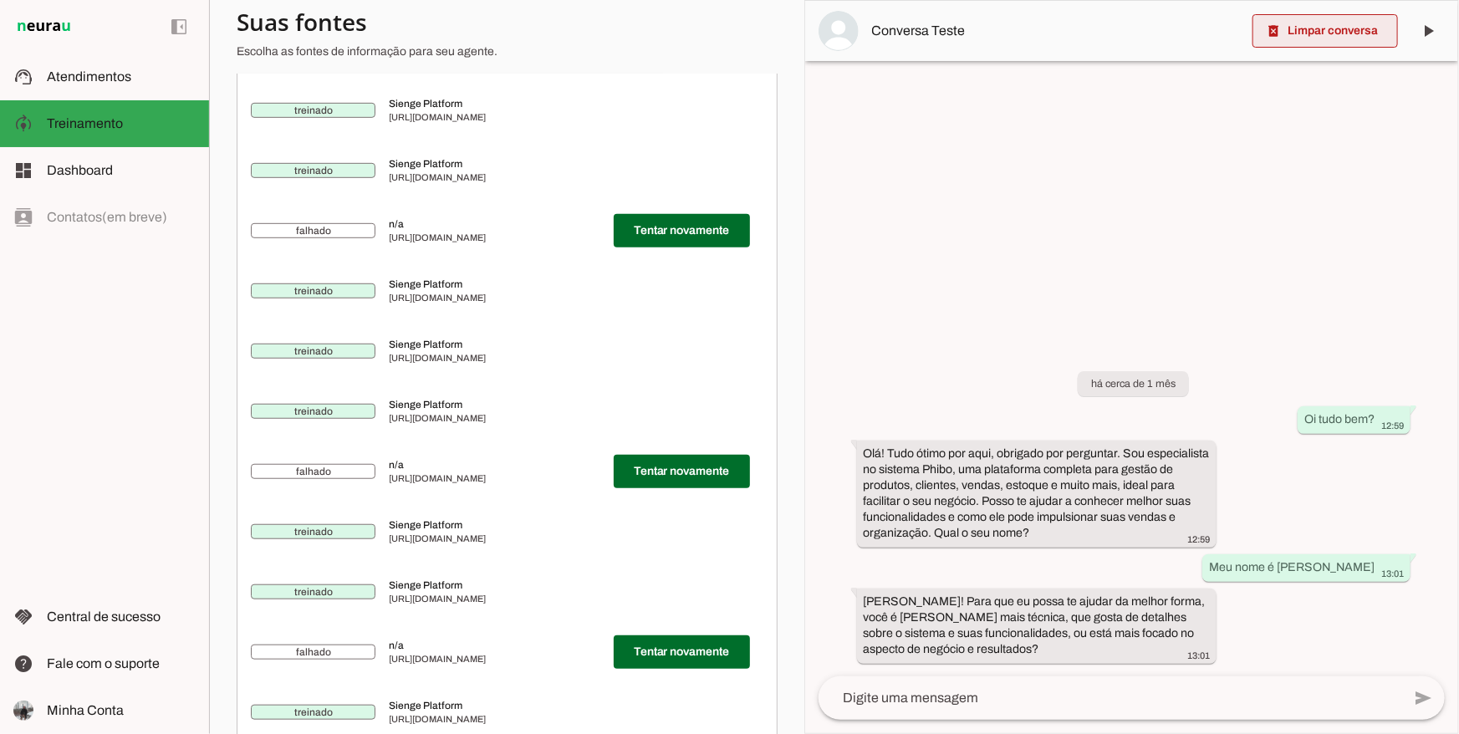
click at [1363, 28] on span at bounding box center [1326, 31] width 146 height 40
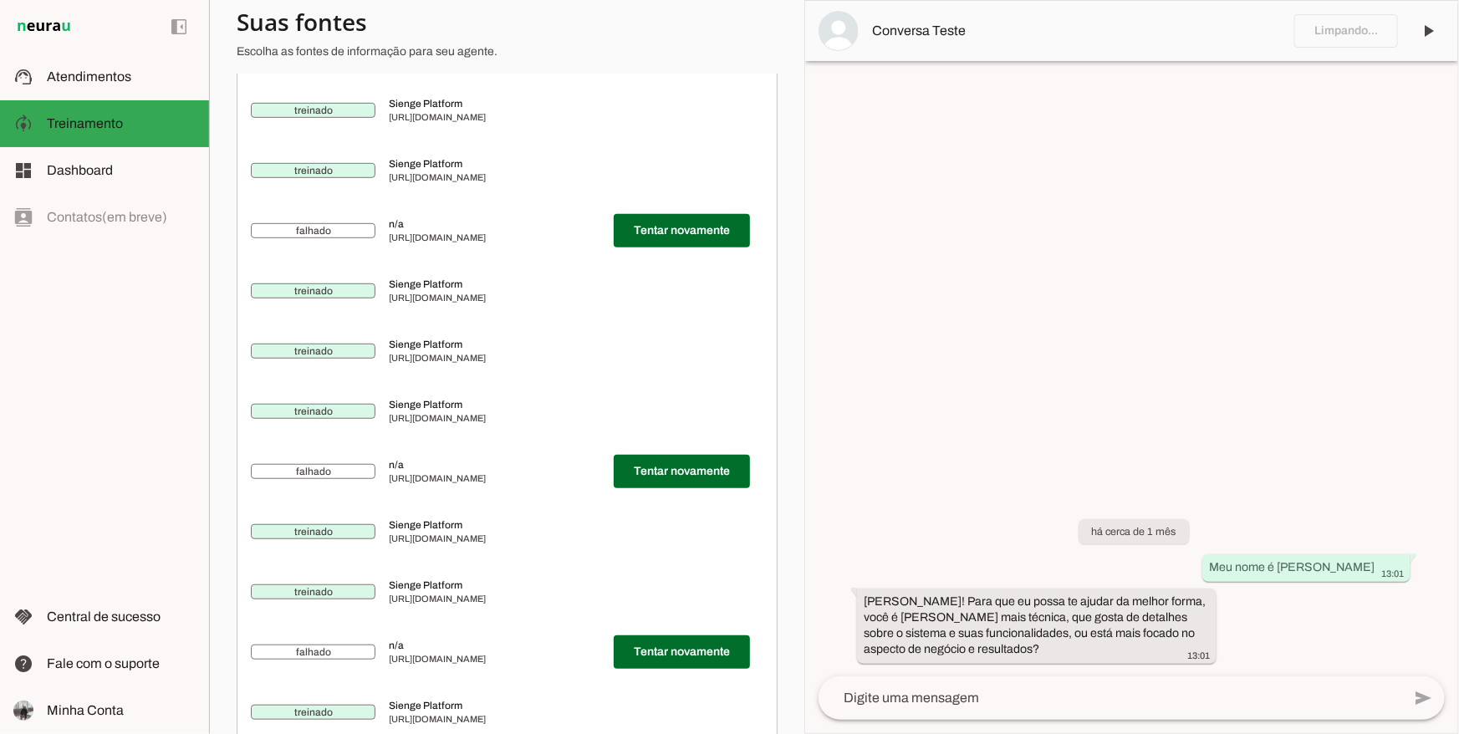
scroll to position [6778, 0]
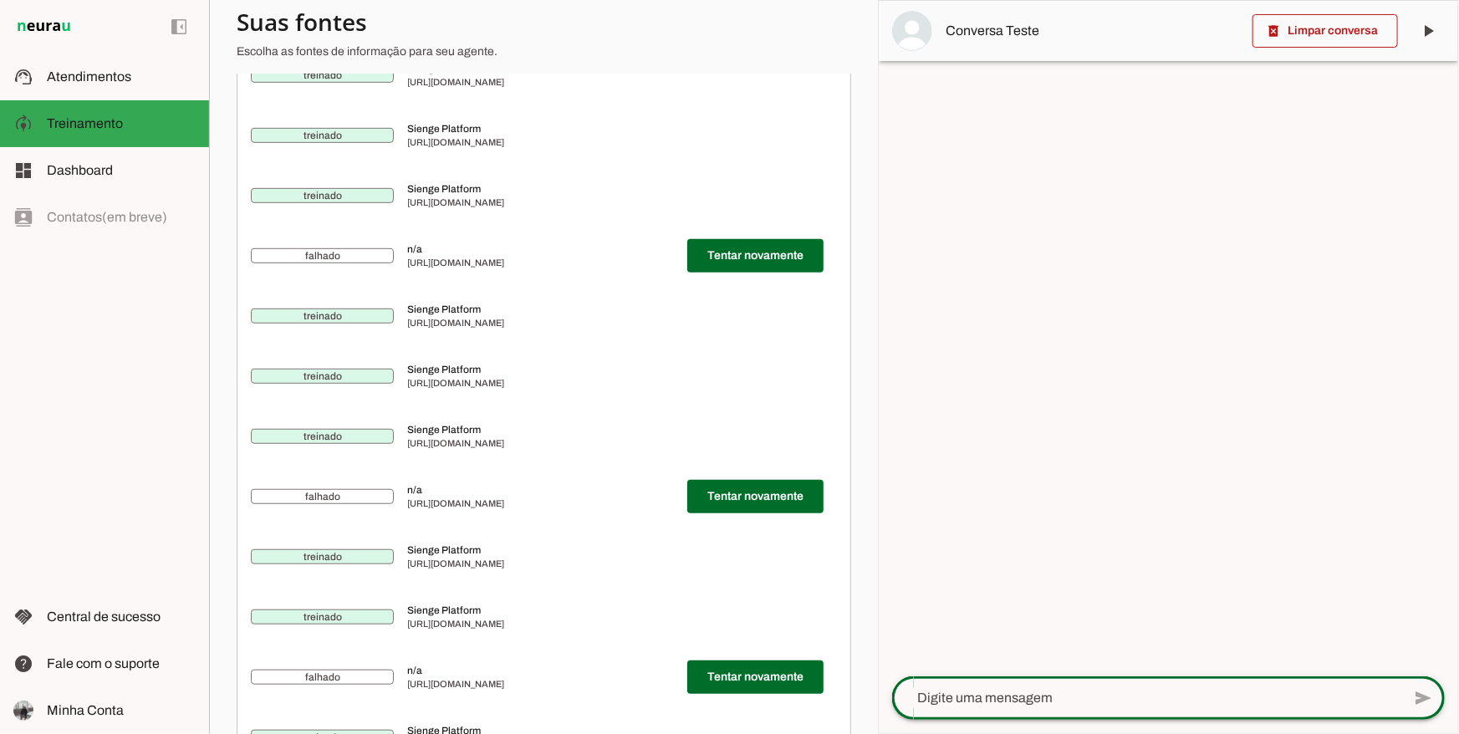
click at [1143, 710] on div at bounding box center [1146, 698] width 509 height 43
type textarea "Ola!"
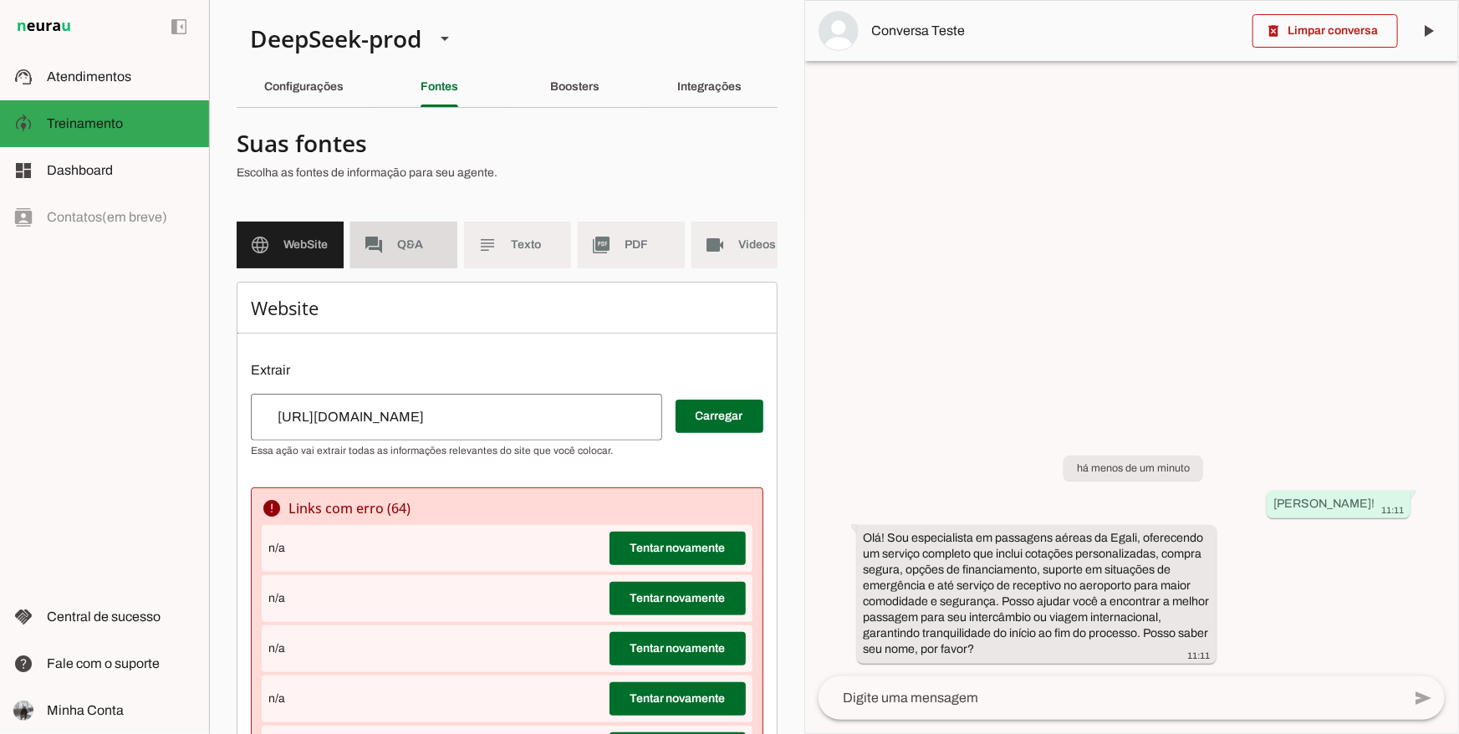
click at [441, 249] on span "Q&A" at bounding box center [420, 245] width 47 height 17
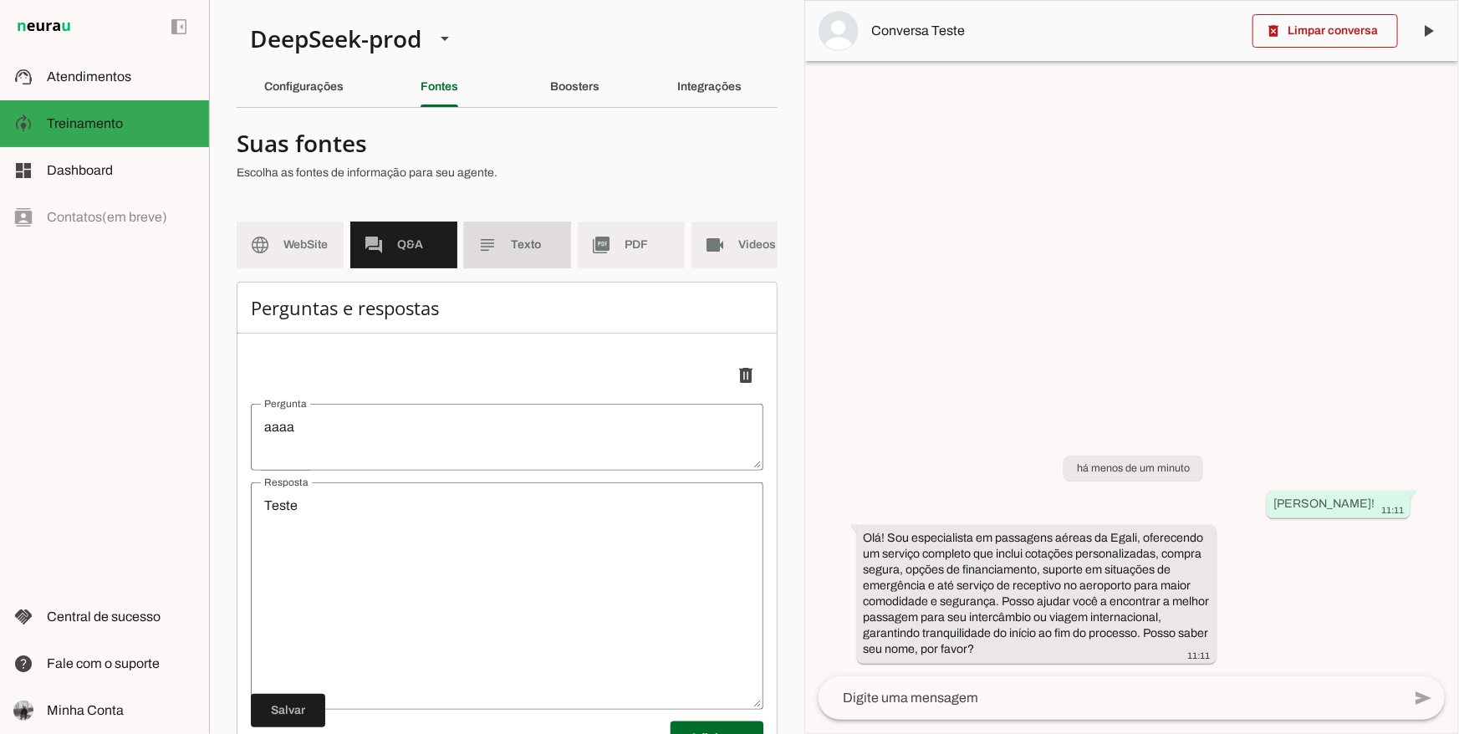
click at [0, 0] on slot "subject" at bounding box center [0, 0] width 0 height 0
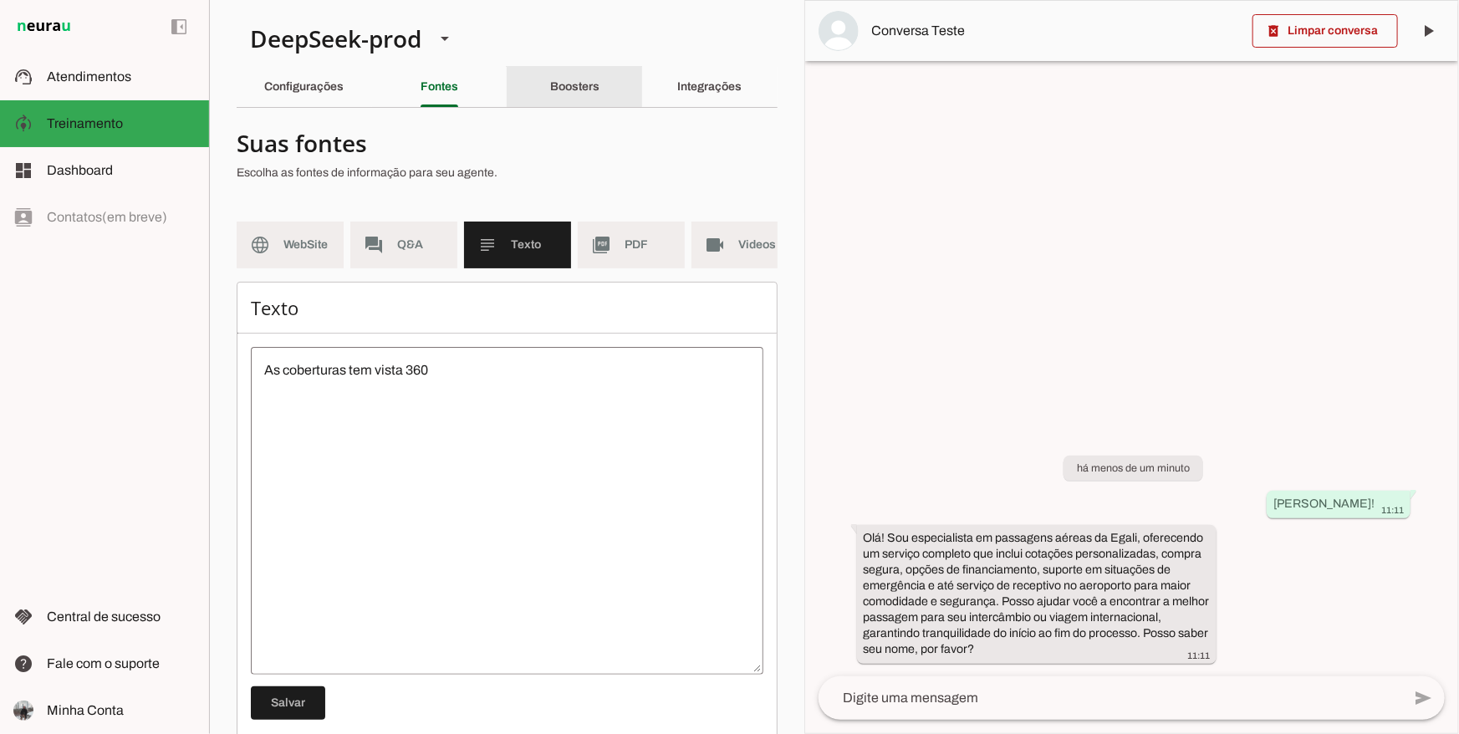
click at [560, 98] on div "Boosters" at bounding box center [574, 87] width 49 height 40
